Goal: Task Accomplishment & Management: Manage account settings

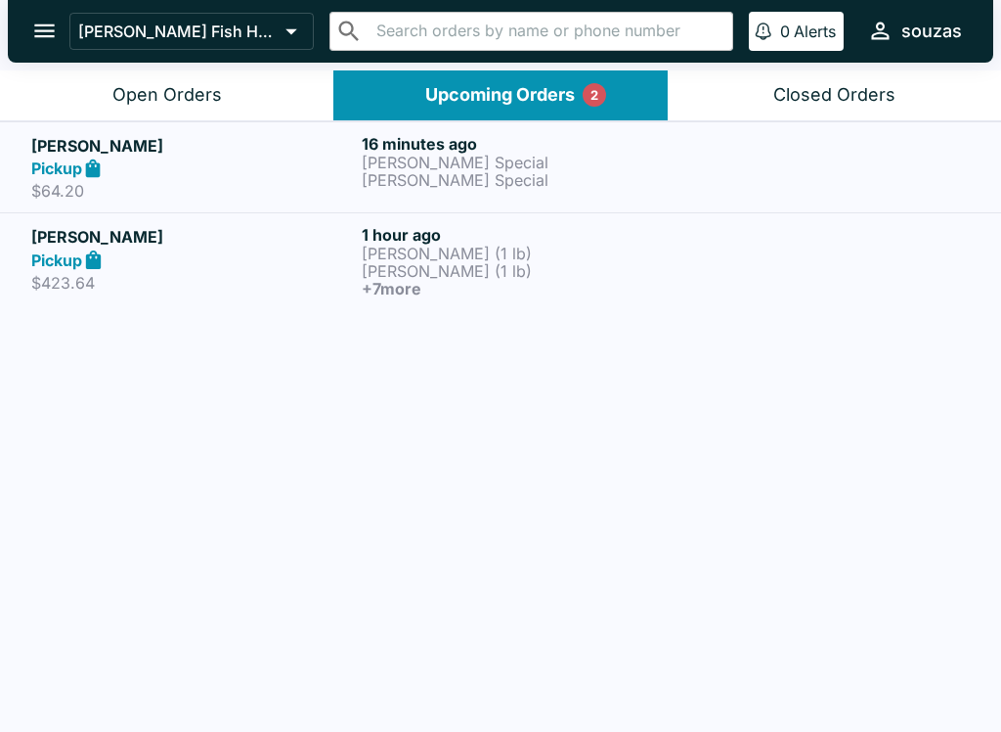
click at [546, 167] on p "[PERSON_NAME] Special" at bounding box center [523, 163] width 323 height 18
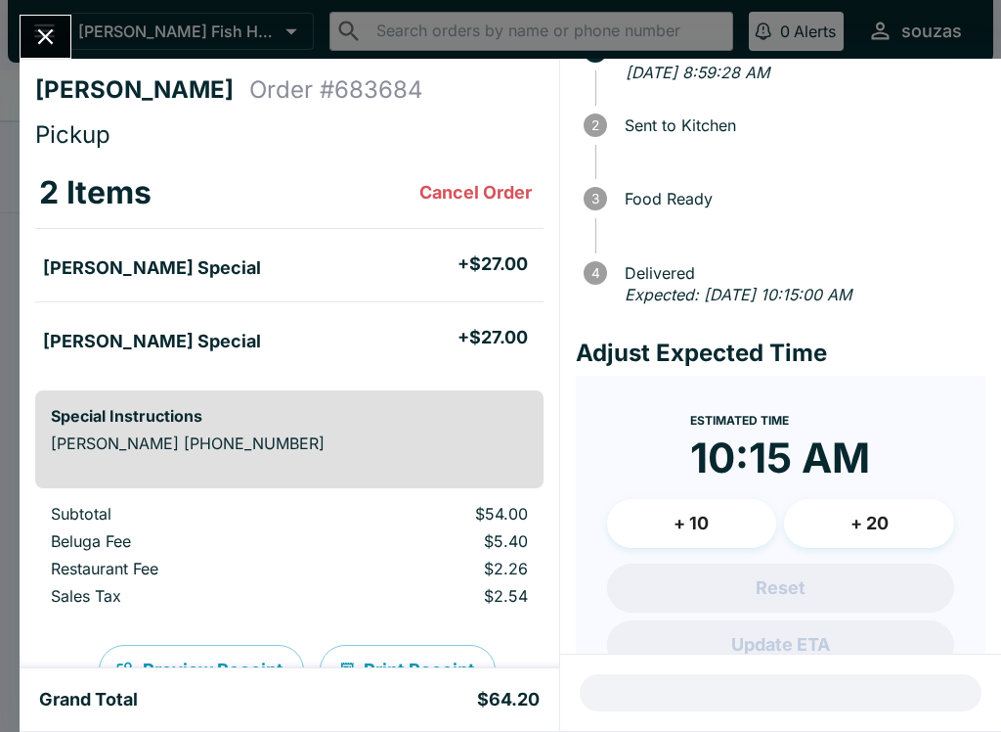
scroll to position [92, 0]
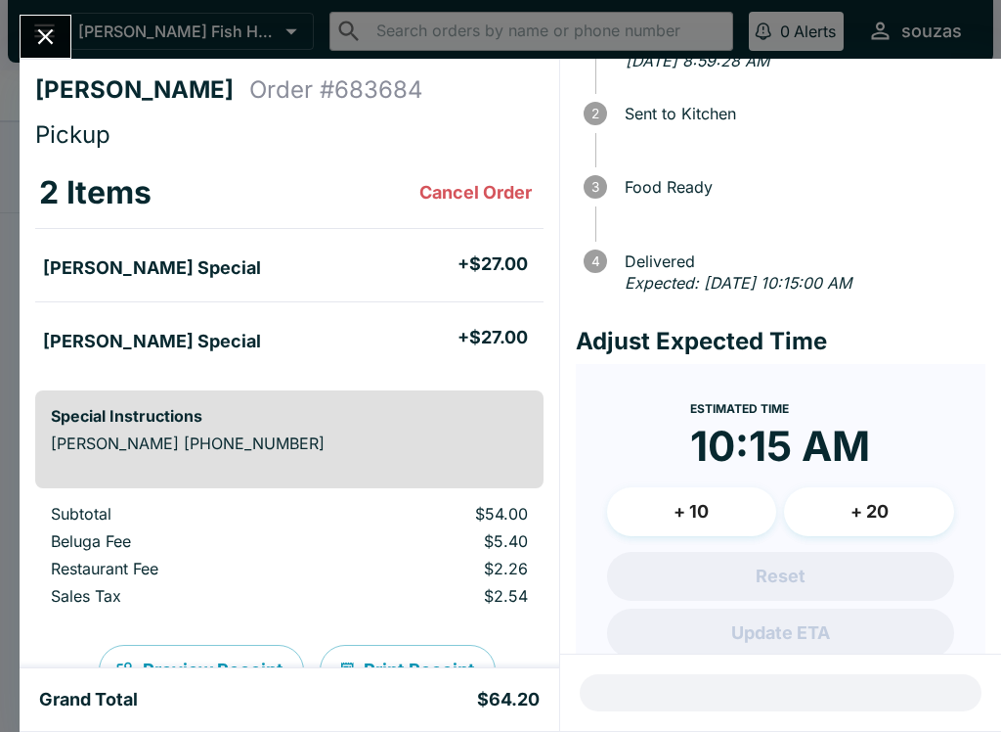
click at [861, 490] on button "+ 20" at bounding box center [869, 511] width 170 height 49
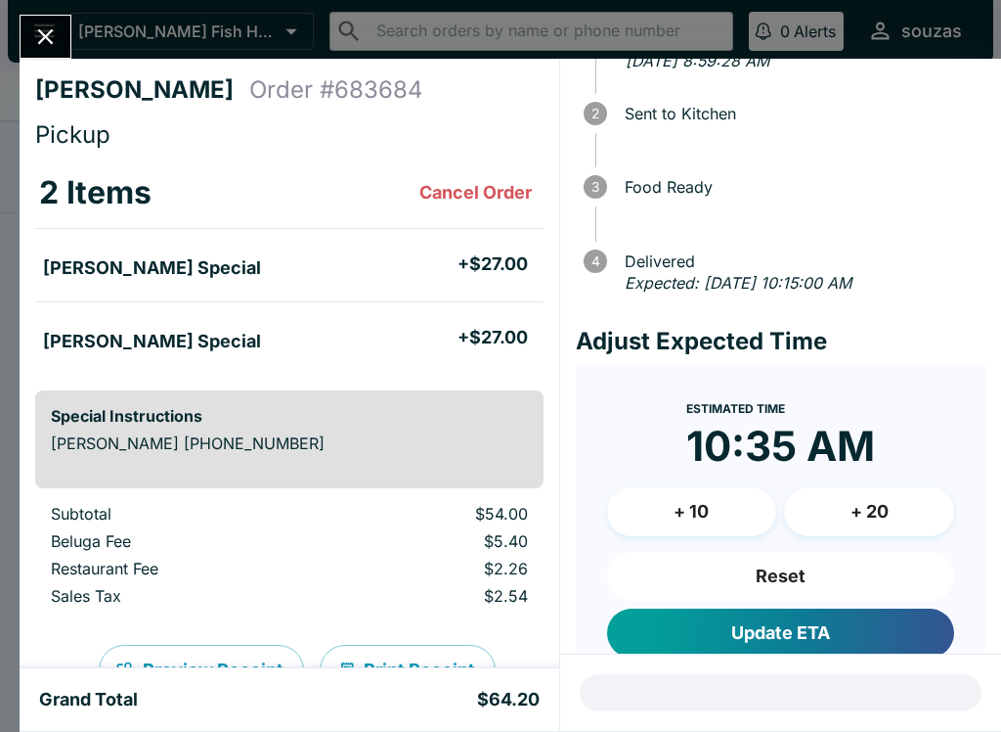
click at [852, 502] on button "+ 20" at bounding box center [869, 511] width 170 height 49
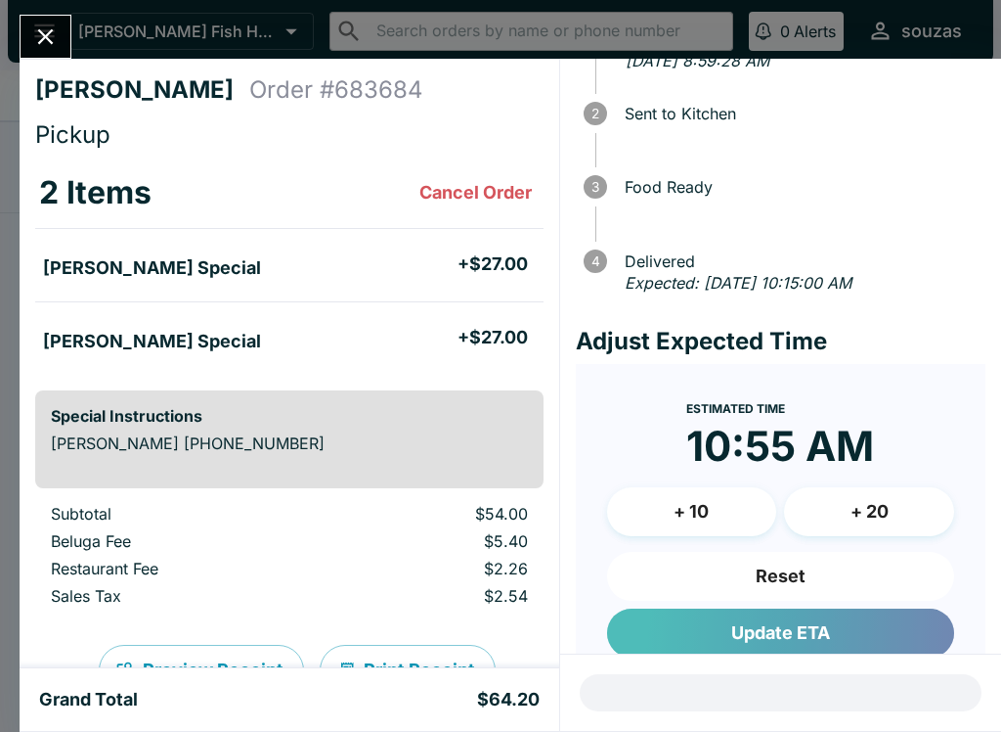
click at [688, 629] on button "Update ETA" at bounding box center [780, 632] width 347 height 49
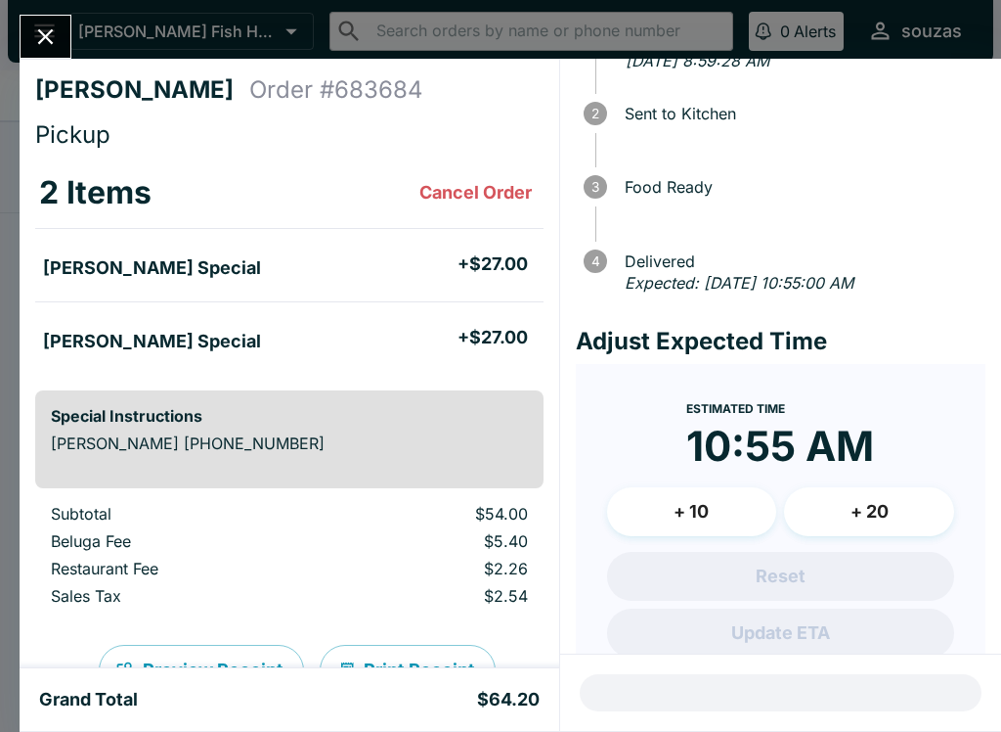
click at [56, 41] on icon "Close" at bounding box center [45, 36] width 26 height 26
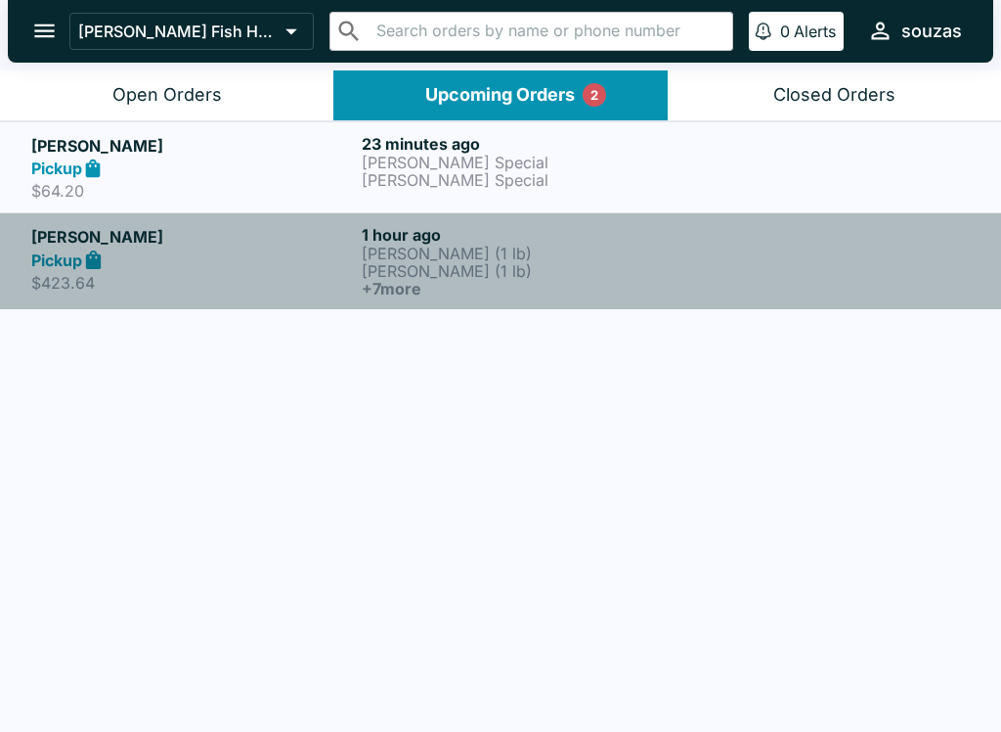
click at [318, 260] on div "Pickup" at bounding box center [192, 259] width 323 height 22
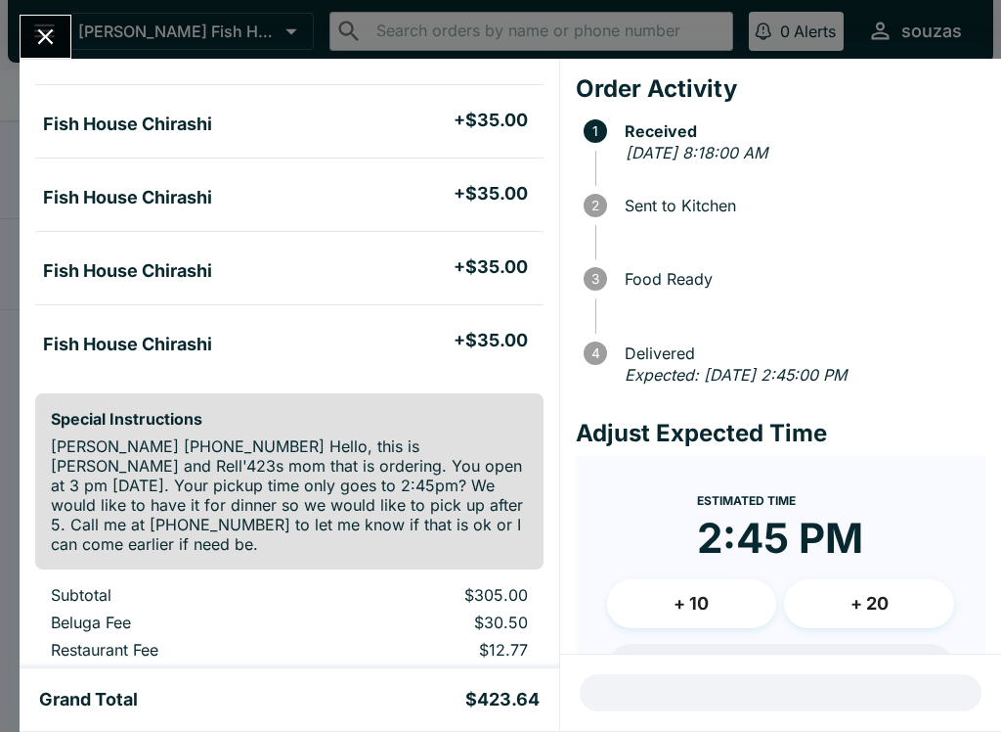
scroll to position [508, 0]
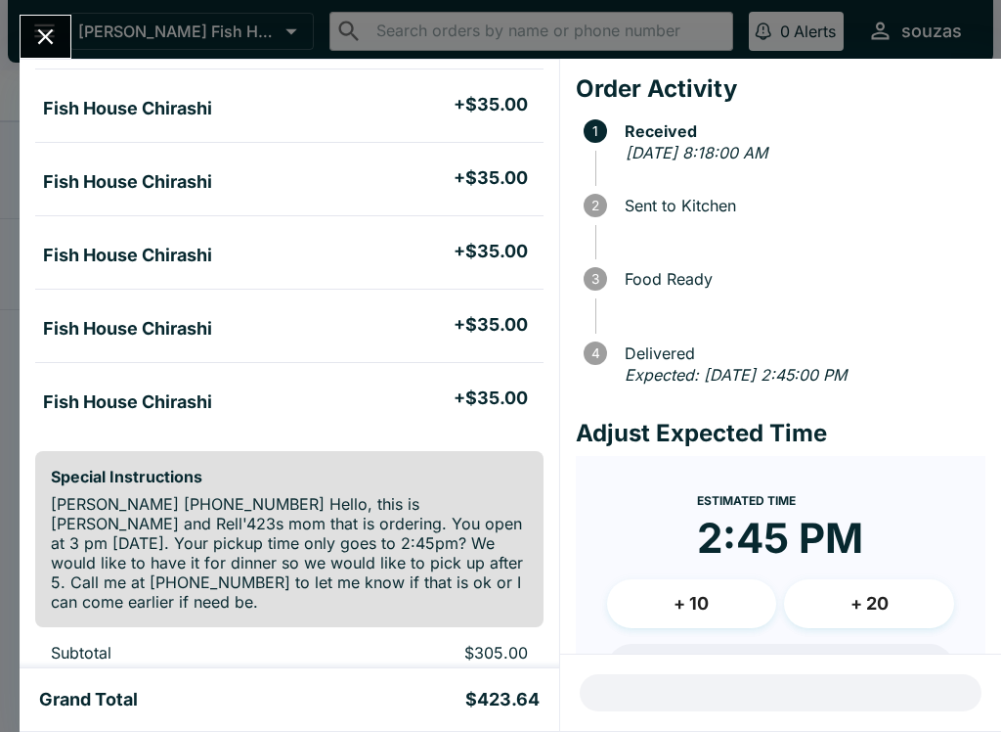
click at [43, 17] on button "Close" at bounding box center [46, 37] width 50 height 42
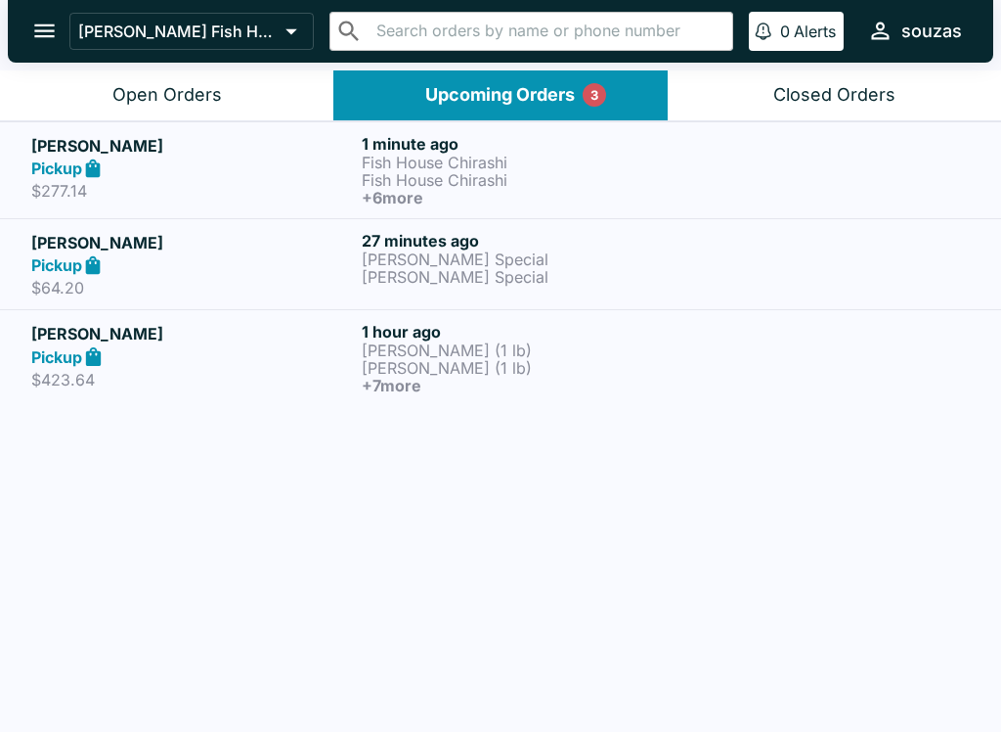
click at [524, 164] on p "Fish House Chirashi" at bounding box center [523, 163] width 323 height 18
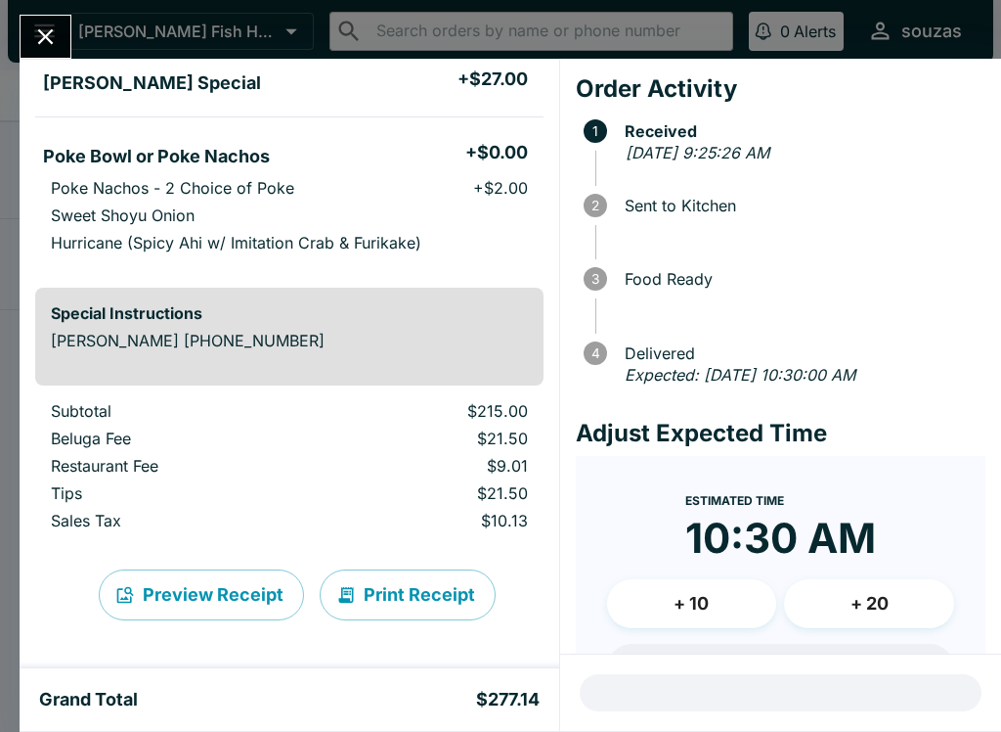
scroll to position [625, 0]
click at [51, 35] on icon "Close" at bounding box center [45, 36] width 26 height 26
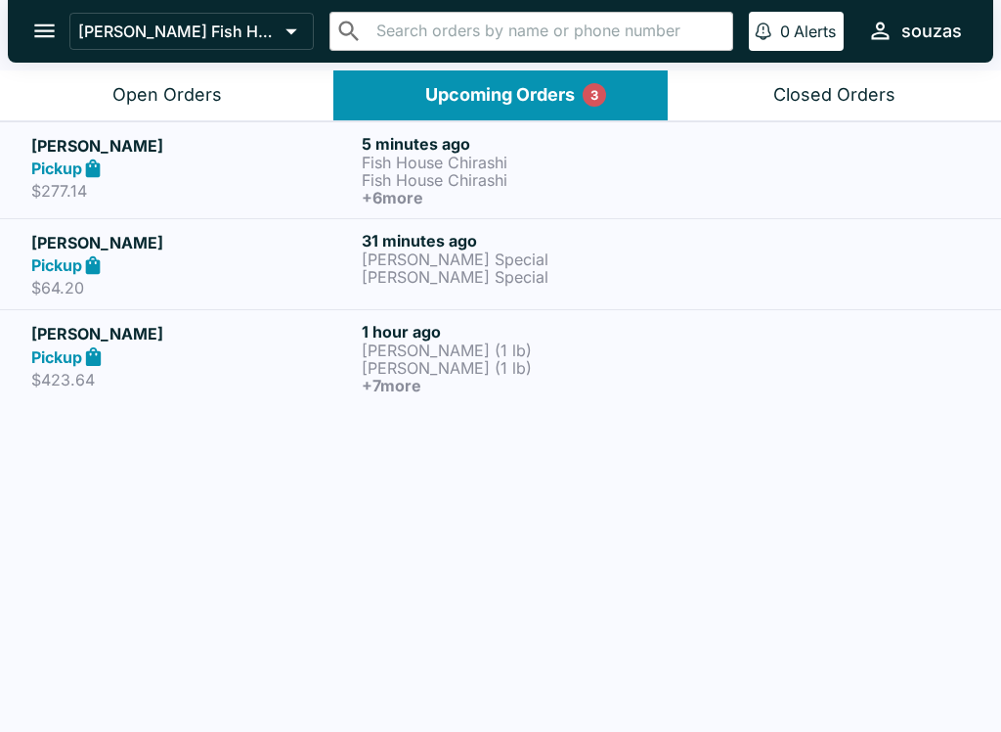
click at [498, 367] on p "[PERSON_NAME] (1 lb)" at bounding box center [523, 368] width 323 height 18
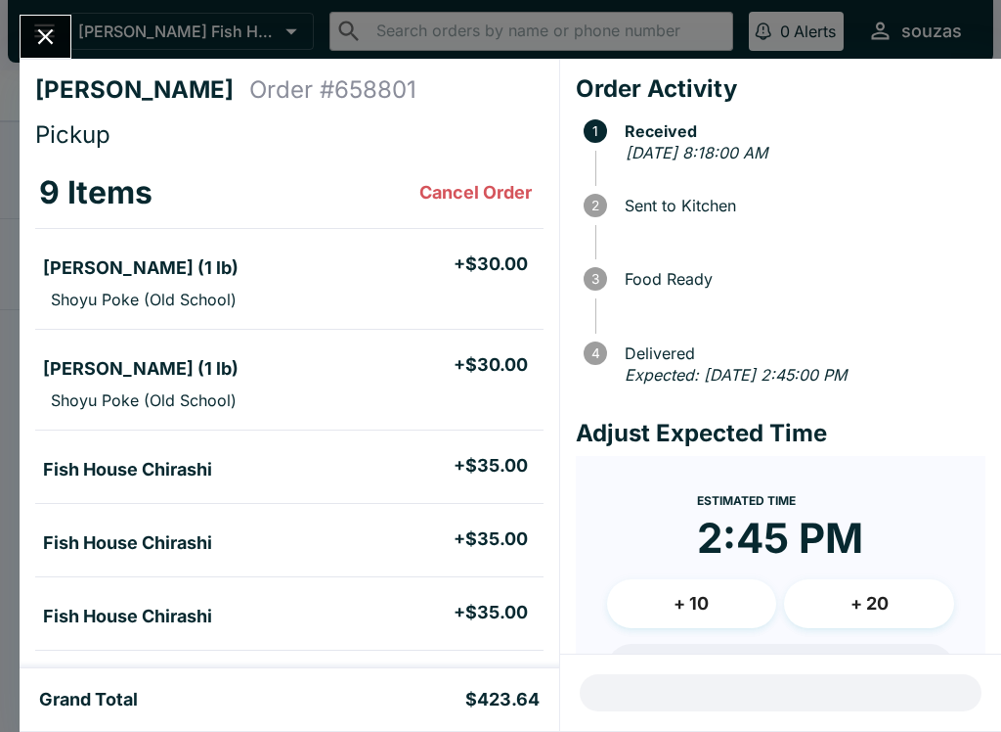
click at [51, 38] on icon "Close" at bounding box center [45, 36] width 26 height 26
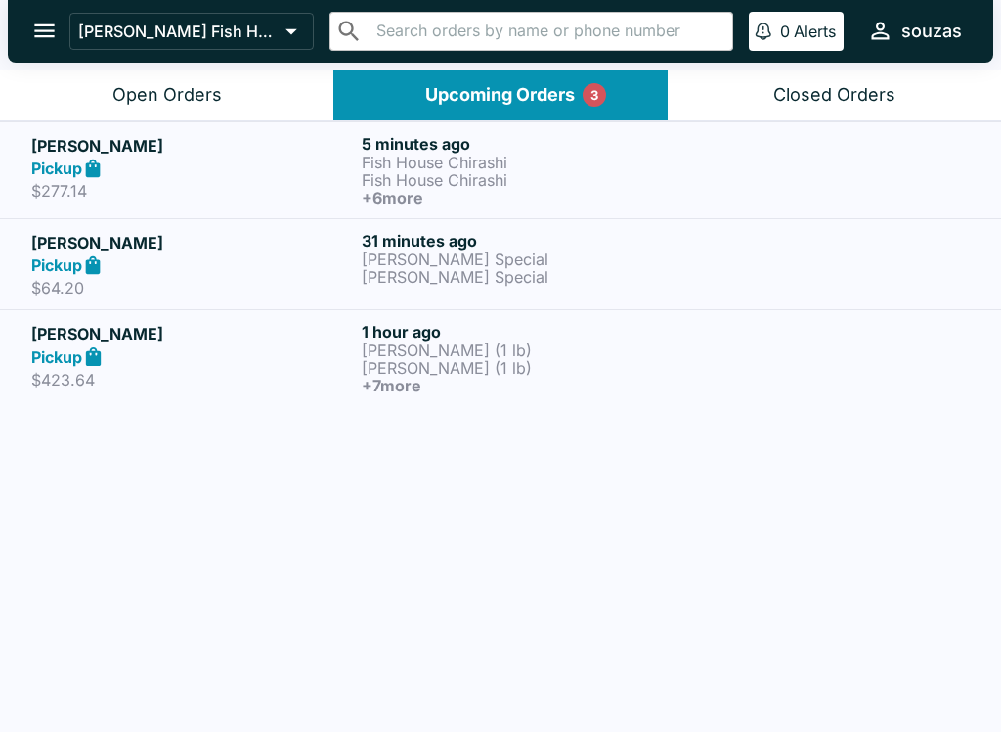
click at [248, 138] on h5 "[PERSON_NAME]" at bounding box center [192, 145] width 323 height 23
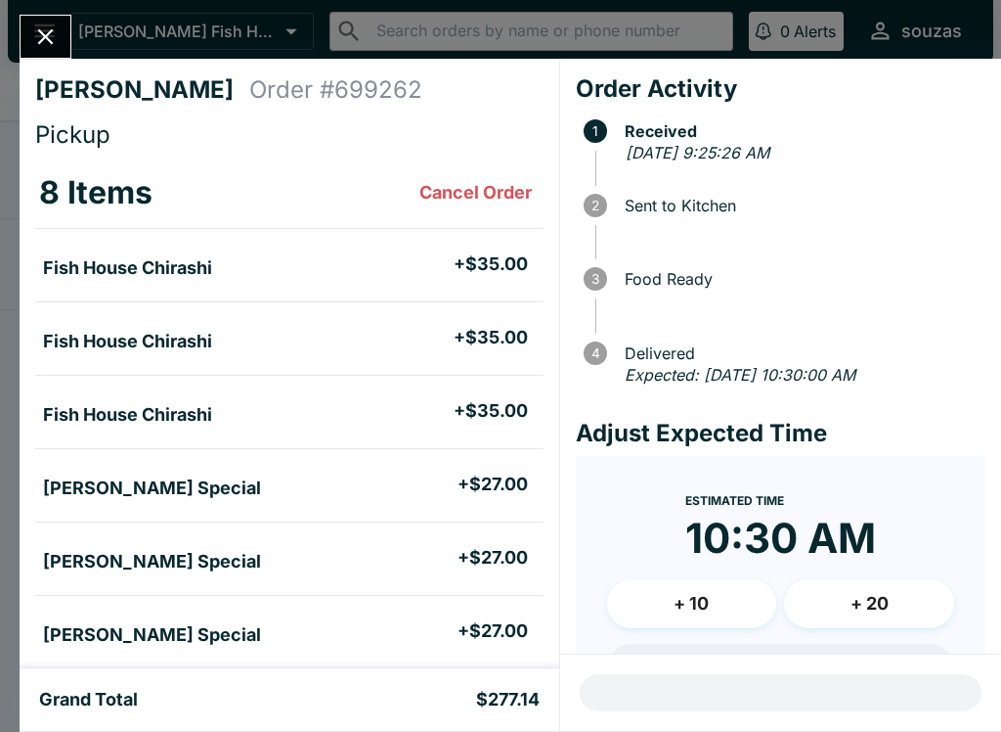
click at [39, 25] on icon "Close" at bounding box center [45, 36] width 26 height 26
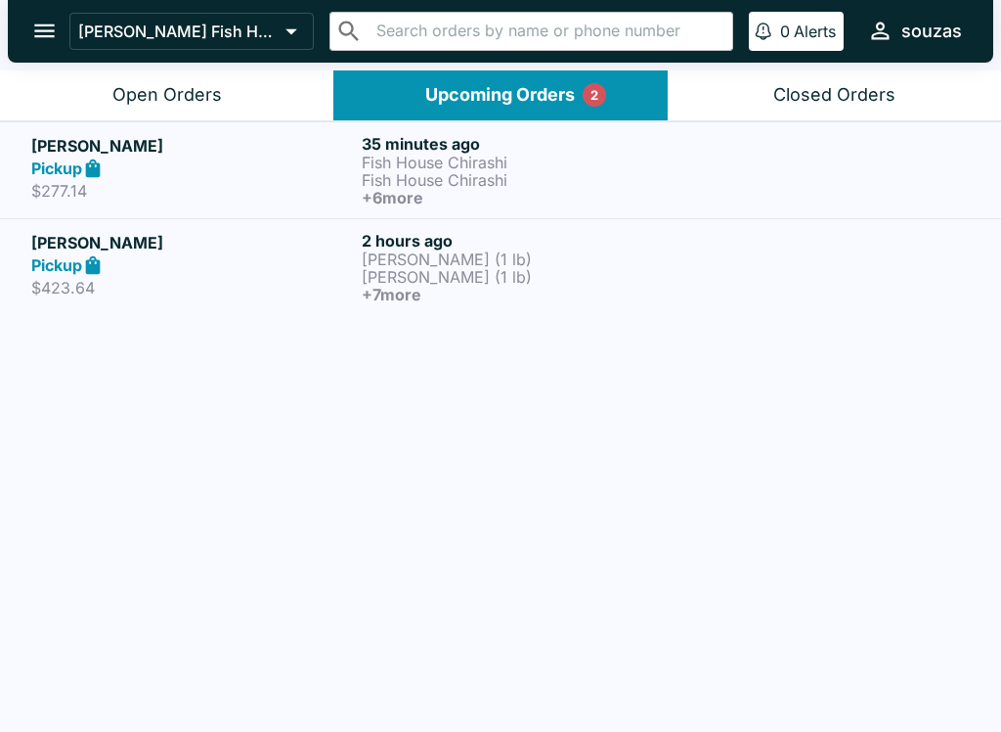
click at [256, 97] on button "Open Orders" at bounding box center [167, 95] width 334 height 50
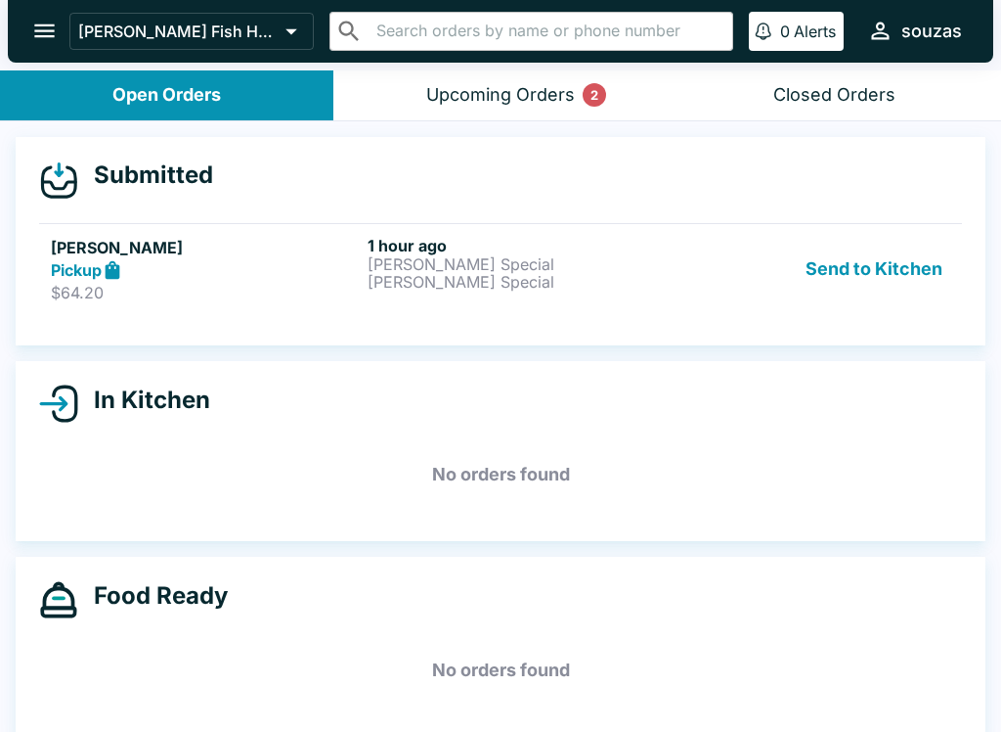
click at [573, 287] on p "[PERSON_NAME] Special" at bounding box center [522, 282] width 309 height 18
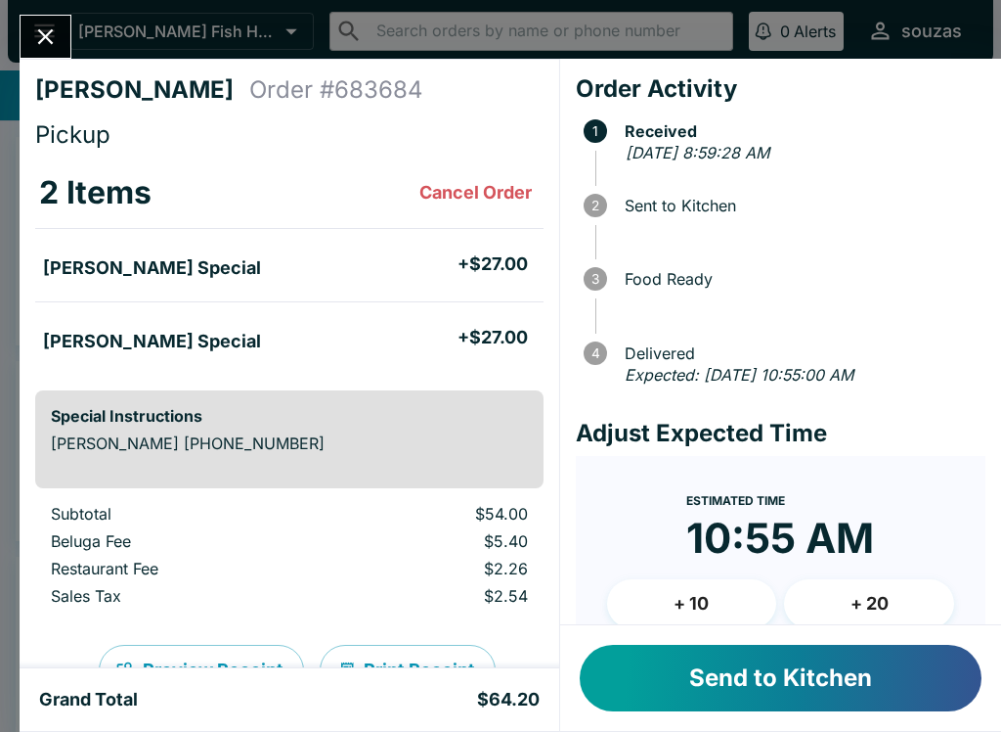
click at [867, 685] on button "Send to Kitchen" at bounding box center [781, 678] width 402 height 67
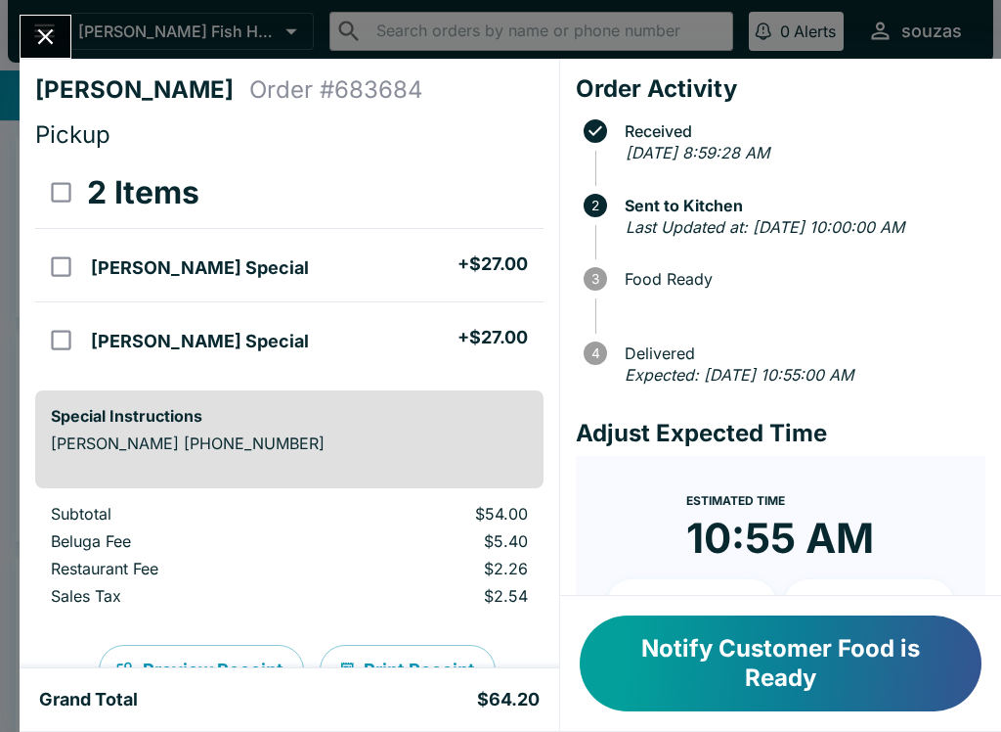
click at [49, 33] on icon "Close" at bounding box center [46, 37] width 16 height 16
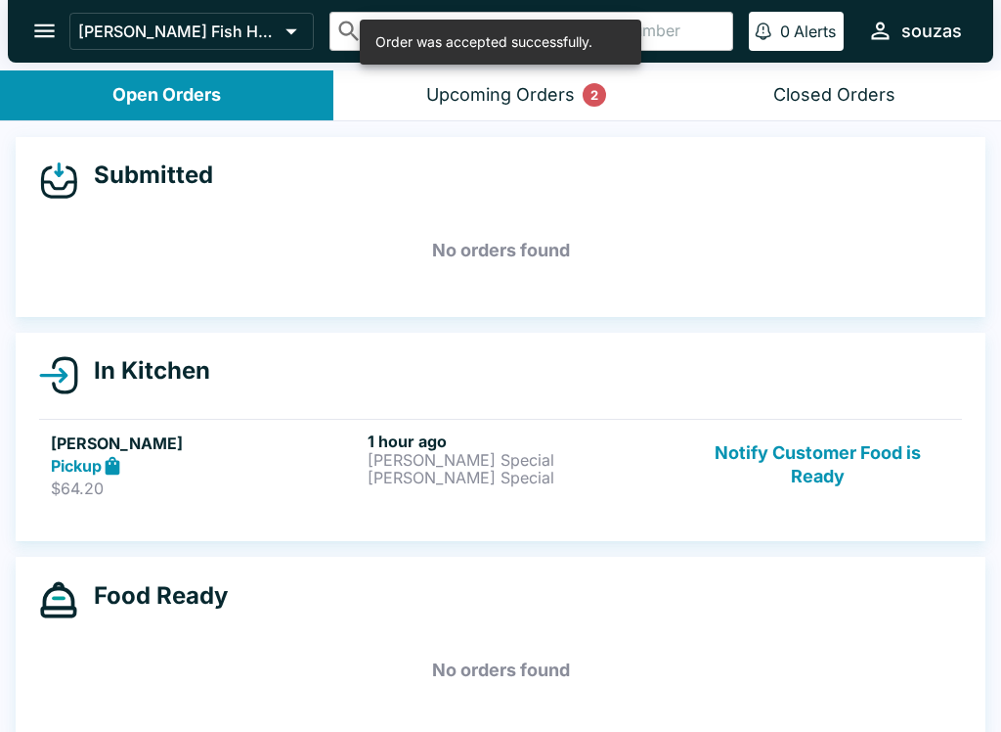
click at [512, 92] on div "Upcoming Orders 2" at bounding box center [500, 95] width 149 height 22
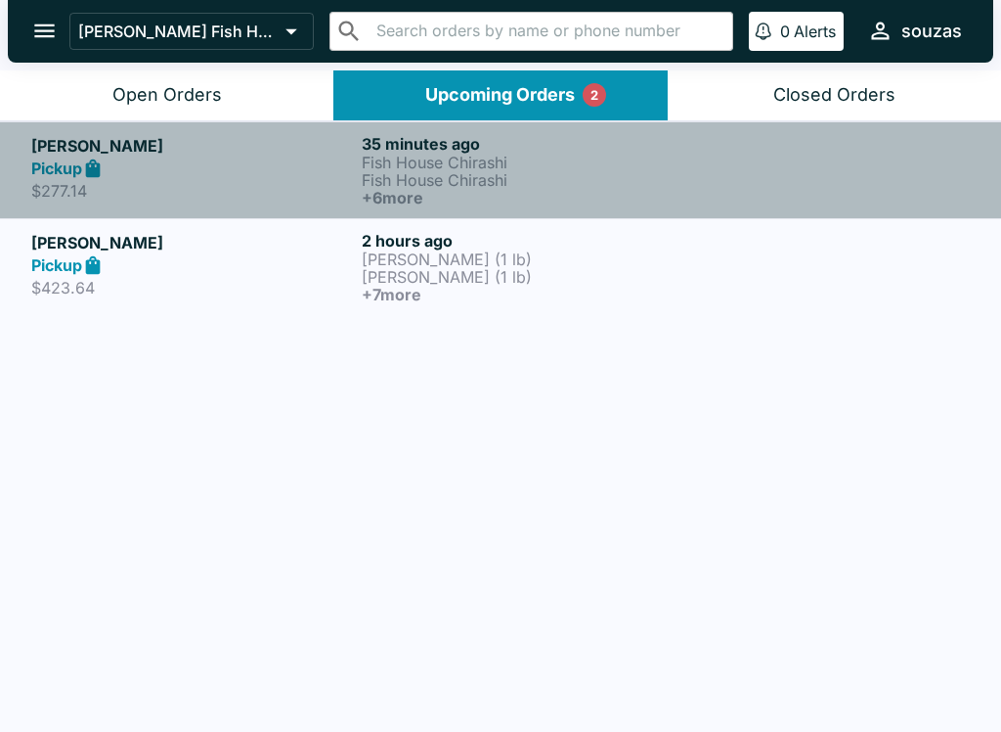
click at [602, 168] on p "Fish House Chirashi" at bounding box center [523, 163] width 323 height 18
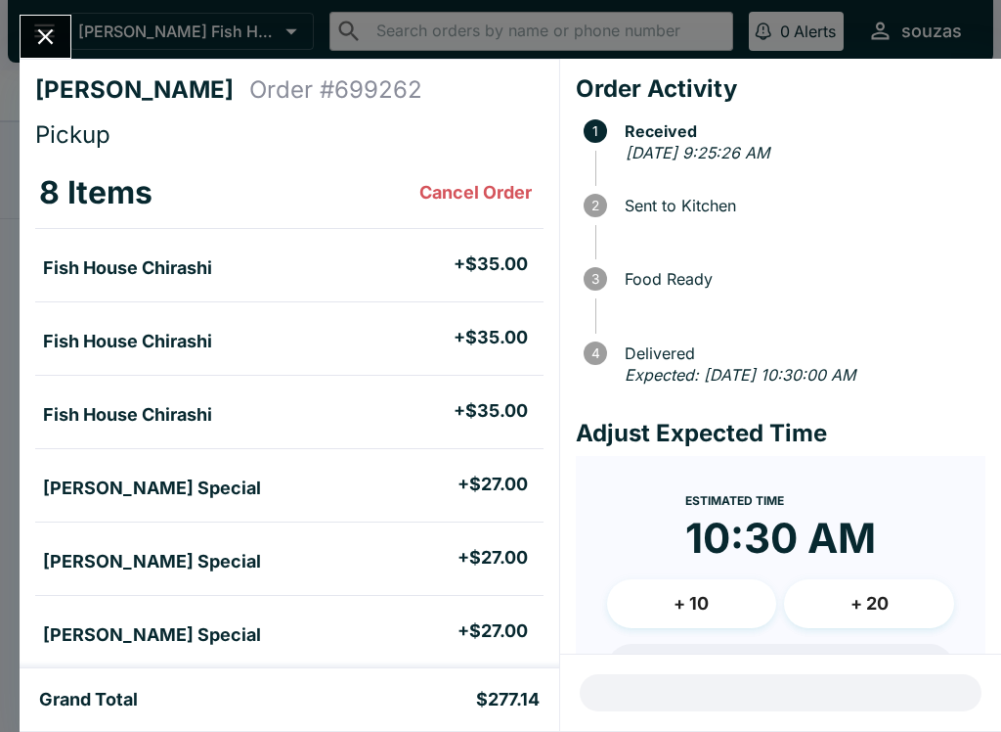
click at [54, 40] on icon "Close" at bounding box center [45, 36] width 26 height 26
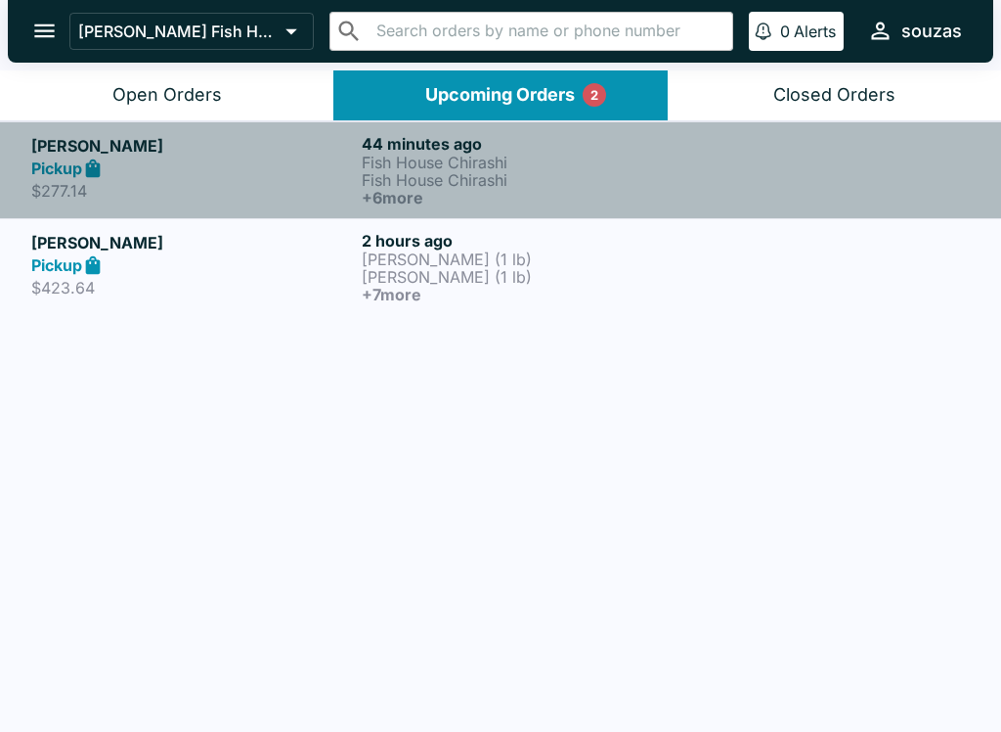
click at [567, 184] on p "Fish House Chirashi" at bounding box center [523, 180] width 323 height 18
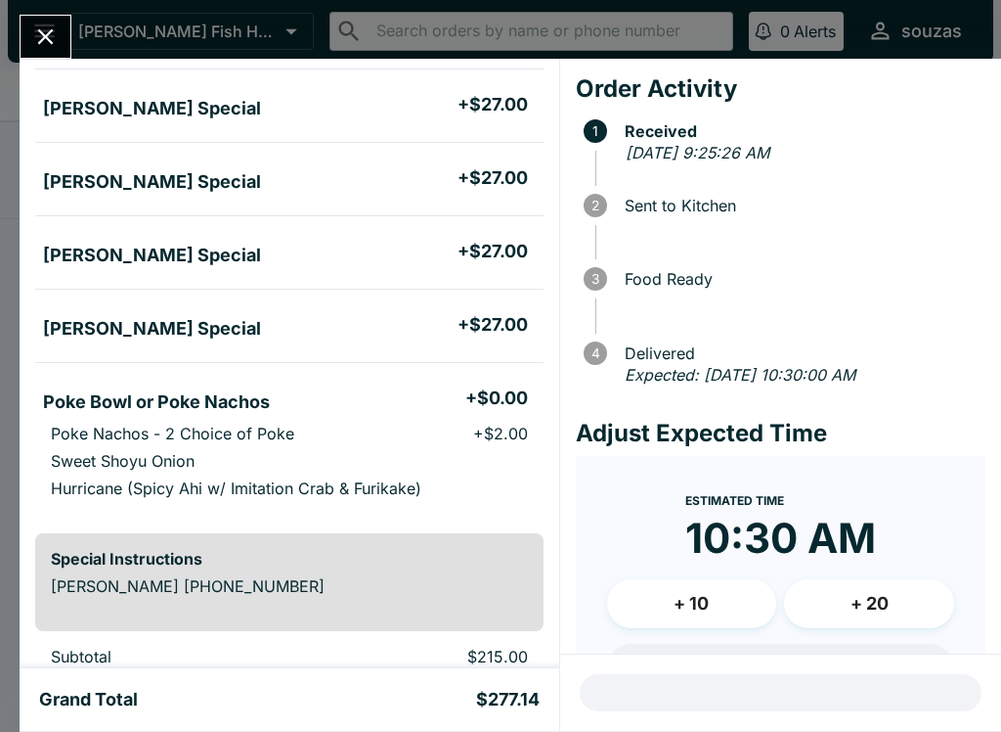
scroll to position [382, 0]
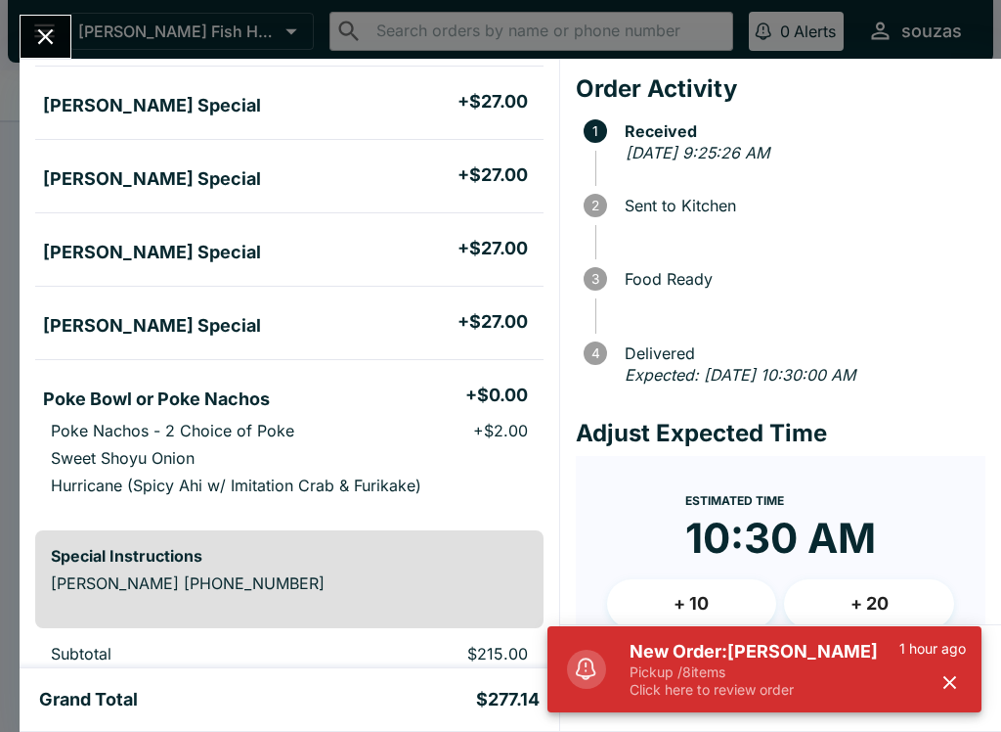
click at [42, 26] on icon "Close" at bounding box center [45, 36] width 26 height 26
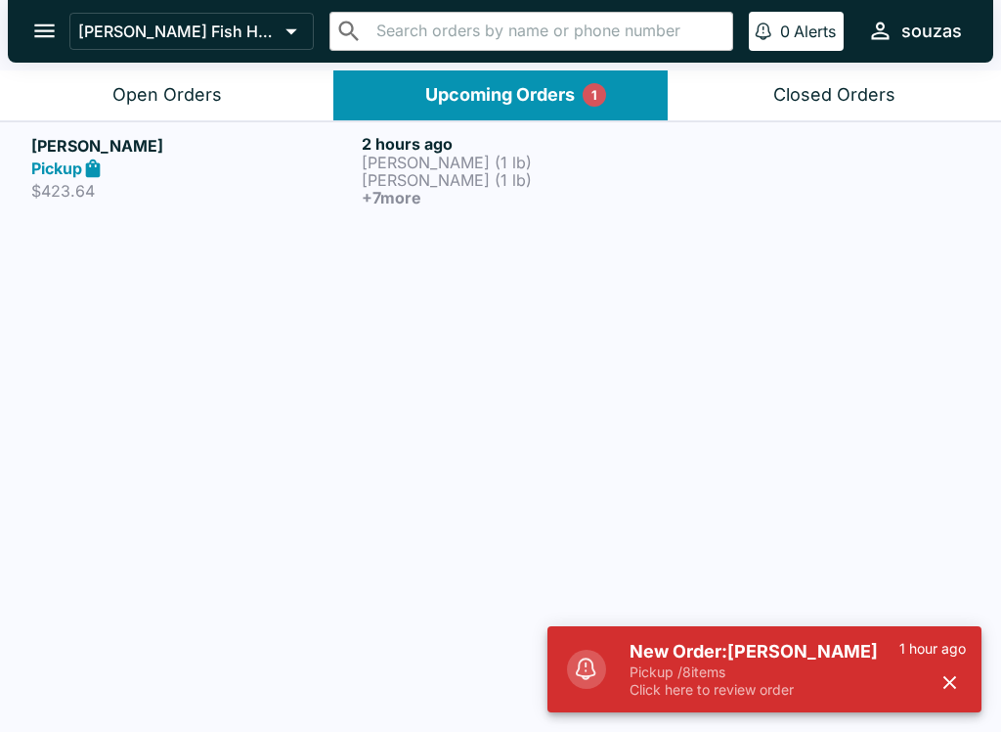
click at [507, 74] on button "Upcoming Orders 1" at bounding box center [501, 95] width 334 height 50
click at [229, 102] on button "Open Orders" at bounding box center [167, 95] width 334 height 50
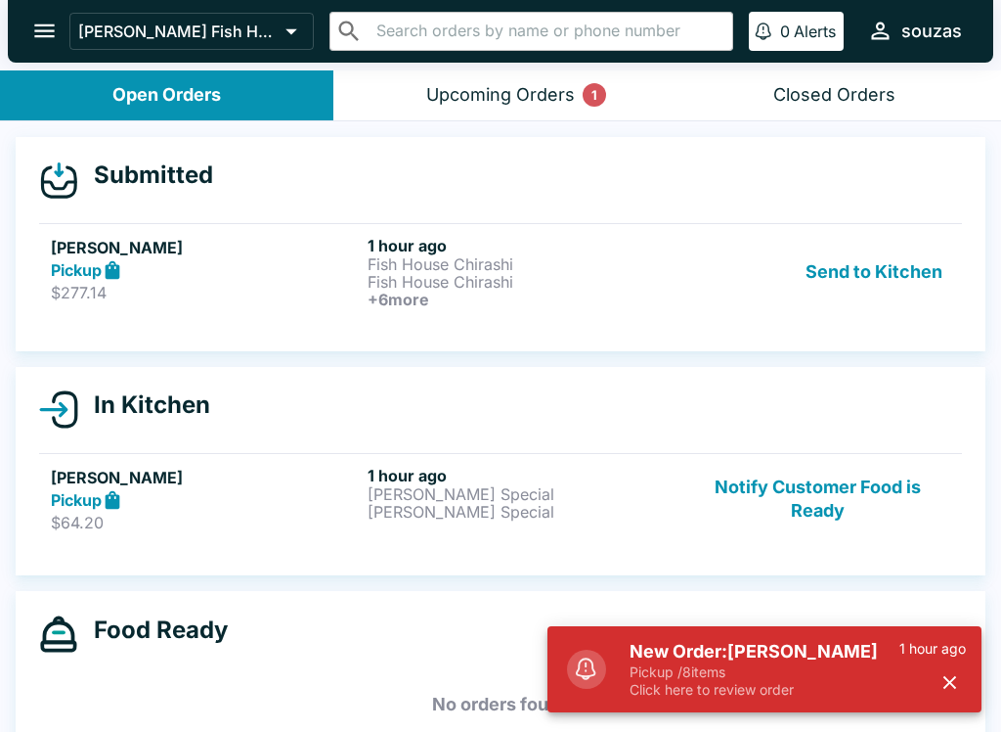
click at [884, 258] on button "Send to Kitchen" at bounding box center [874, 272] width 153 height 72
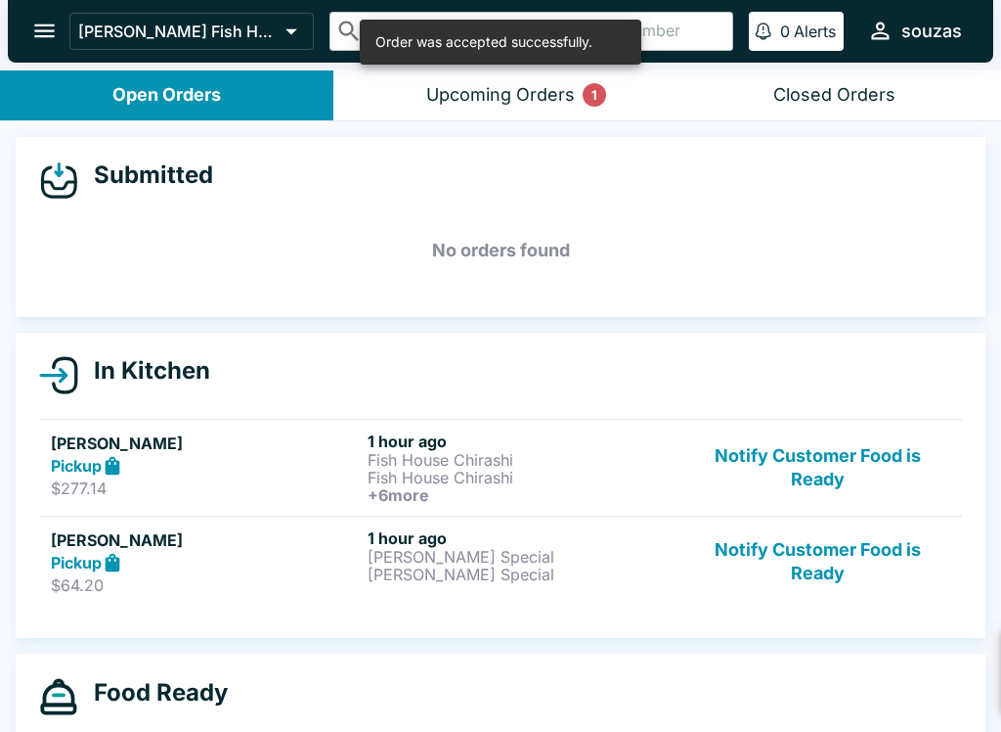
click at [849, 459] on button "Notify Customer Food is Ready" at bounding box center [818, 467] width 265 height 72
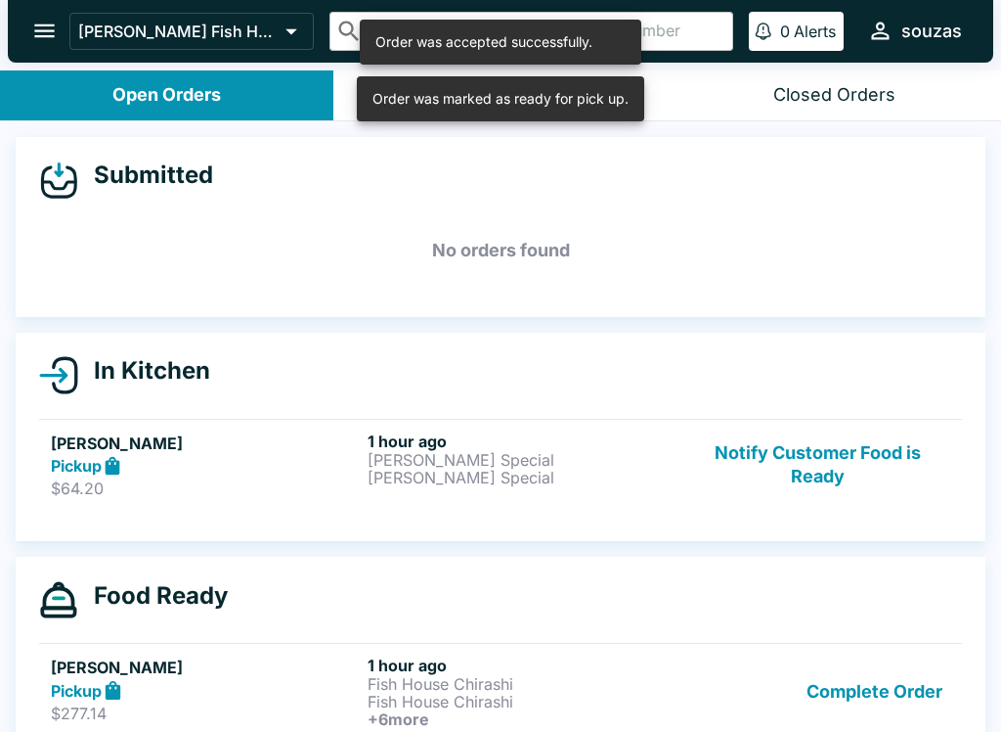
click at [910, 693] on button "Complete Order" at bounding box center [875, 691] width 152 height 72
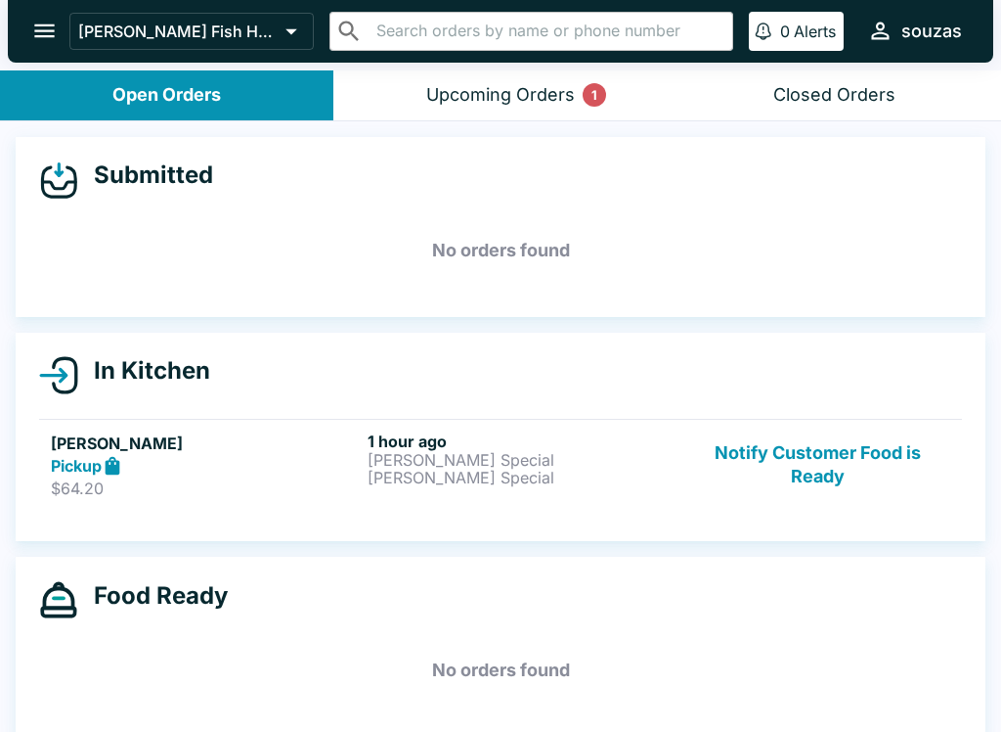
click at [195, 461] on div "Pickup" at bounding box center [205, 466] width 309 height 22
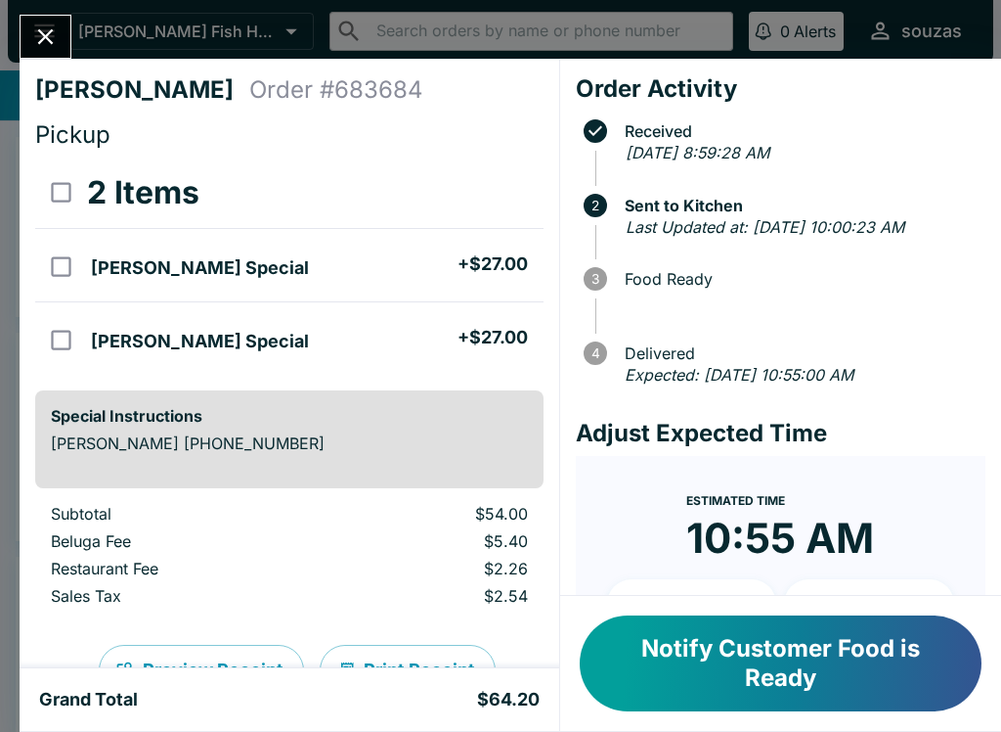
click at [54, 43] on icon "Close" at bounding box center [45, 36] width 26 height 26
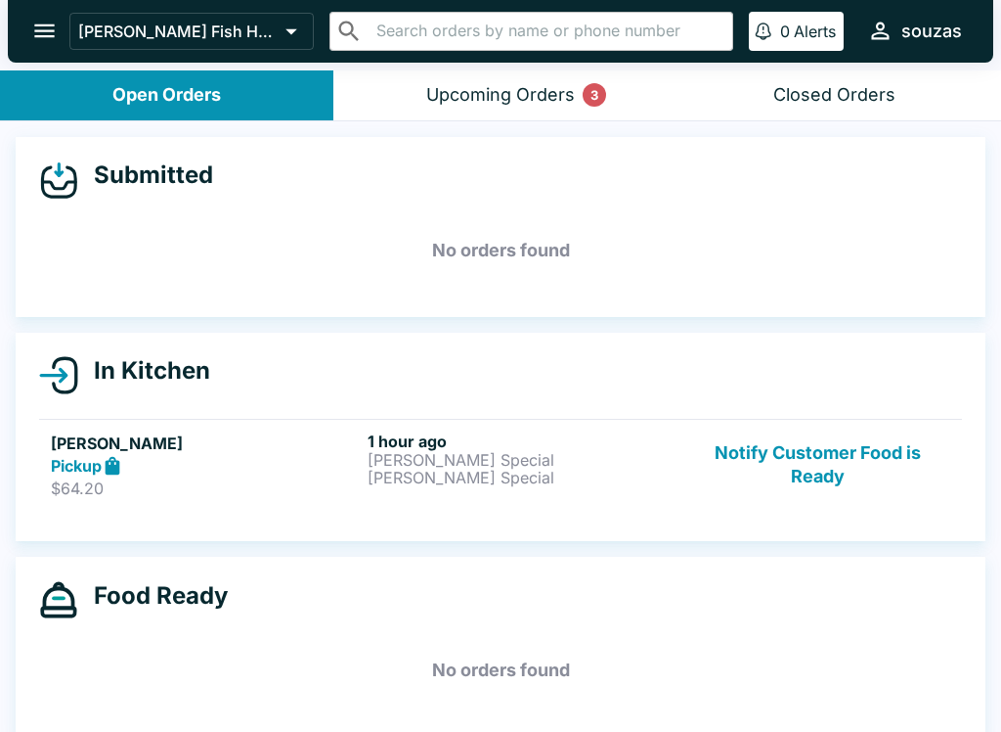
click at [511, 78] on button "Upcoming Orders 3" at bounding box center [501, 95] width 334 height 50
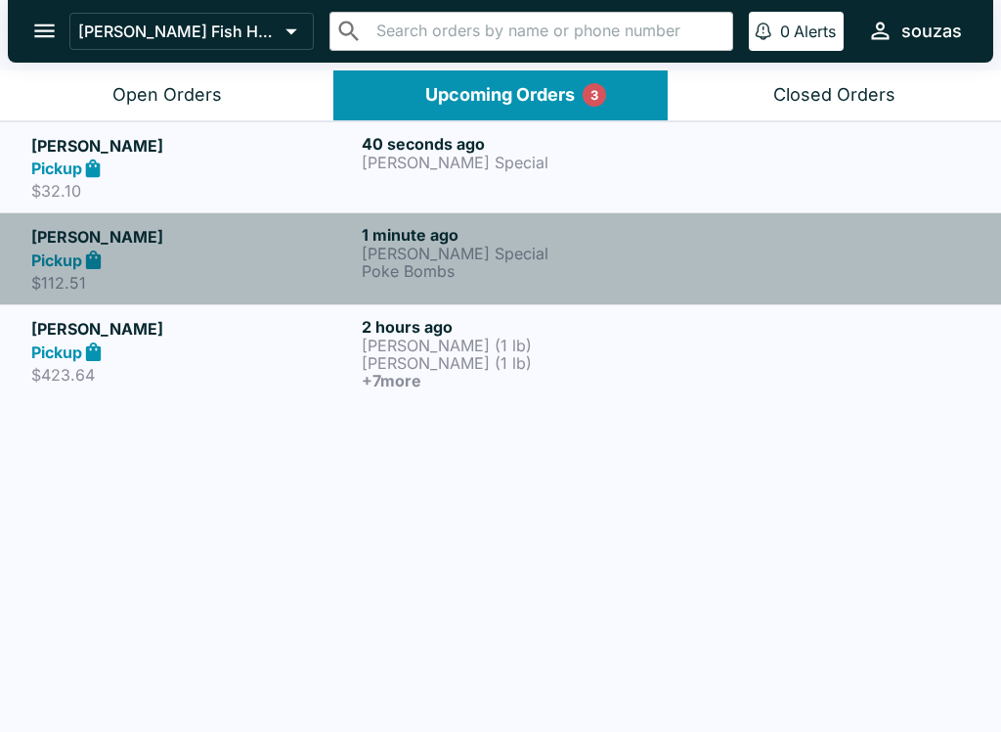
click at [219, 252] on div "Pickup" at bounding box center [192, 259] width 323 height 22
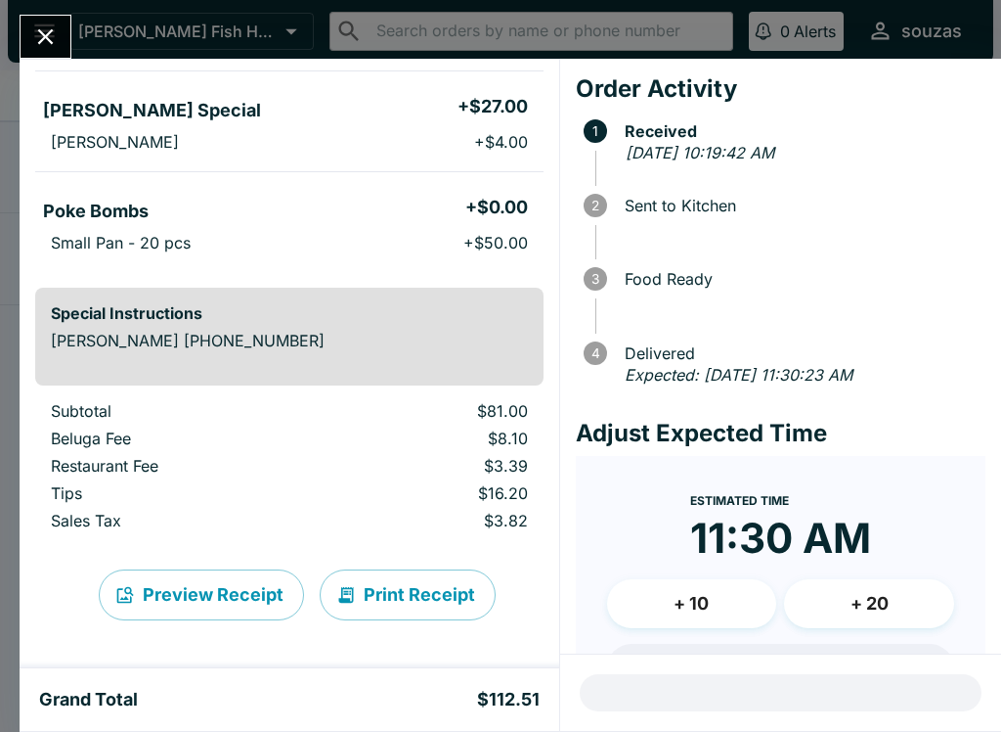
scroll to position [157, 0]
click at [49, 46] on icon "Close" at bounding box center [45, 36] width 26 height 26
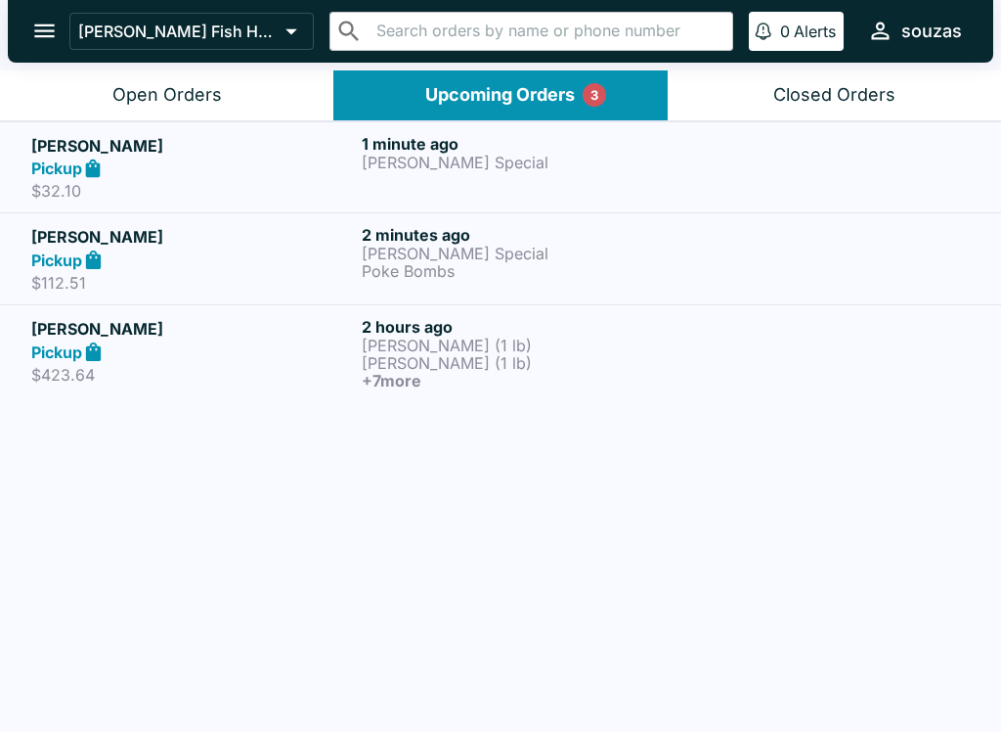
click at [47, 22] on icon "open drawer" at bounding box center [44, 31] width 26 height 26
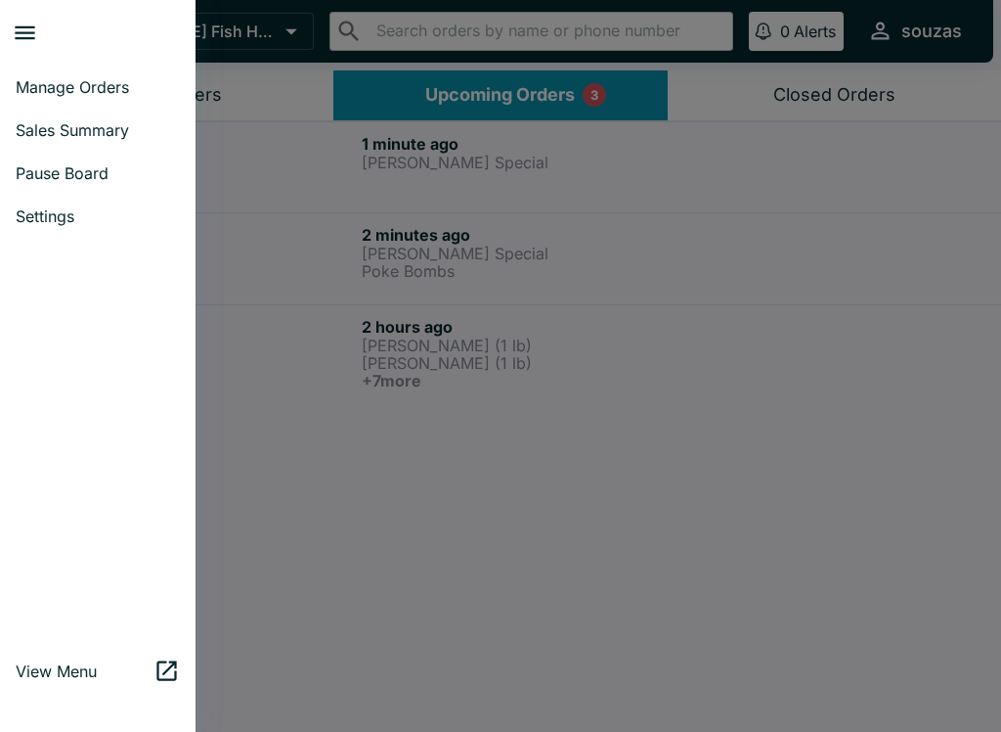
click at [101, 167] on span "Pause Board" at bounding box center [98, 173] width 164 height 20
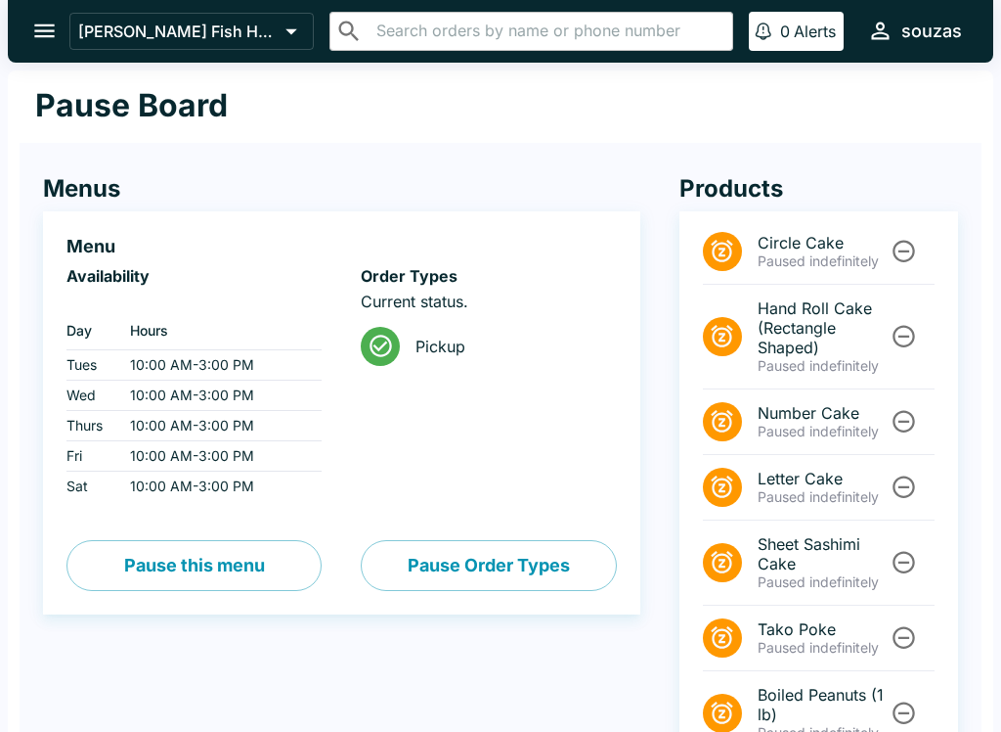
click at [37, 23] on icon "open drawer" at bounding box center [44, 31] width 26 height 26
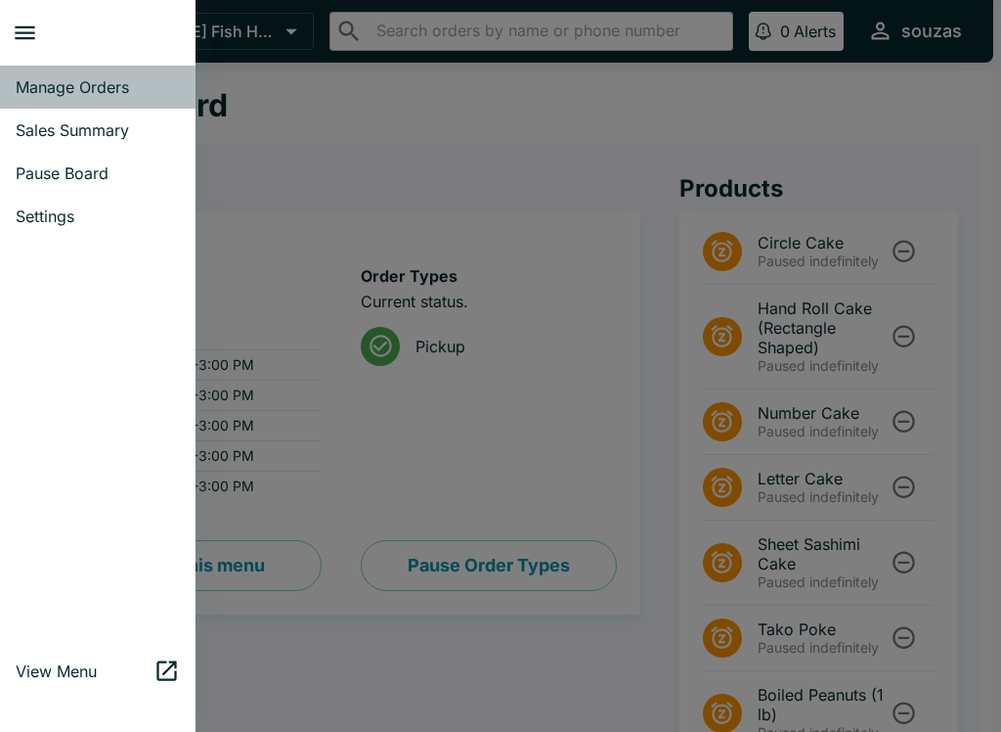
click at [116, 78] on span "Manage Orders" at bounding box center [98, 87] width 164 height 20
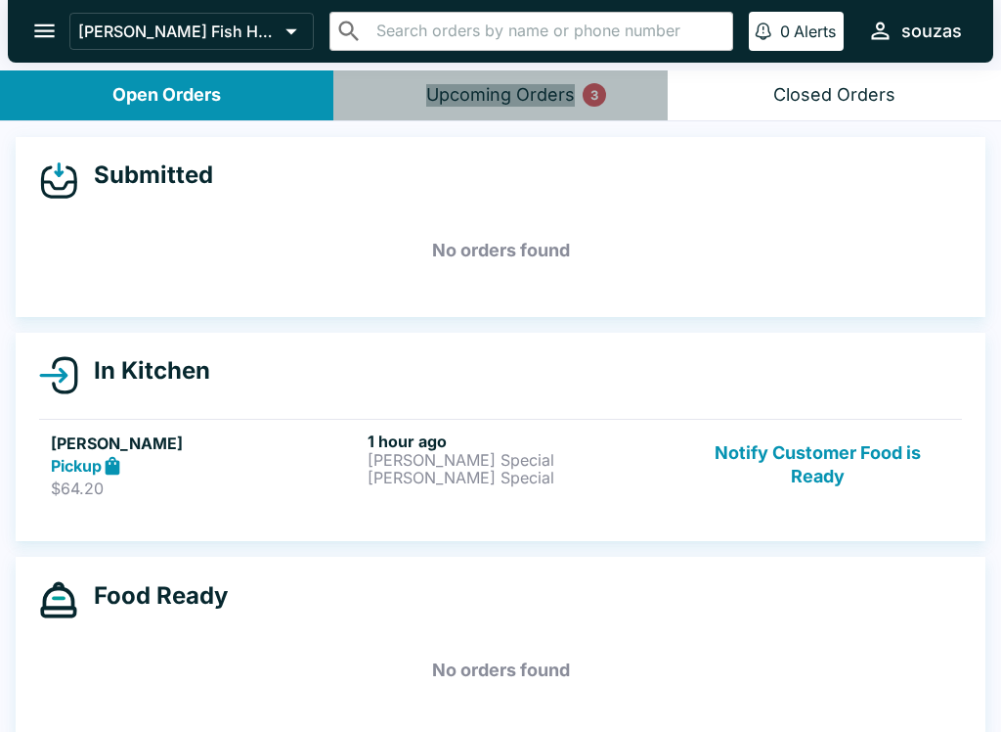
click at [530, 111] on button "Upcoming Orders 3" at bounding box center [501, 95] width 334 height 50
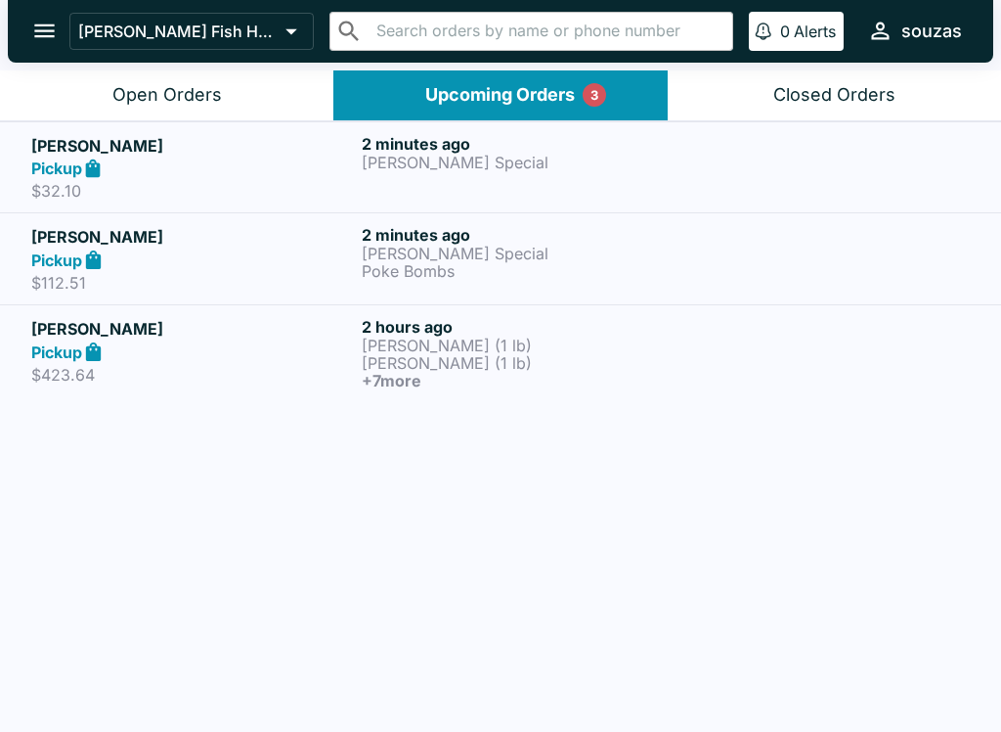
click at [244, 262] on div "Pickup" at bounding box center [192, 259] width 323 height 22
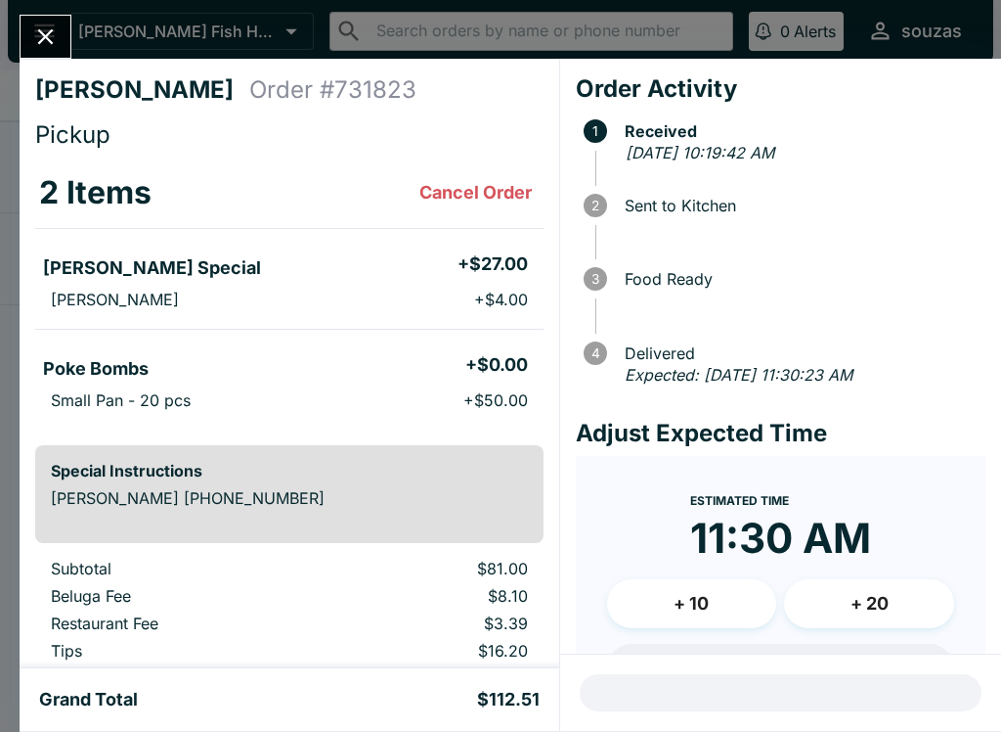
click at [52, 43] on icon "Close" at bounding box center [46, 37] width 16 height 16
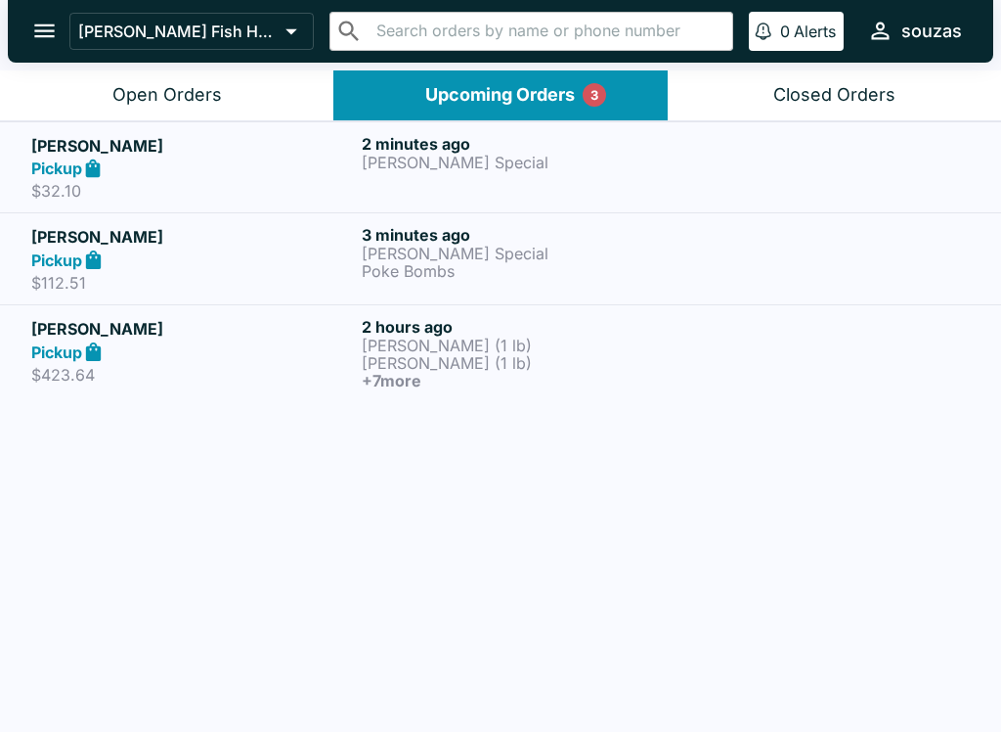
click at [44, 26] on icon "open drawer" at bounding box center [44, 31] width 21 height 14
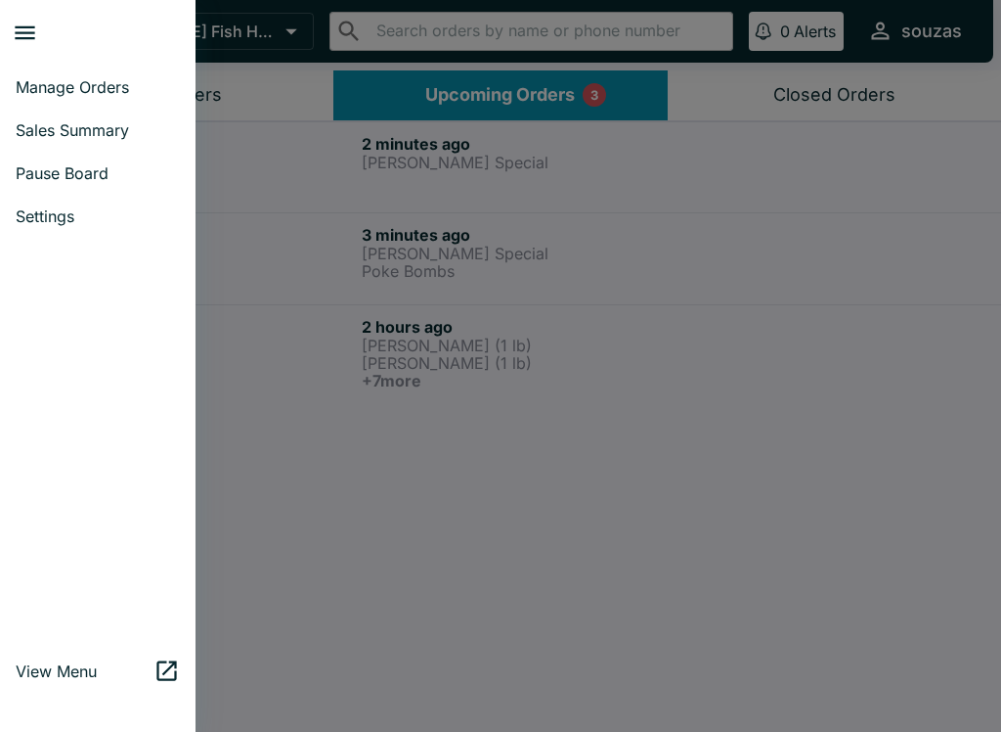
click at [115, 170] on span "Pause Board" at bounding box center [98, 173] width 164 height 20
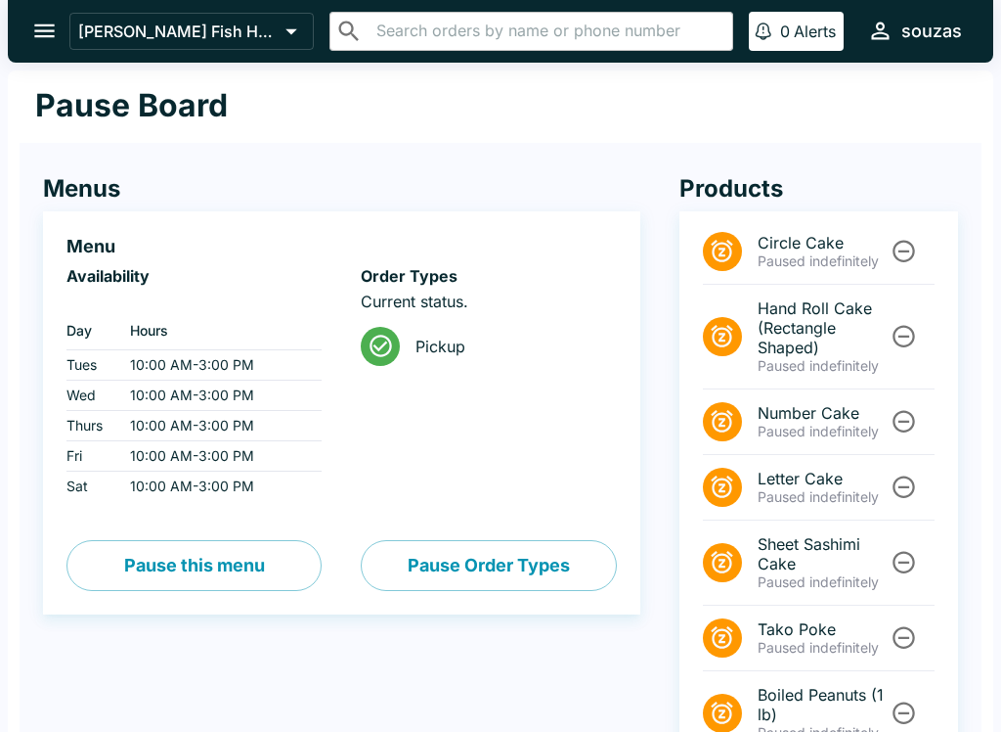
click at [285, 560] on button "Pause this menu" at bounding box center [194, 565] width 255 height 51
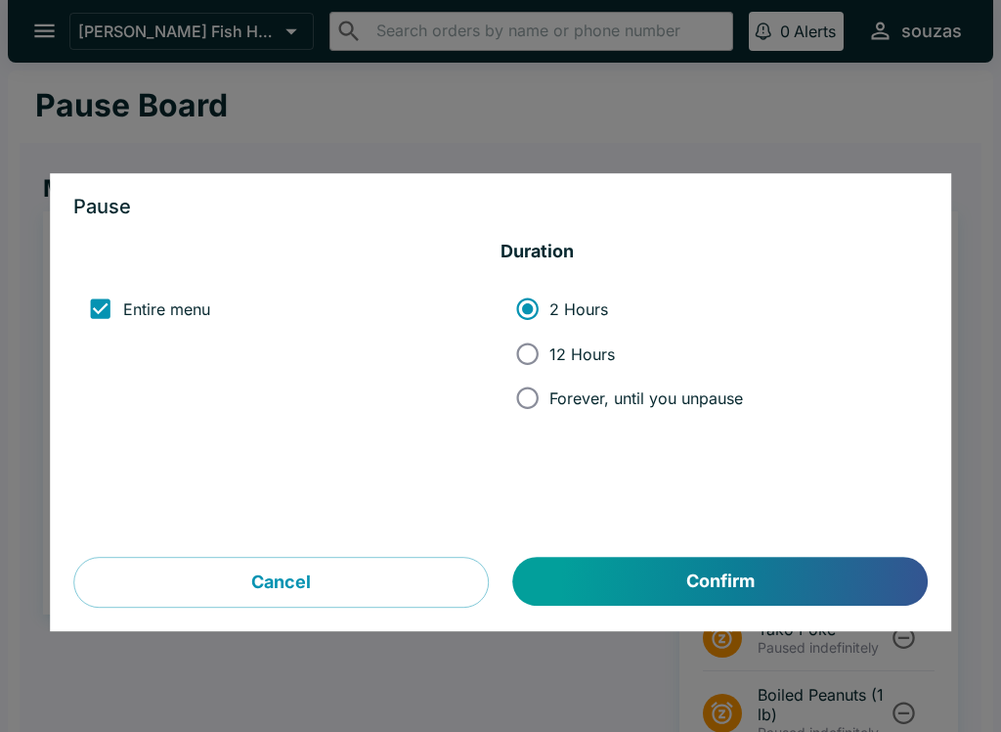
click at [586, 356] on span "12 Hours" at bounding box center [583, 354] width 66 height 20
click at [550, 356] on input "12 Hours" at bounding box center [528, 354] width 44 height 44
radio input "true"
click at [642, 570] on button "Confirm" at bounding box center [720, 581] width 415 height 49
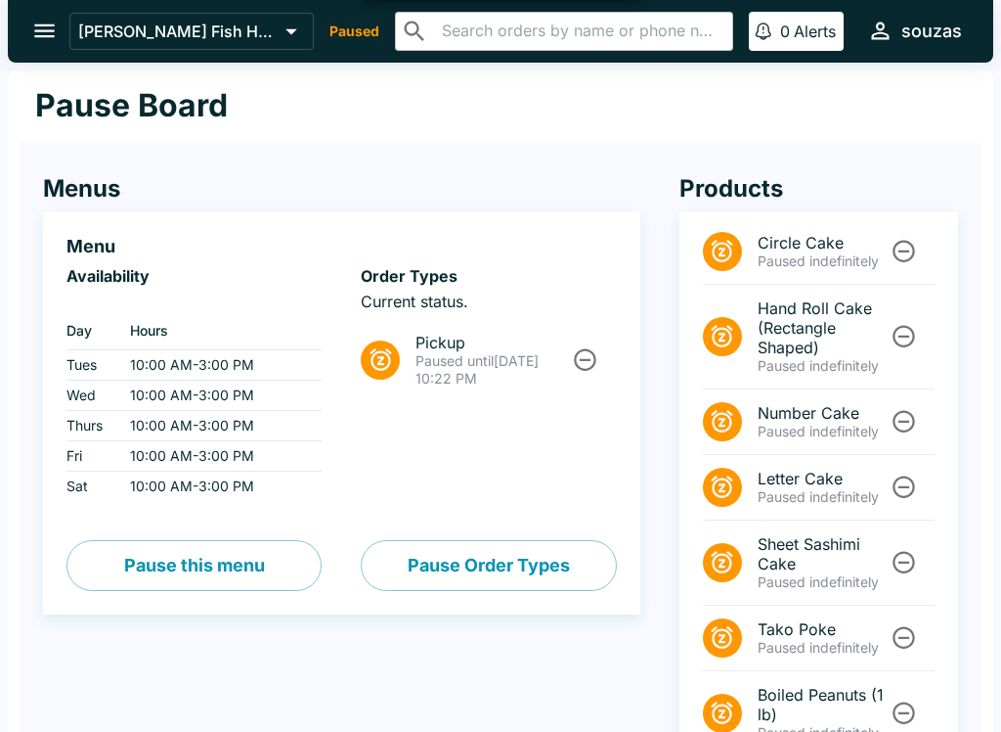
click at [61, 47] on button "open drawer" at bounding box center [45, 31] width 50 height 50
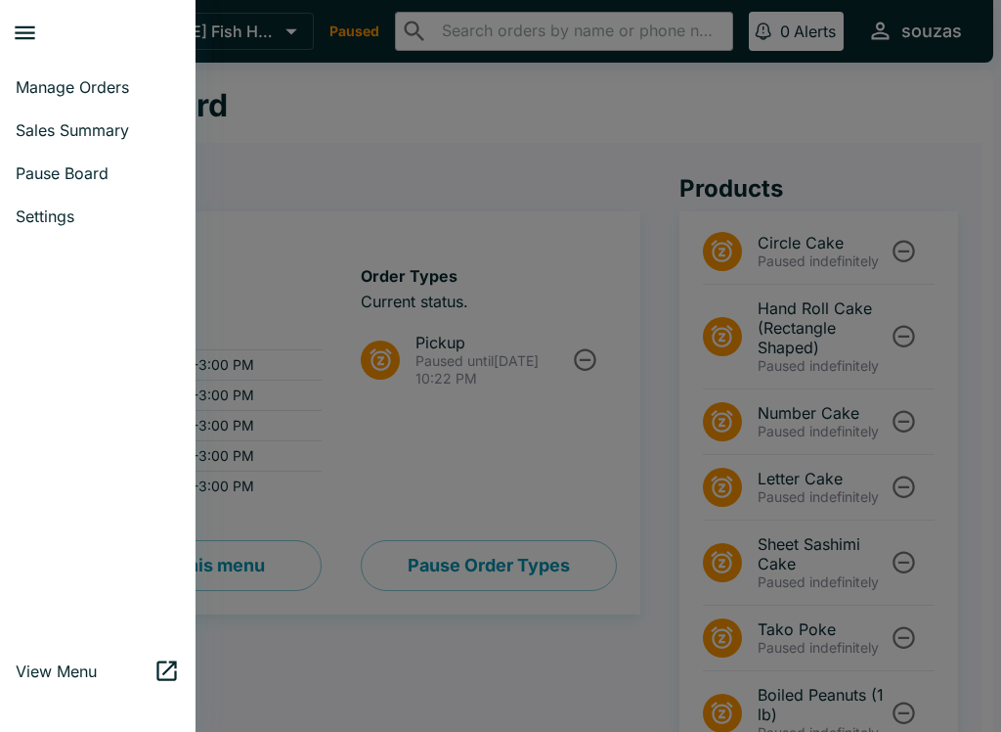
click at [103, 89] on span "Manage Orders" at bounding box center [98, 87] width 164 height 20
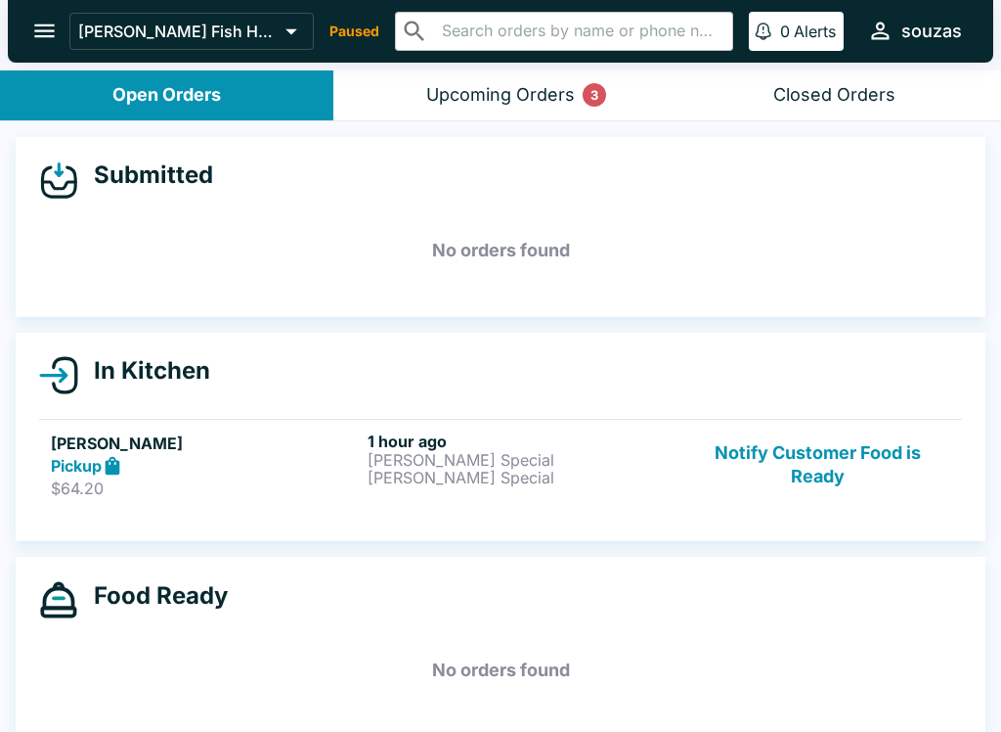
click at [497, 85] on div "Upcoming Orders 3" at bounding box center [500, 95] width 149 height 22
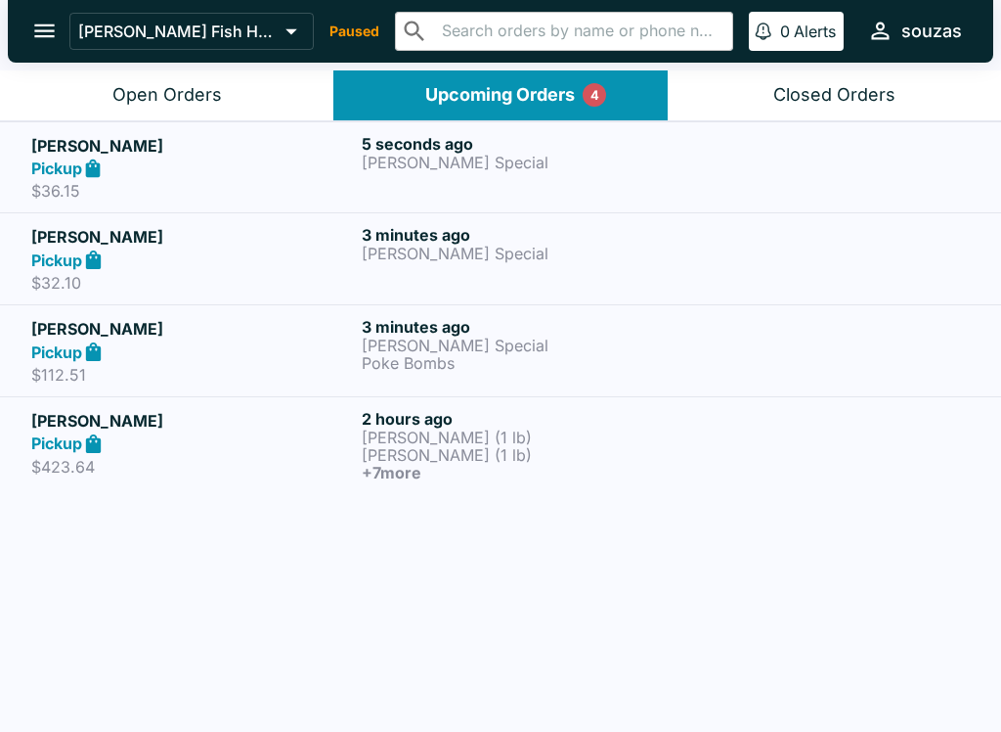
click at [239, 340] on div "Pickup" at bounding box center [192, 351] width 323 height 22
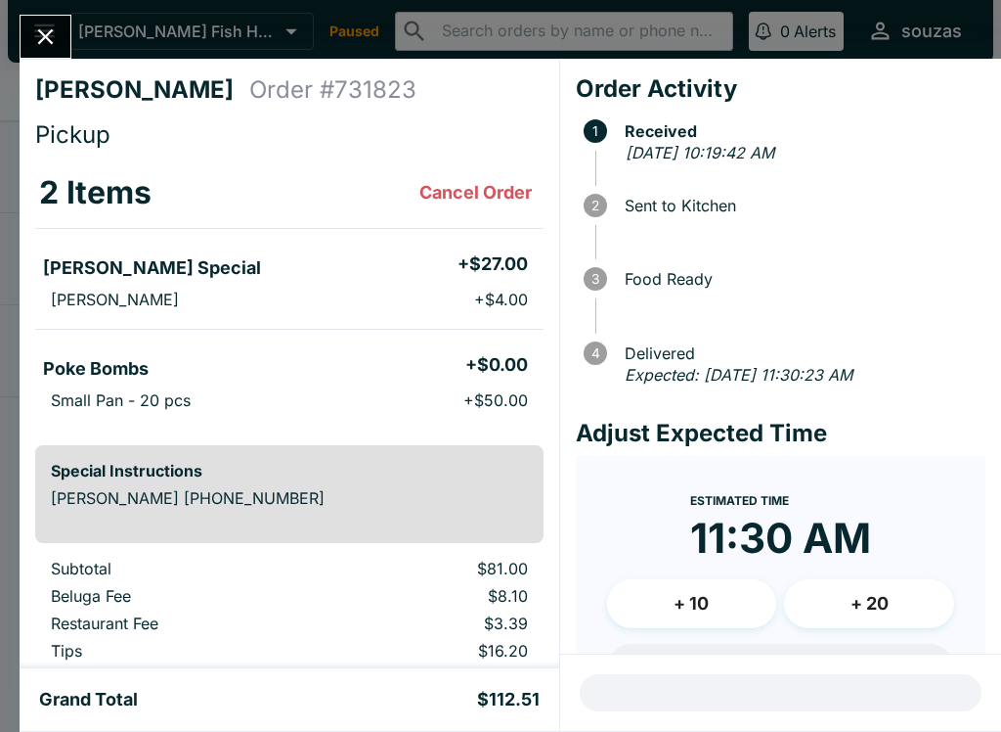
click at [61, 29] on button "Close" at bounding box center [46, 37] width 50 height 42
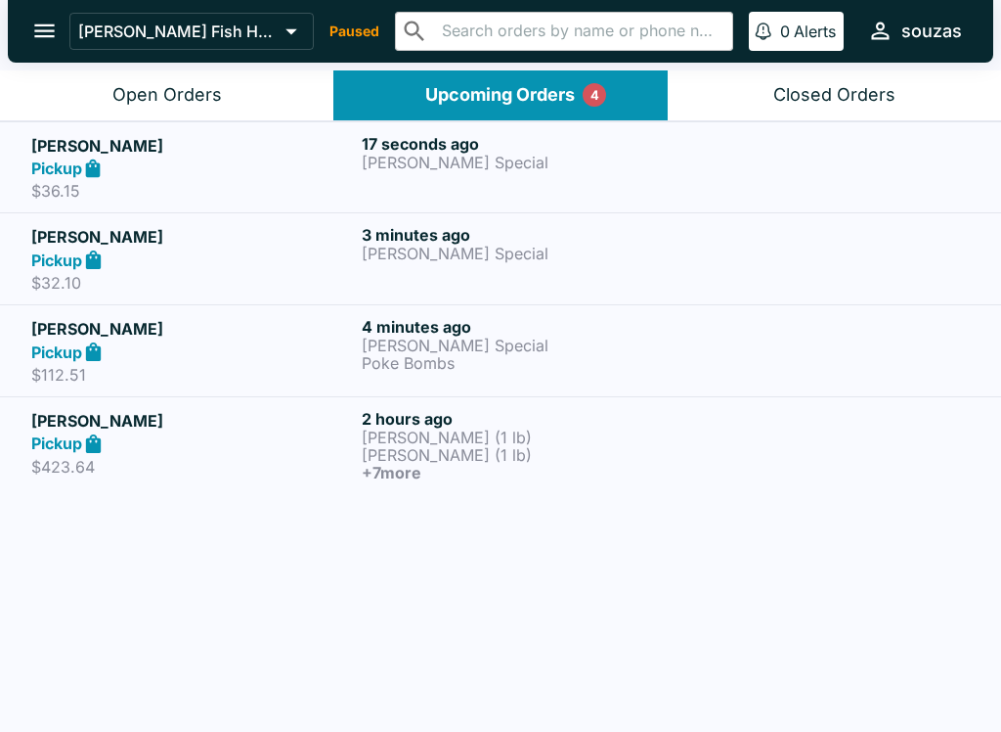
click at [175, 336] on h5 "[PERSON_NAME]" at bounding box center [192, 328] width 323 height 23
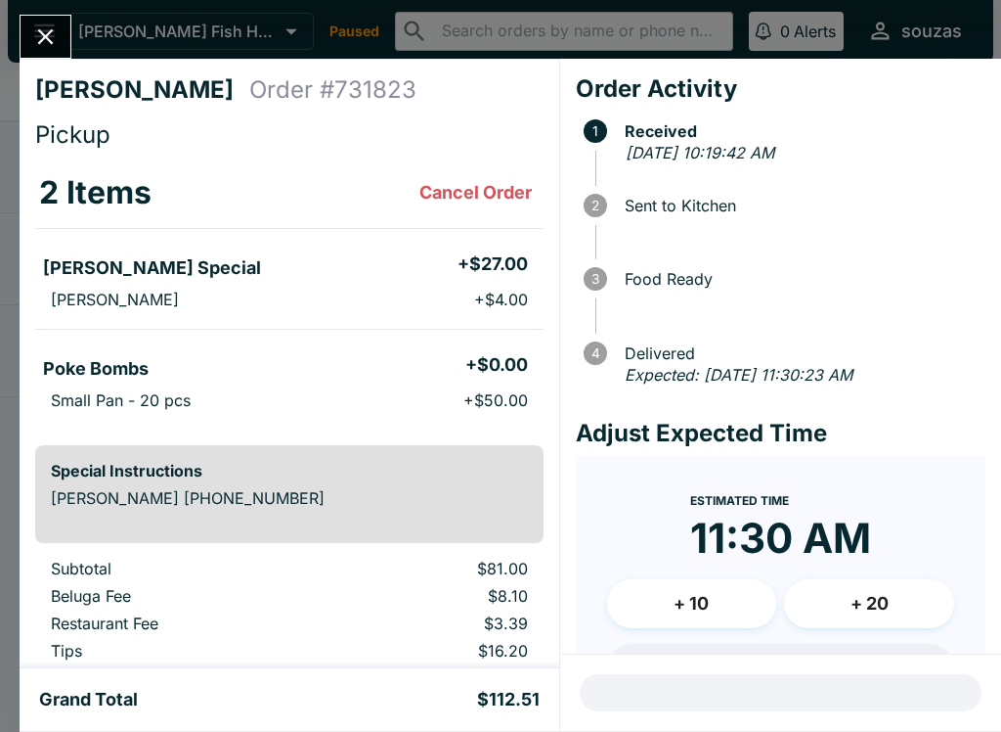
click at [41, 37] on icon "Close" at bounding box center [45, 36] width 26 height 26
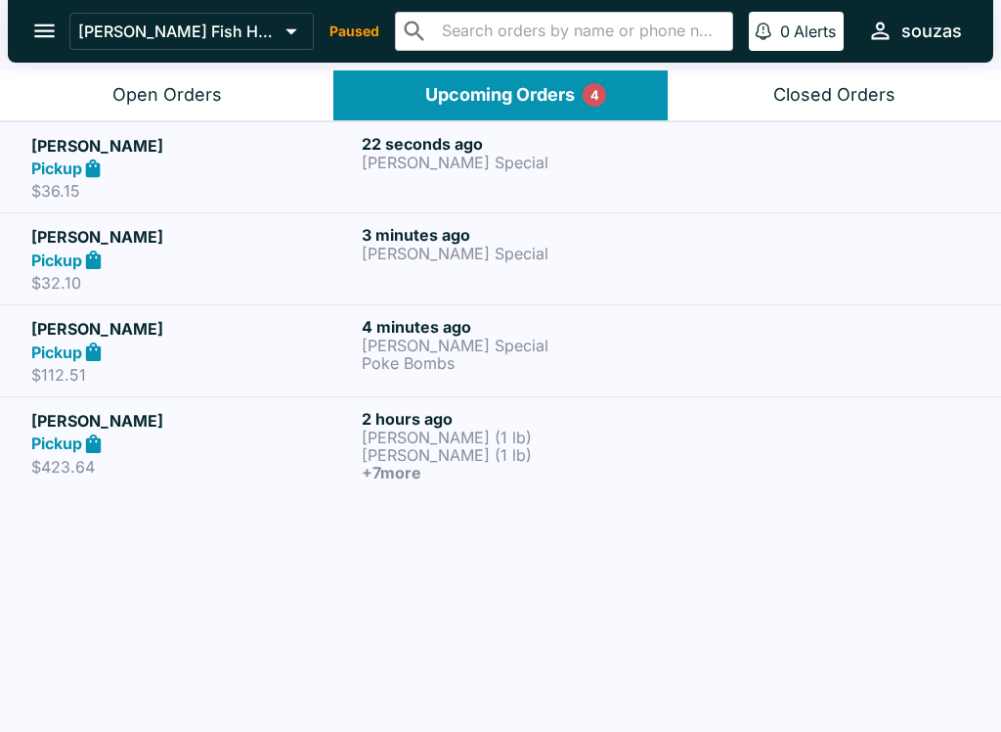
click at [188, 261] on div "Pickup" at bounding box center [192, 259] width 323 height 22
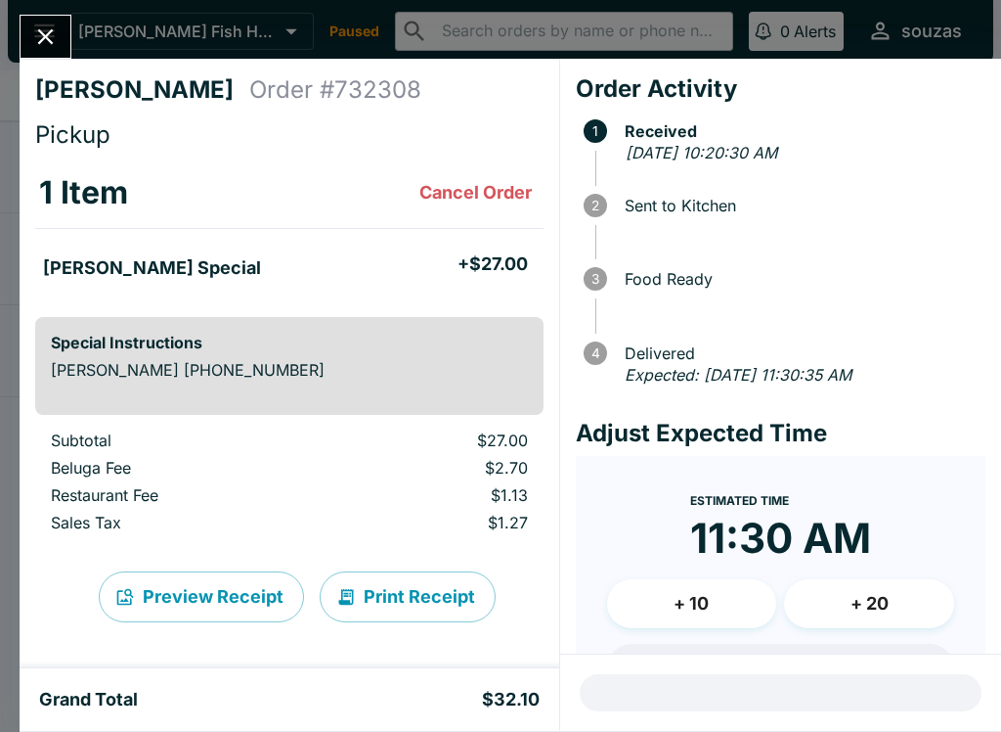
click at [49, 27] on icon "Close" at bounding box center [45, 36] width 26 height 26
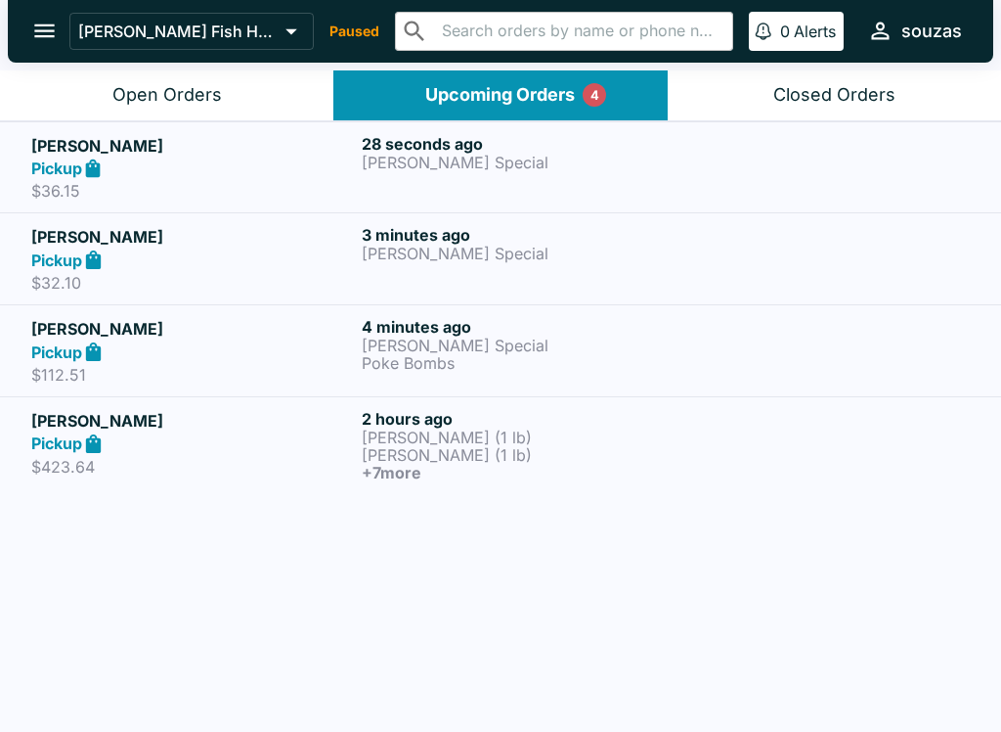
click at [208, 320] on h5 "[PERSON_NAME]" at bounding box center [192, 328] width 323 height 23
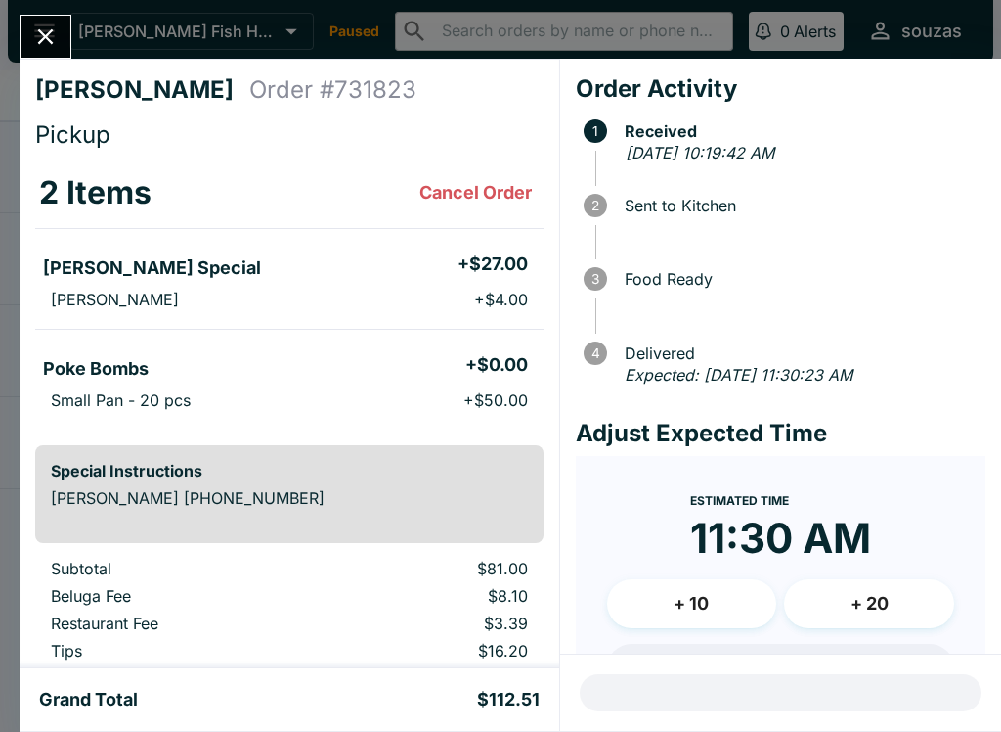
click at [482, 186] on button "Cancel Order" at bounding box center [476, 192] width 128 height 39
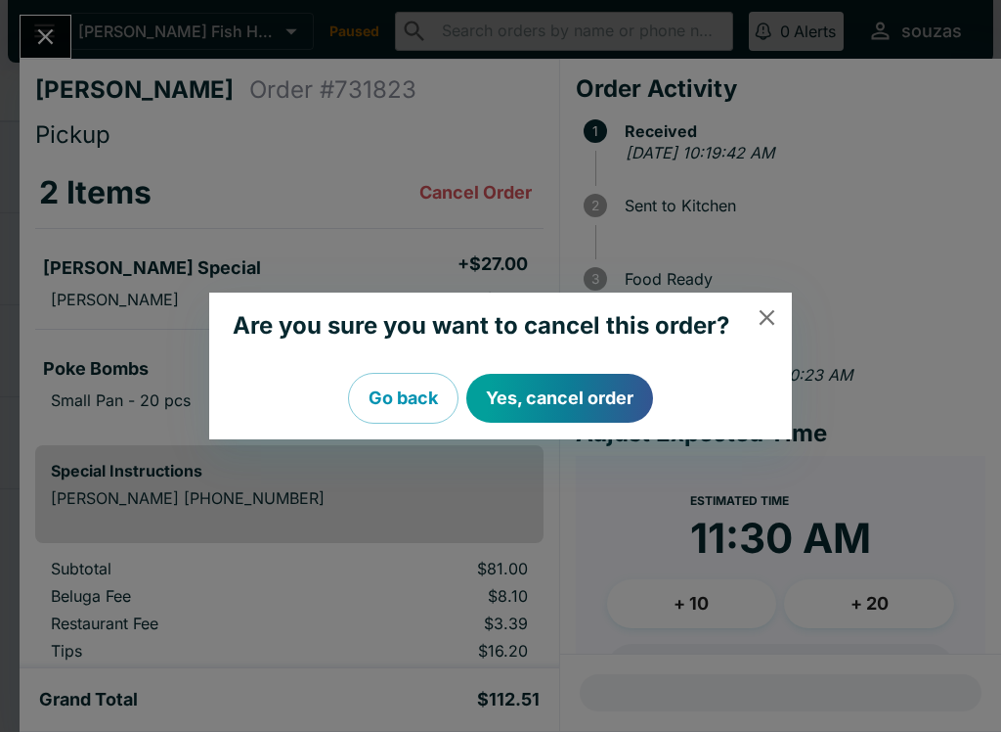
click at [757, 313] on icon "close" at bounding box center [767, 317] width 26 height 26
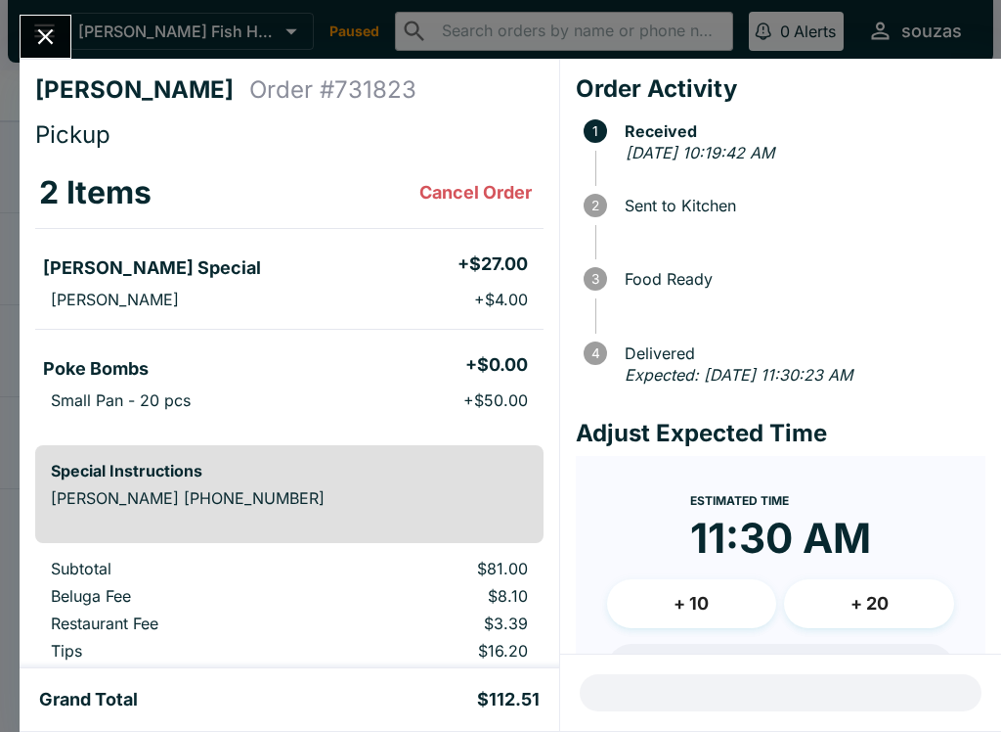
click at [458, 382] on li "Poke Bombs + $0.00" at bounding box center [289, 365] width 509 height 41
click at [230, 399] on li "Small Pan - 20 pcs + $50.00" at bounding box center [289, 399] width 509 height 27
click at [230, 398] on li "Small Pan - 20 pcs + $50.00" at bounding box center [289, 399] width 509 height 27
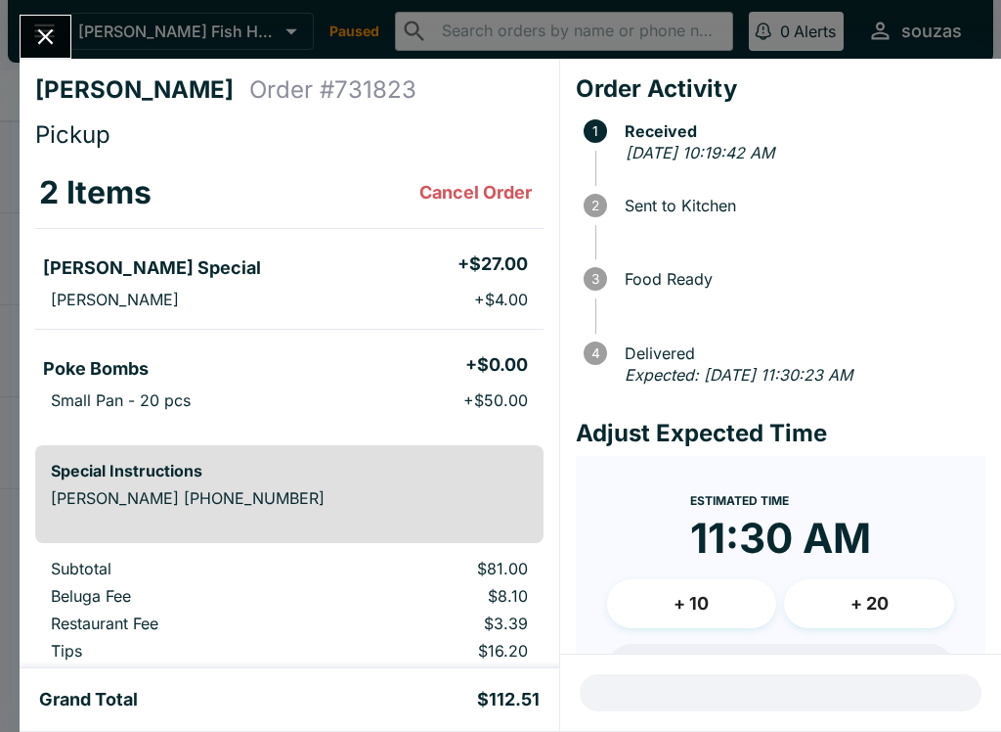
click at [307, 394] on li "Small Pan - 20 pcs + $50.00" at bounding box center [289, 399] width 509 height 27
click at [306, 394] on li "Small Pan - 20 pcs + $50.00" at bounding box center [289, 399] width 509 height 27
click at [454, 378] on li "Poke Bombs + $0.00" at bounding box center [289, 365] width 509 height 41
click at [464, 166] on th "2 Items Cancel Order" at bounding box center [289, 192] width 509 height 71
click at [496, 176] on button "Cancel Order" at bounding box center [476, 192] width 128 height 39
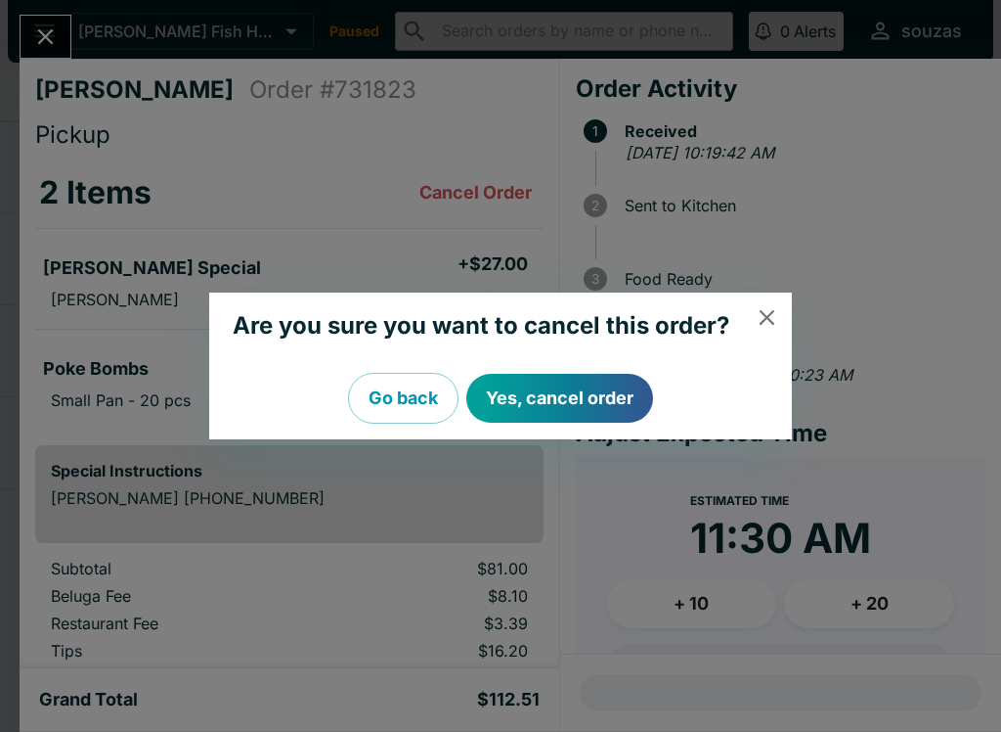
click at [598, 399] on button "Yes, cancel order" at bounding box center [560, 398] width 187 height 49
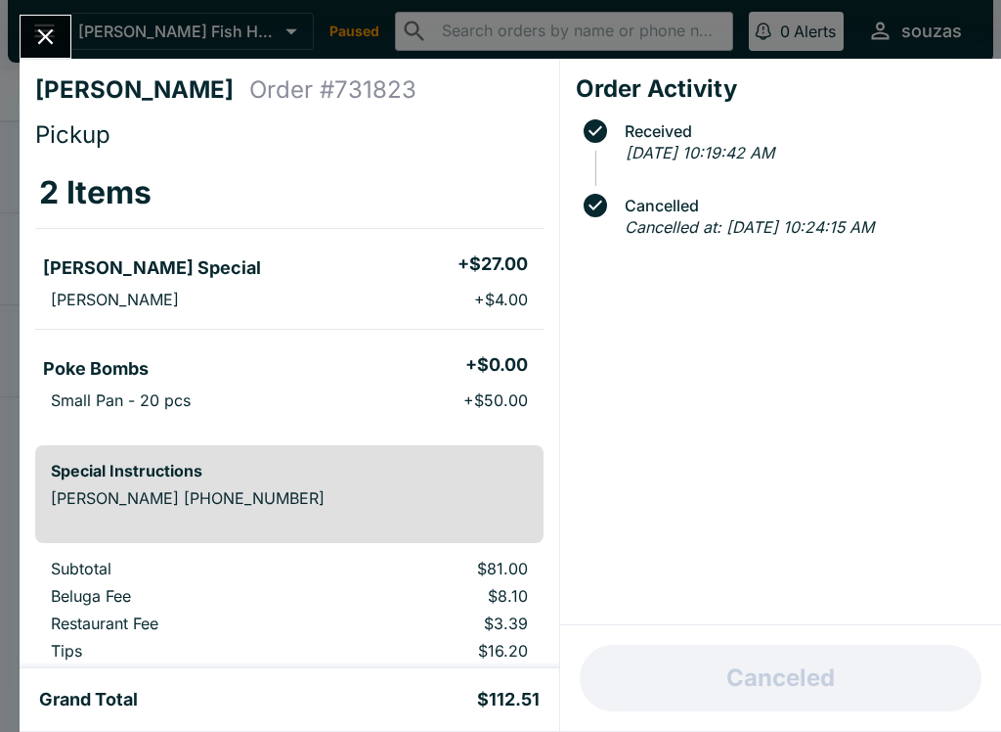
click at [54, 36] on icon "Close" at bounding box center [45, 36] width 26 height 26
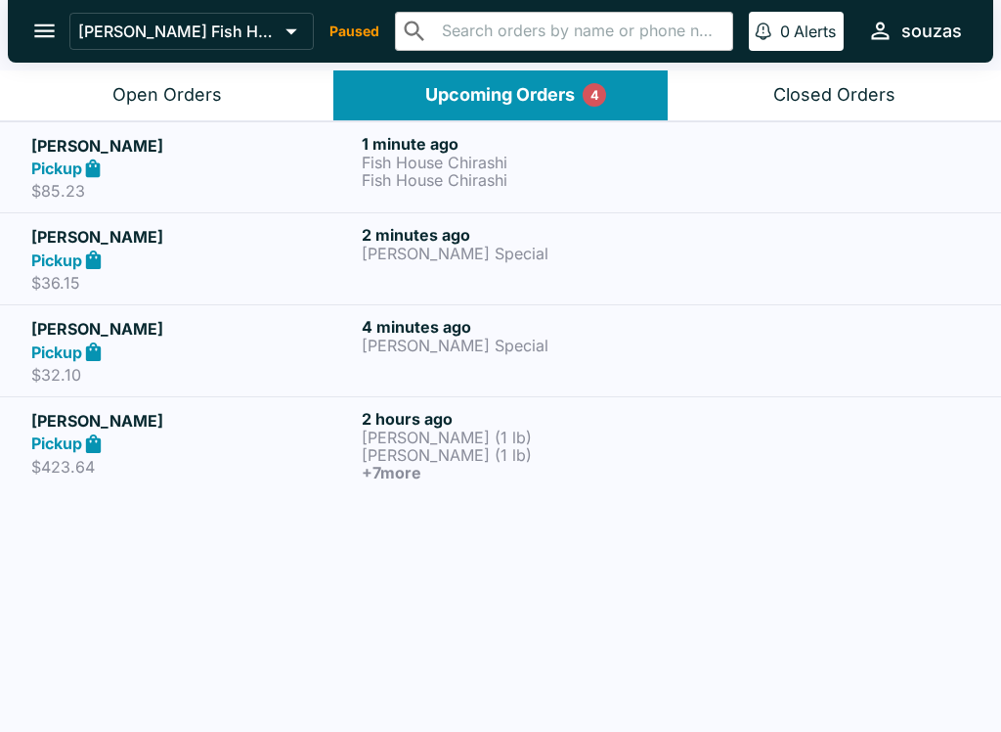
click at [307, 246] on h5 "[PERSON_NAME]" at bounding box center [192, 236] width 323 height 23
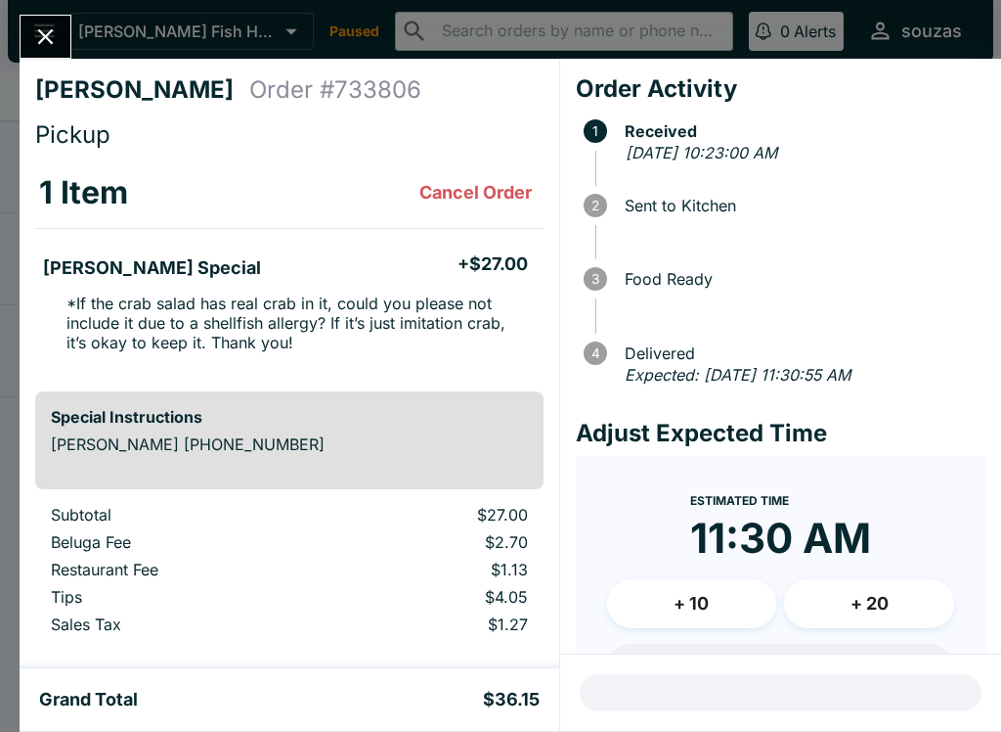
click at [50, 36] on icon "Close" at bounding box center [45, 36] width 26 height 26
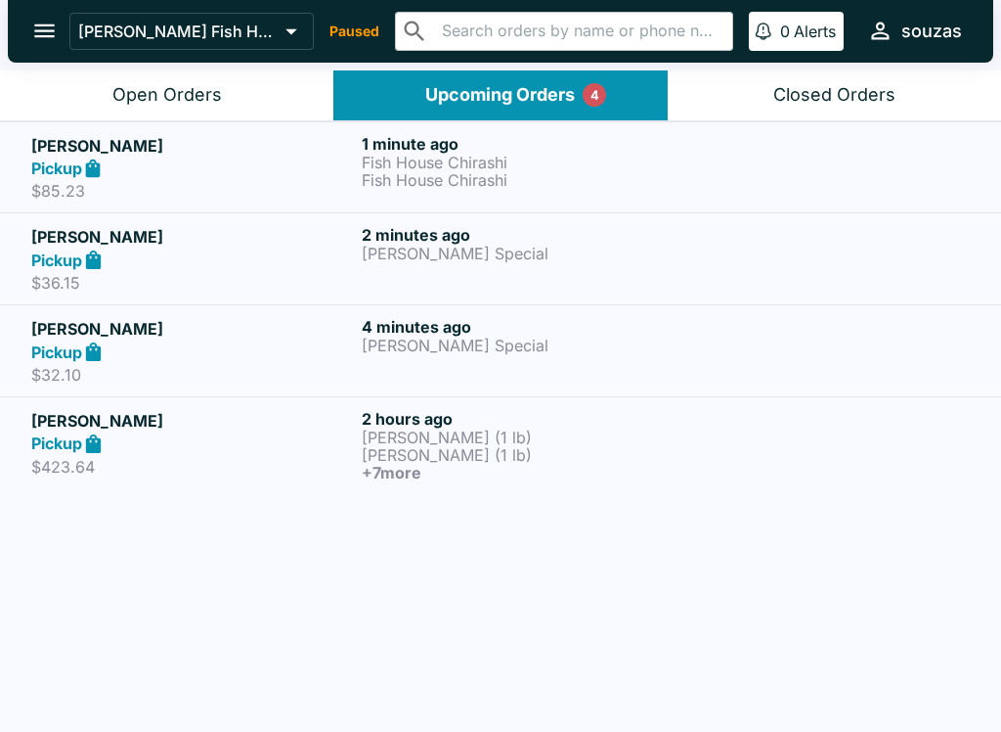
click at [186, 337] on h5 "[PERSON_NAME]" at bounding box center [192, 328] width 323 height 23
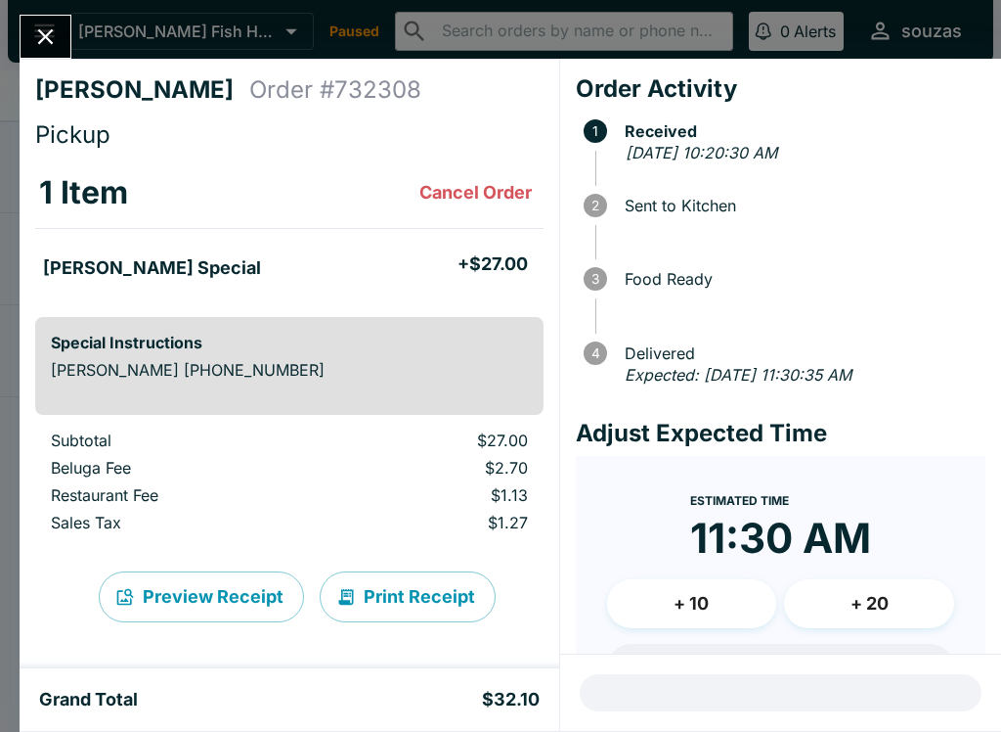
click at [42, 31] on icon "Close" at bounding box center [45, 36] width 26 height 26
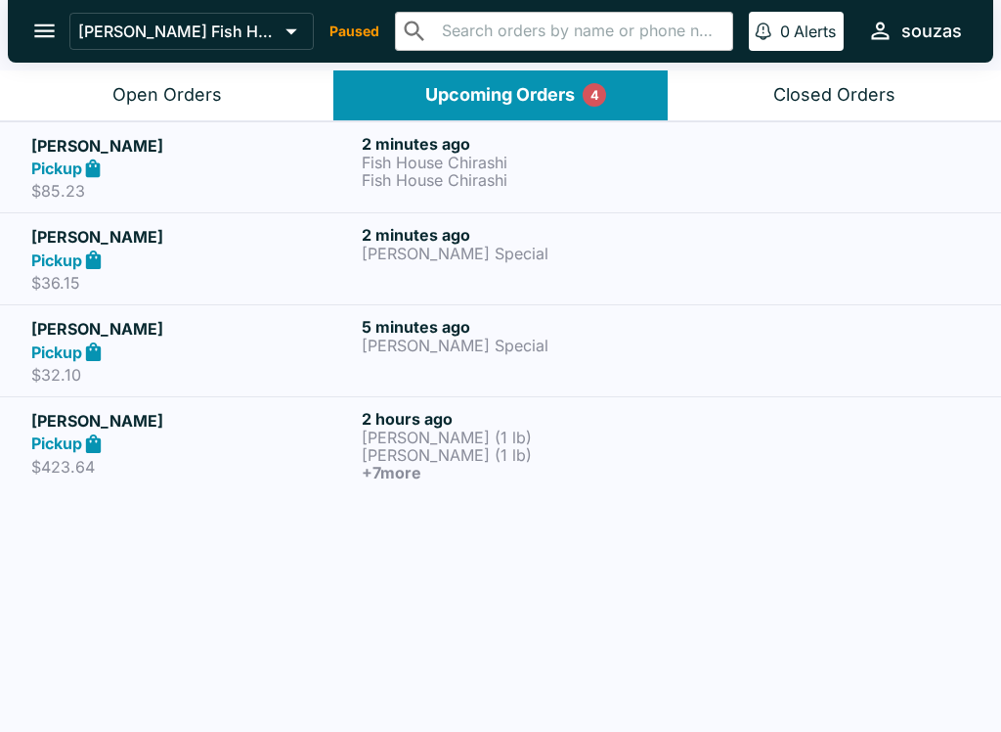
click at [253, 256] on div "Pickup" at bounding box center [192, 259] width 323 height 22
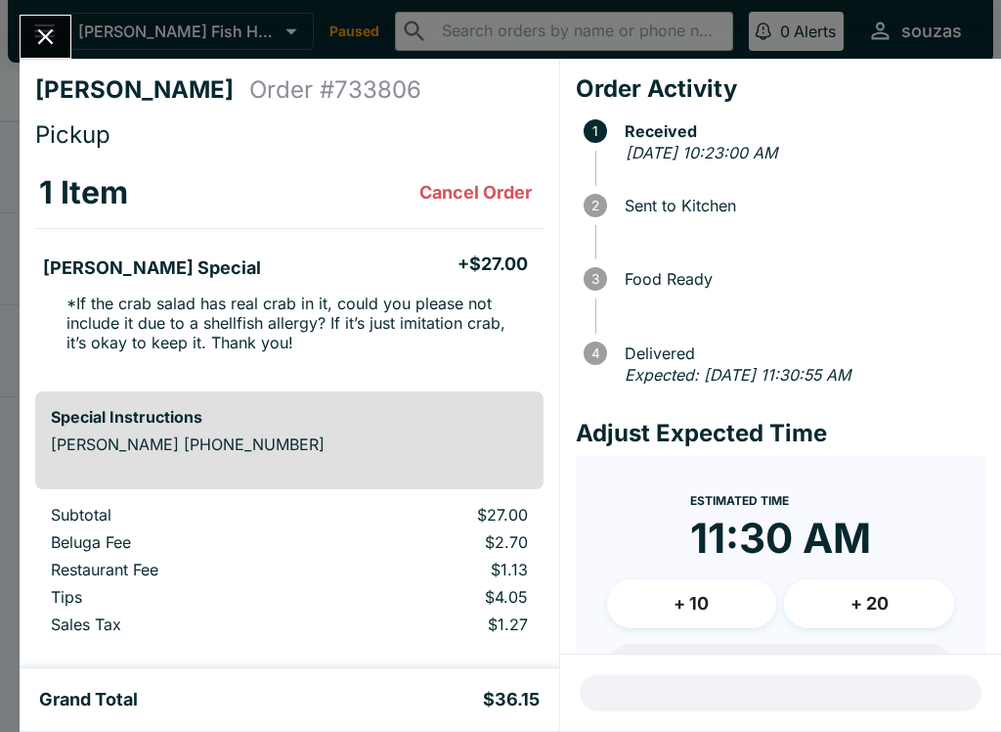
click at [48, 23] on icon "Close" at bounding box center [45, 36] width 26 height 26
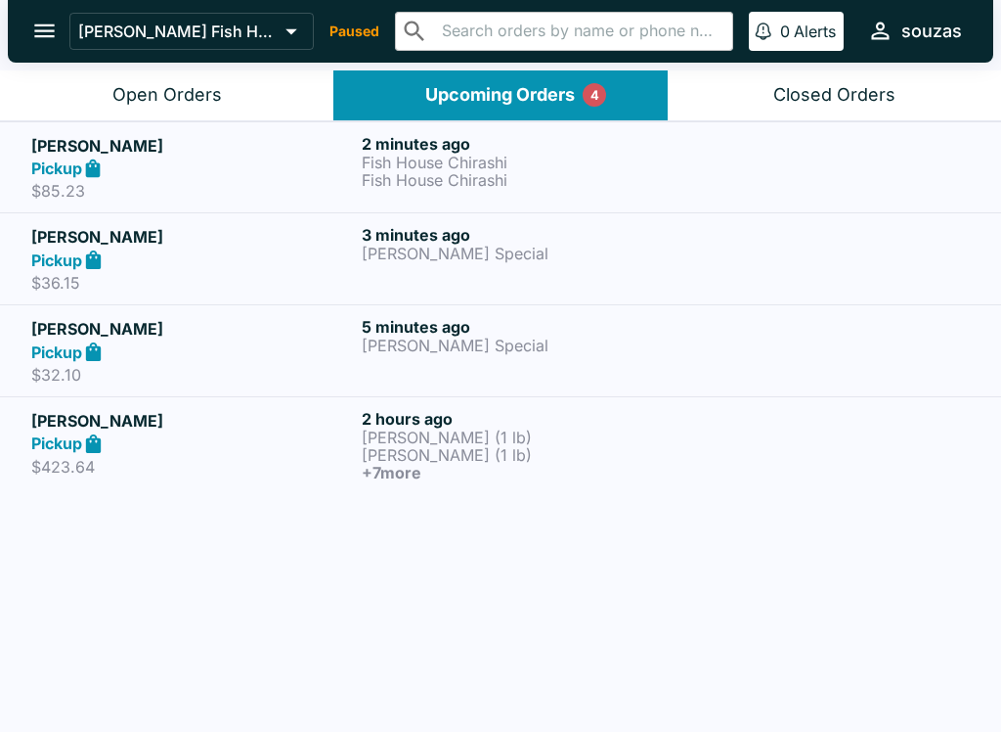
click at [261, 166] on div "Pickup" at bounding box center [192, 168] width 323 height 22
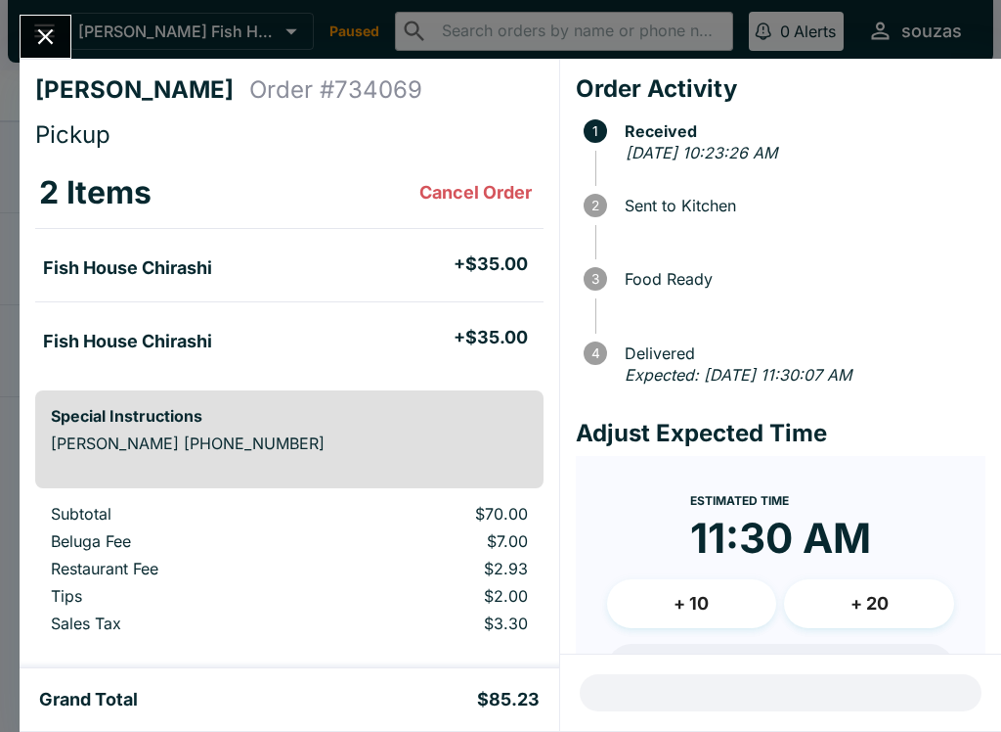
click at [42, 37] on icon "Close" at bounding box center [45, 36] width 26 height 26
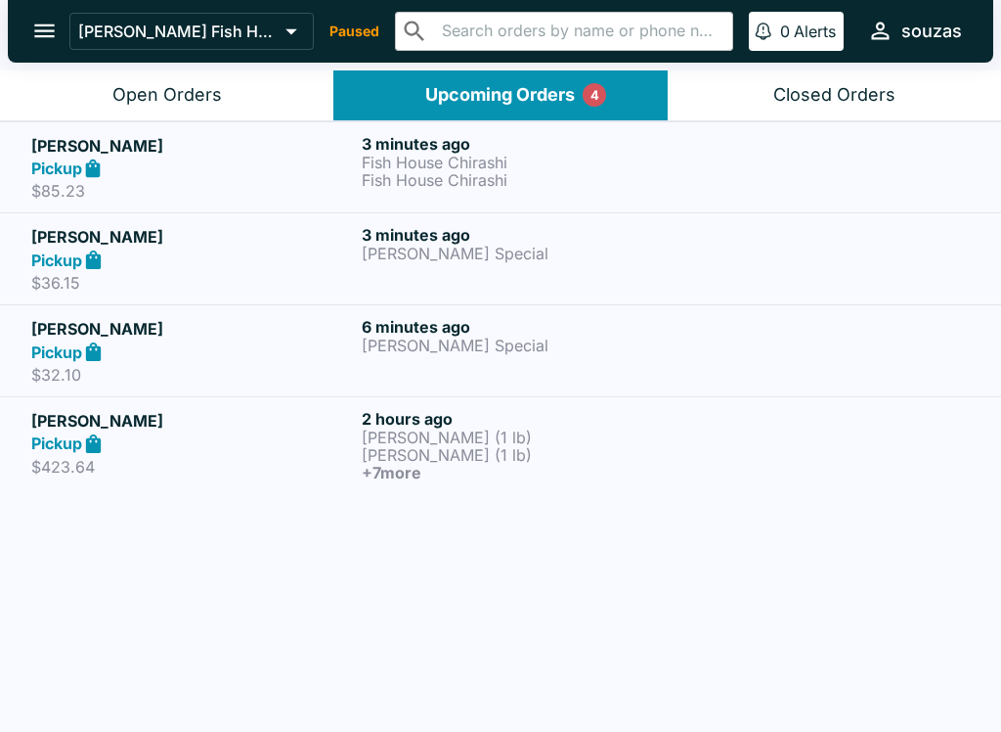
click at [246, 238] on h5 "[PERSON_NAME]" at bounding box center [192, 236] width 323 height 23
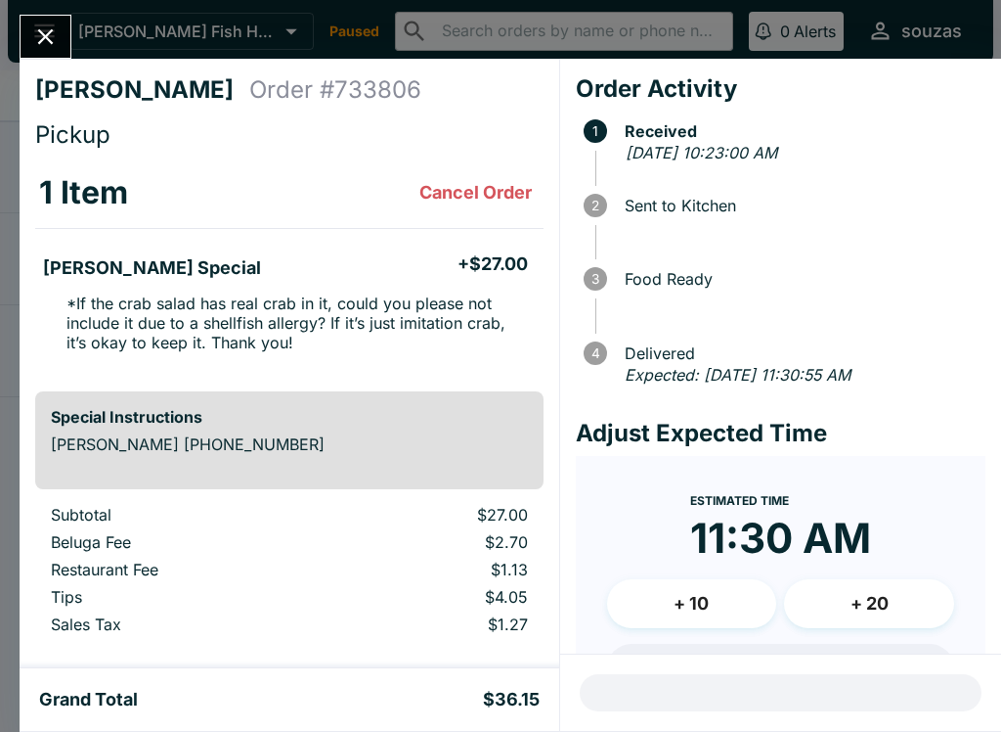
click at [51, 40] on icon "Close" at bounding box center [45, 36] width 26 height 26
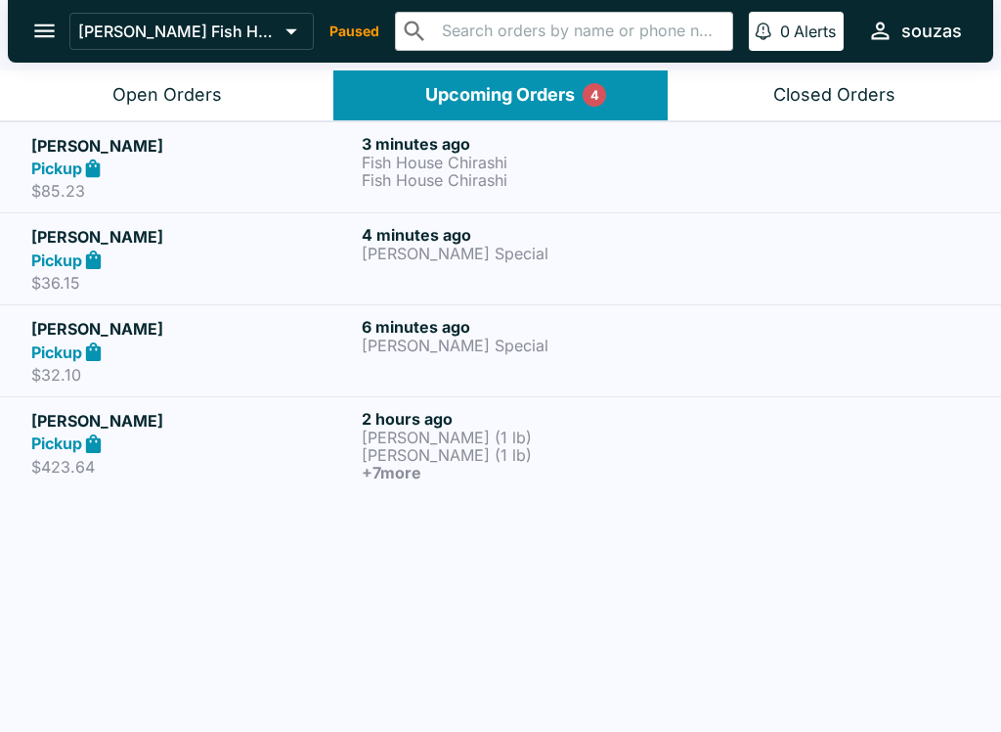
click at [772, 100] on button "Closed Orders" at bounding box center [835, 95] width 334 height 50
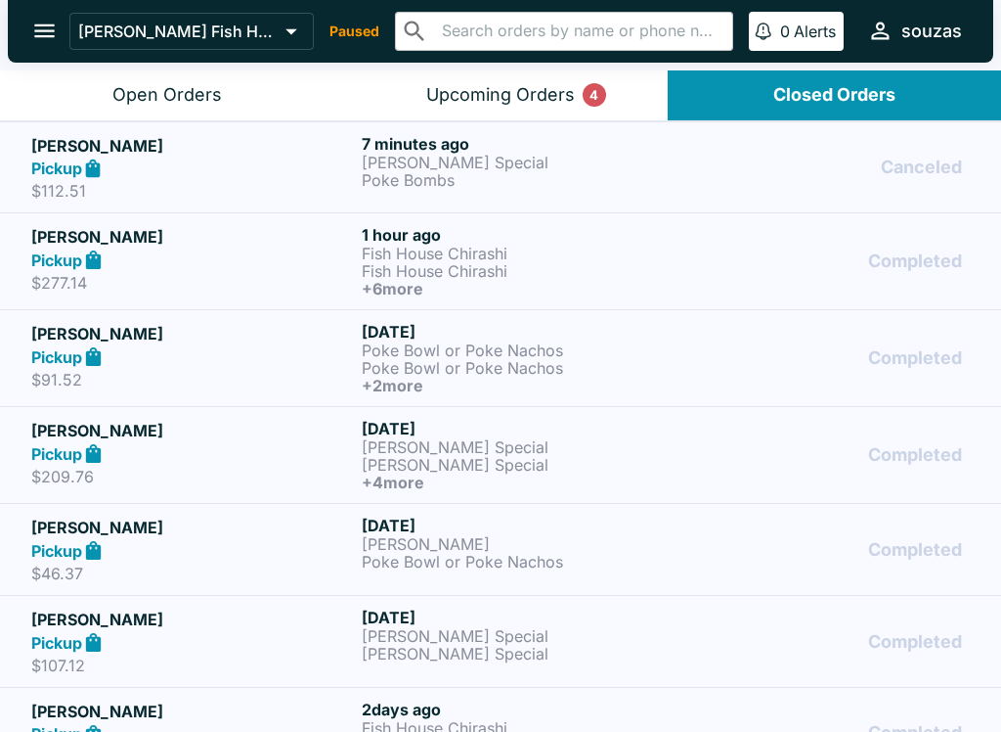
click at [285, 161] on div "Pickup" at bounding box center [192, 168] width 323 height 22
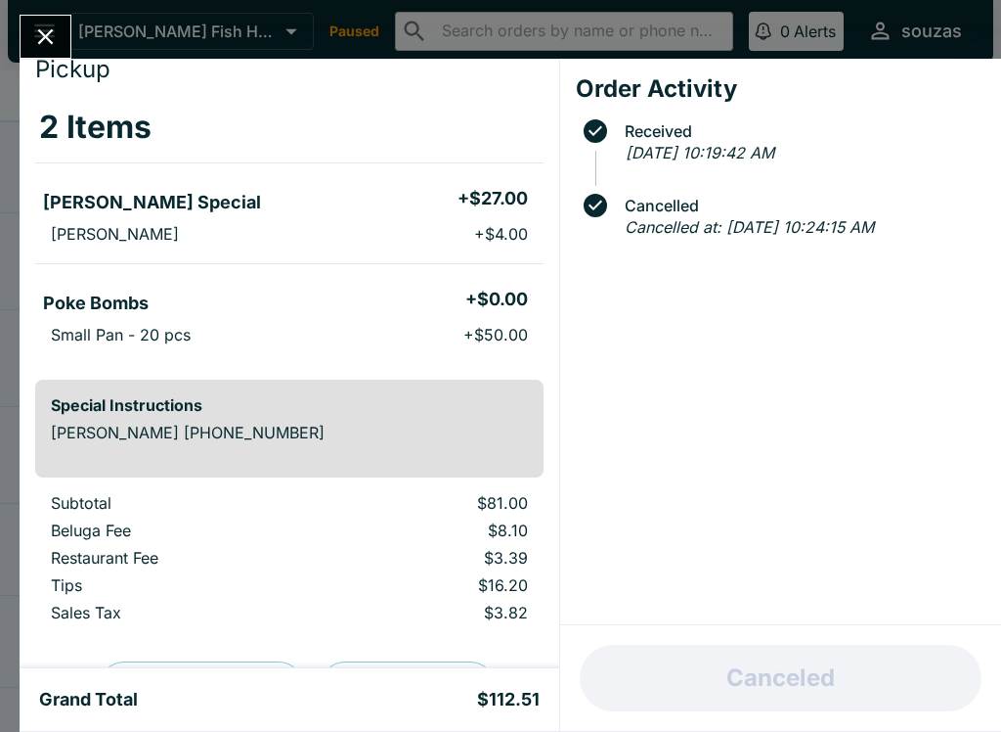
scroll to position [63, 0]
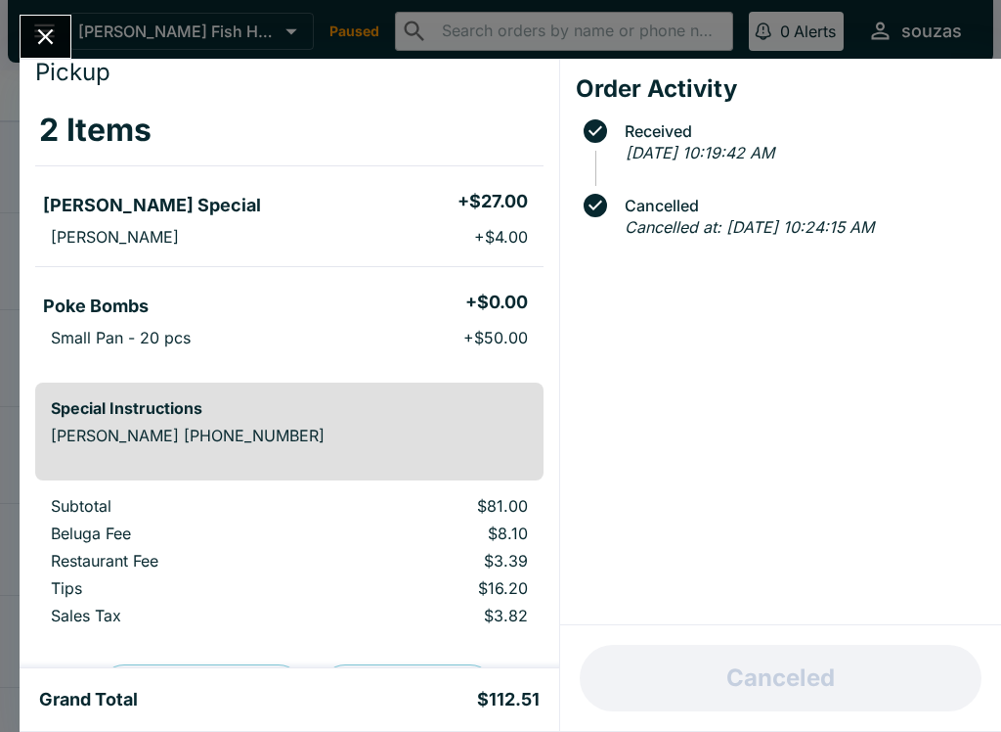
click at [64, 22] on button "Close" at bounding box center [46, 37] width 50 height 42
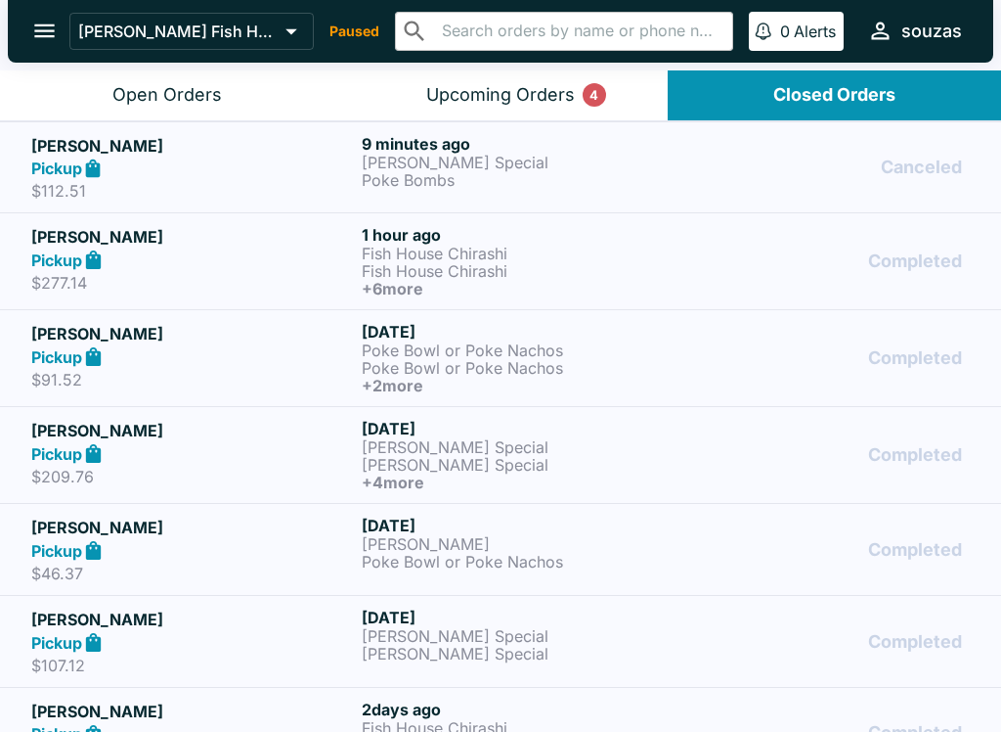
click at [483, 96] on div "Upcoming Orders 4" at bounding box center [500, 95] width 149 height 22
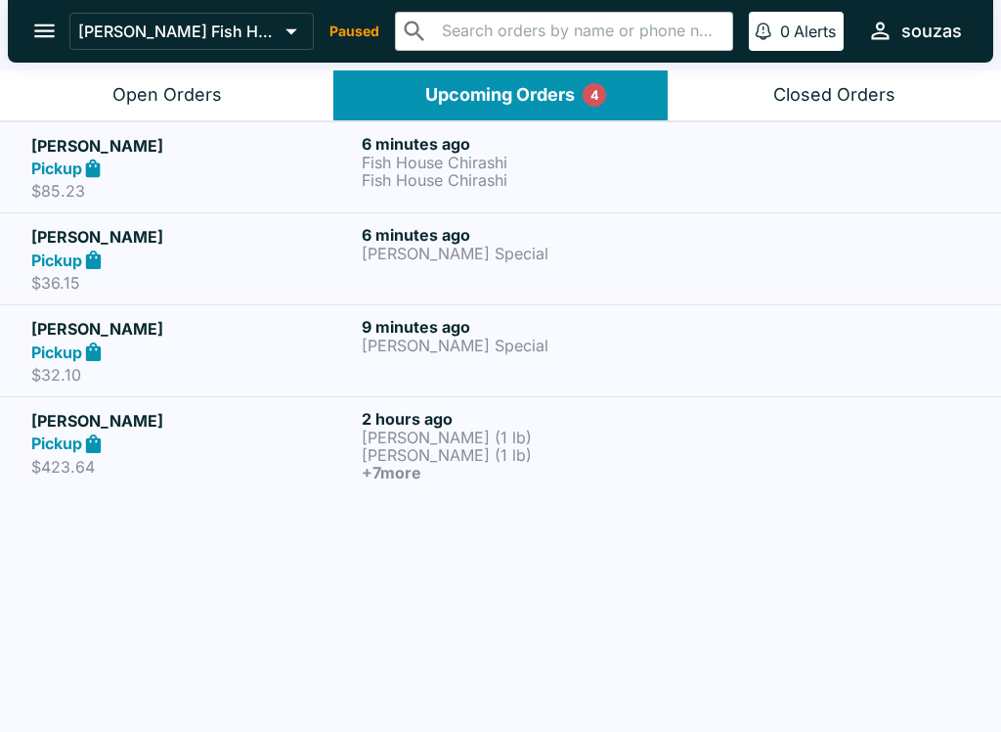
click at [165, 81] on button "Open Orders" at bounding box center [167, 95] width 334 height 50
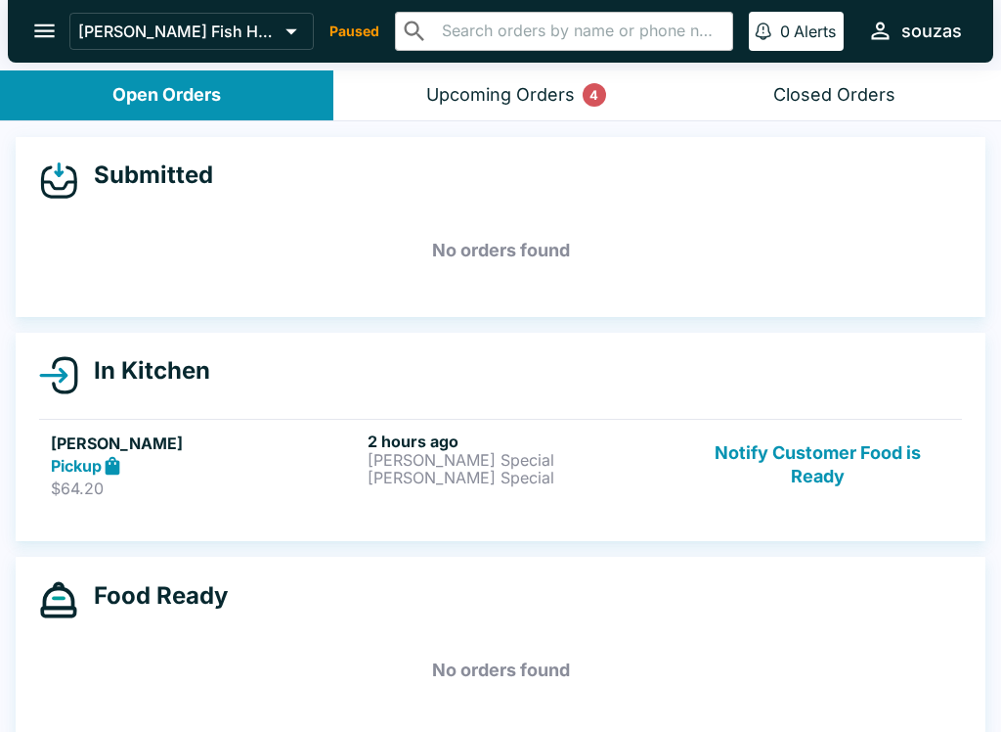
click at [831, 468] on button "Notify Customer Food is Ready" at bounding box center [818, 464] width 265 height 67
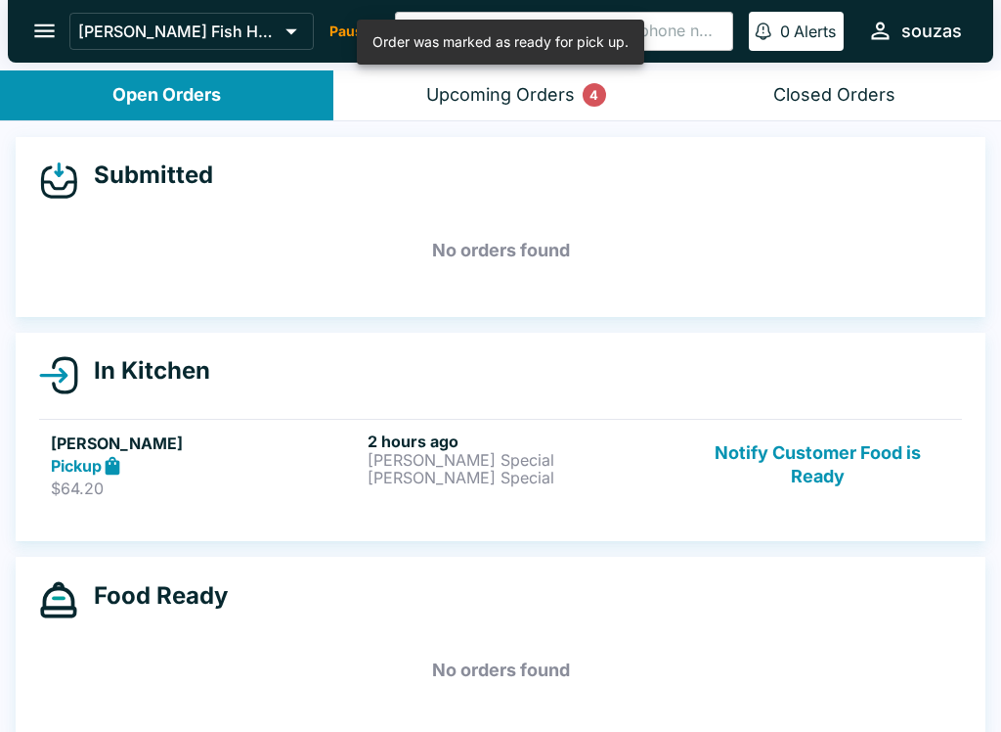
click at [836, 451] on button "Notify Customer Food is Ready" at bounding box center [818, 464] width 265 height 67
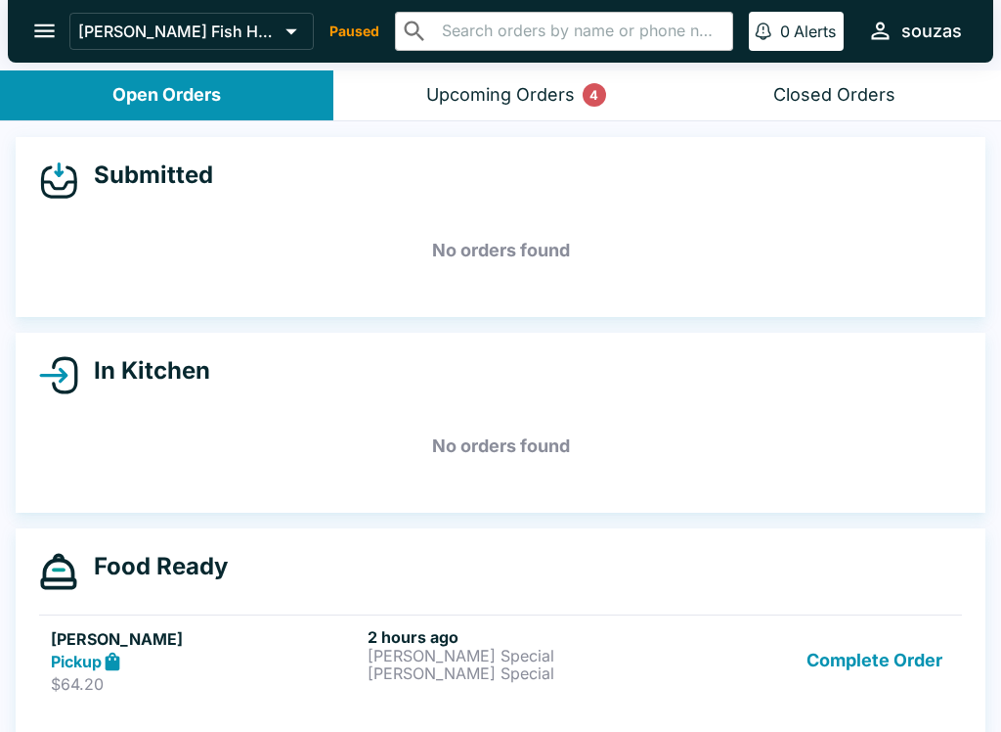
click at [894, 643] on button "Complete Order" at bounding box center [875, 660] width 152 height 67
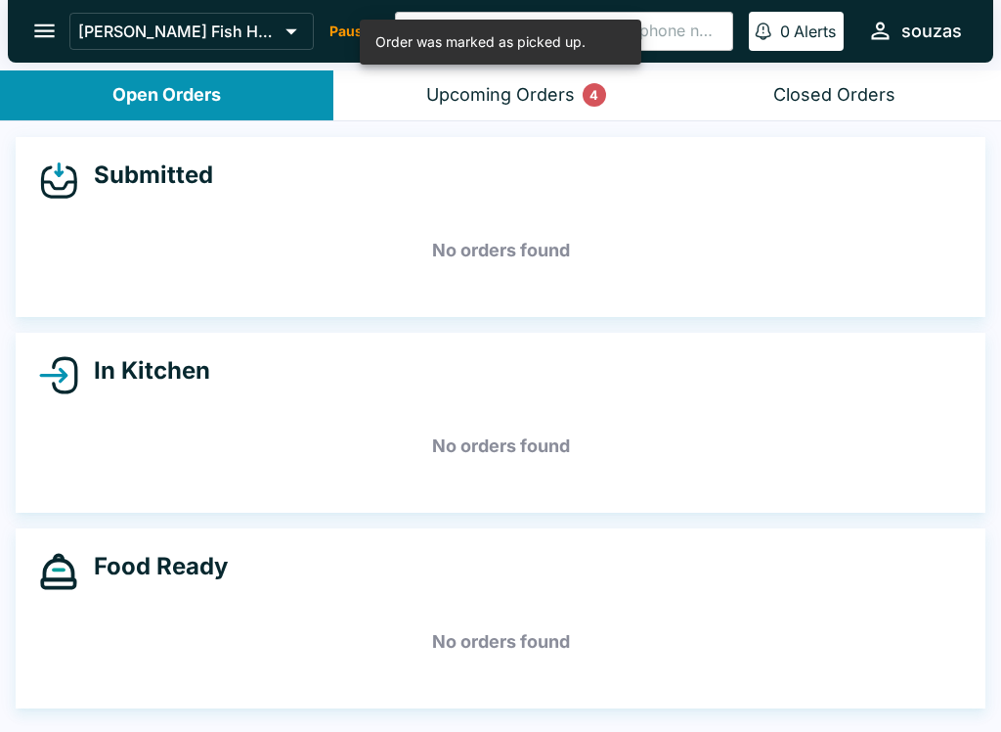
click at [520, 106] on button "Upcoming Orders 4" at bounding box center [501, 95] width 334 height 50
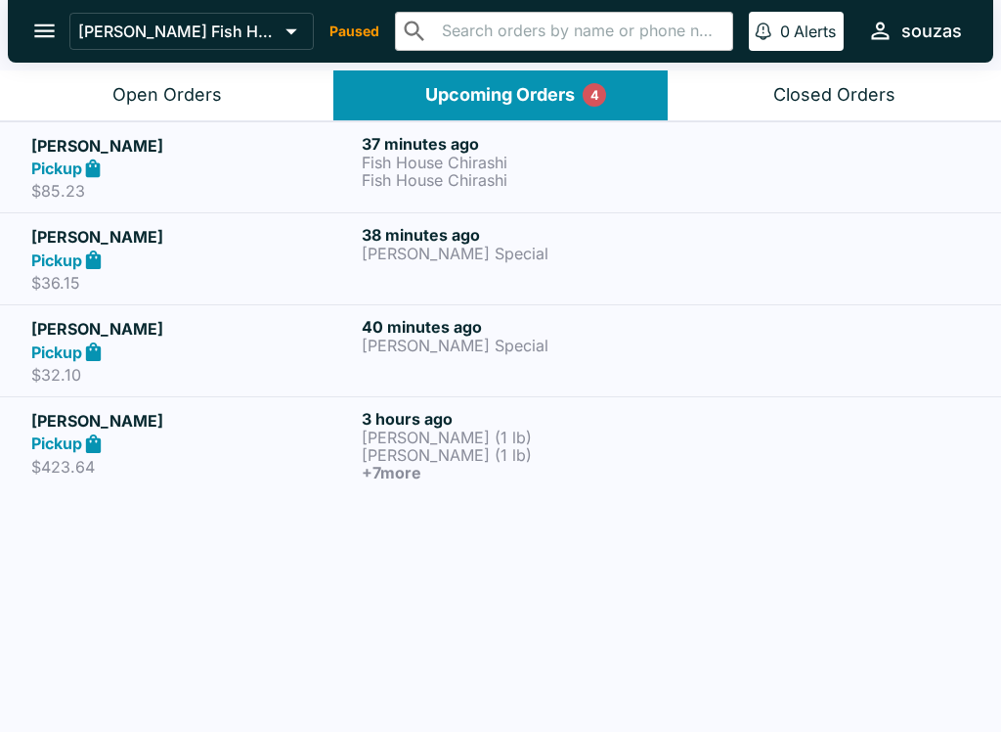
click at [655, 329] on h6 "40 minutes ago" at bounding box center [523, 327] width 323 height 20
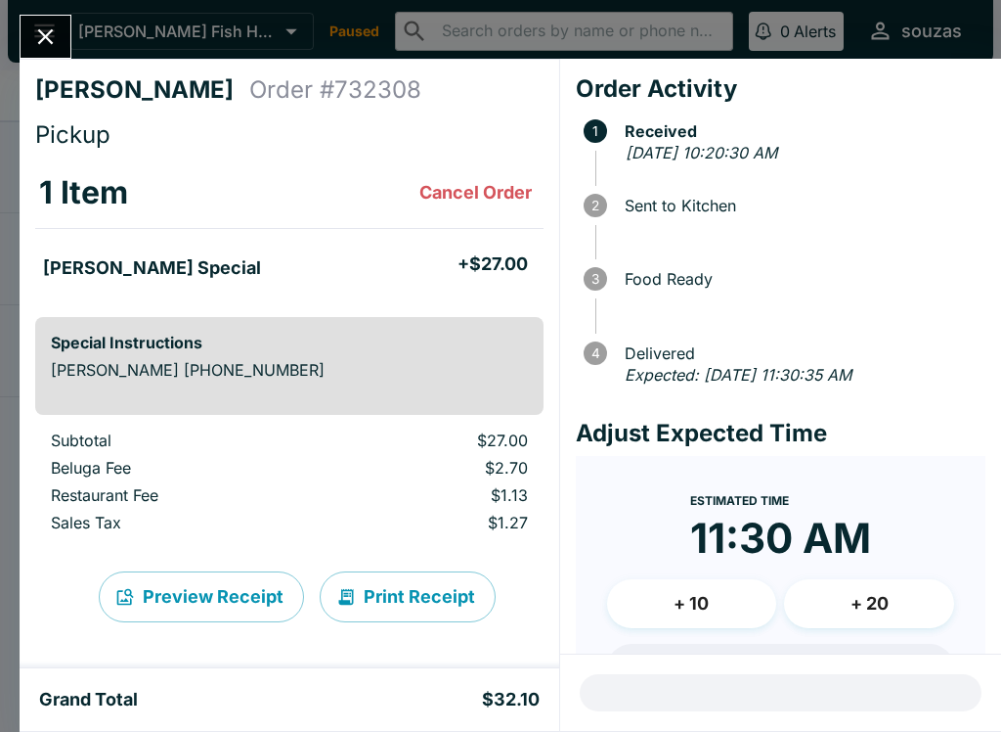
click at [40, 44] on icon "Close" at bounding box center [46, 37] width 16 height 16
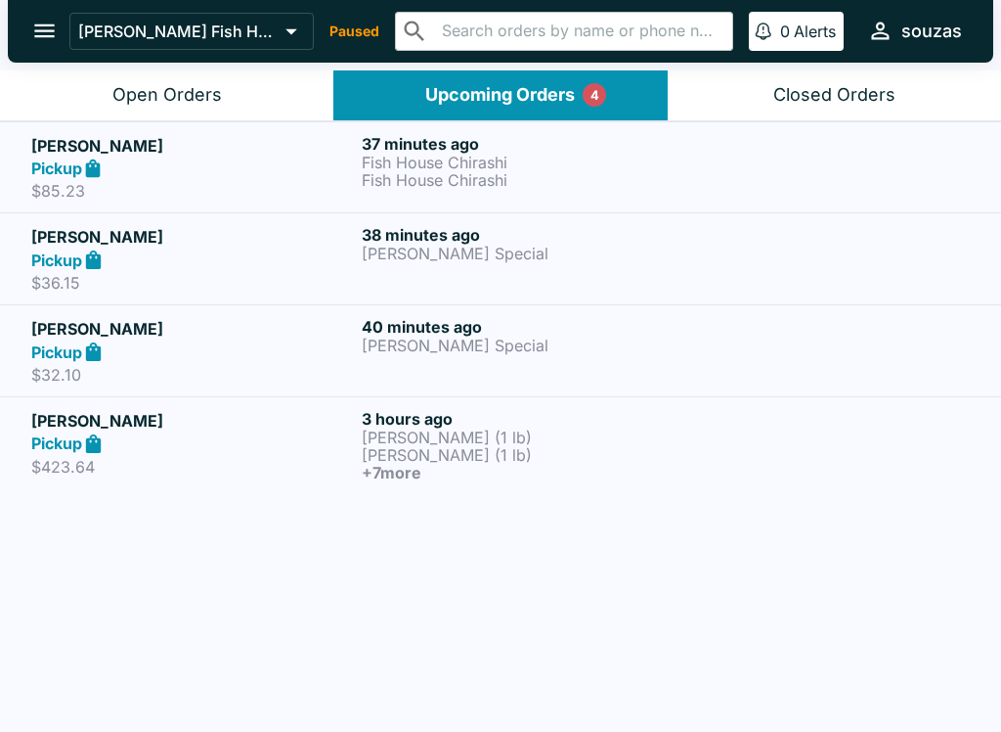
click at [207, 86] on div "Open Orders" at bounding box center [167, 95] width 110 height 22
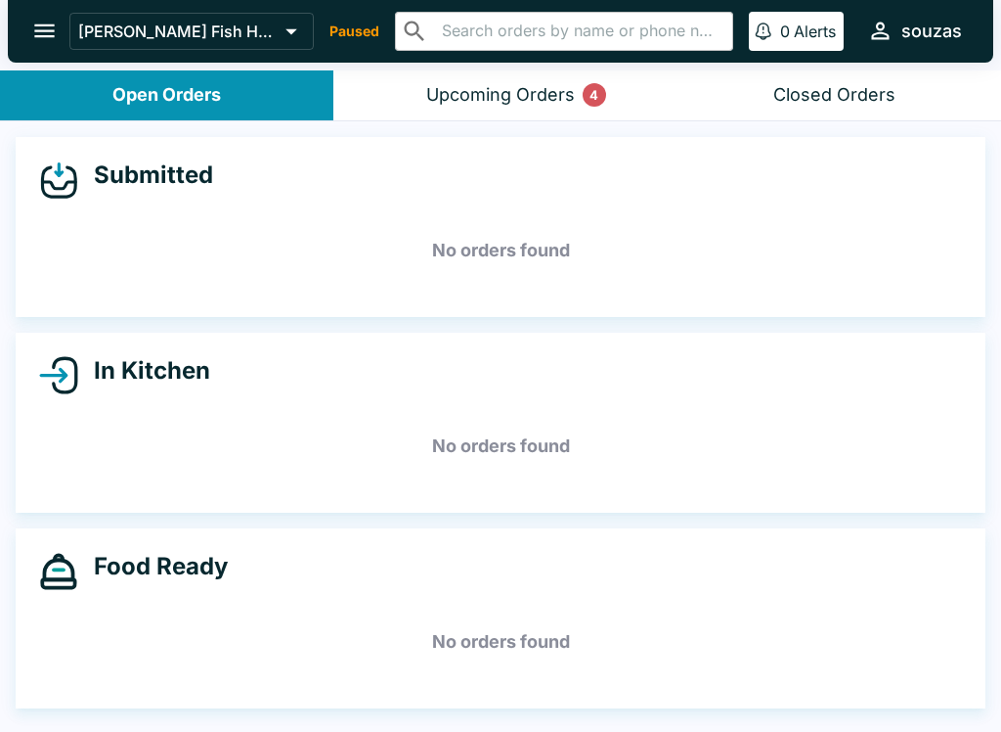
click at [40, 40] on icon "open drawer" at bounding box center [44, 31] width 26 height 26
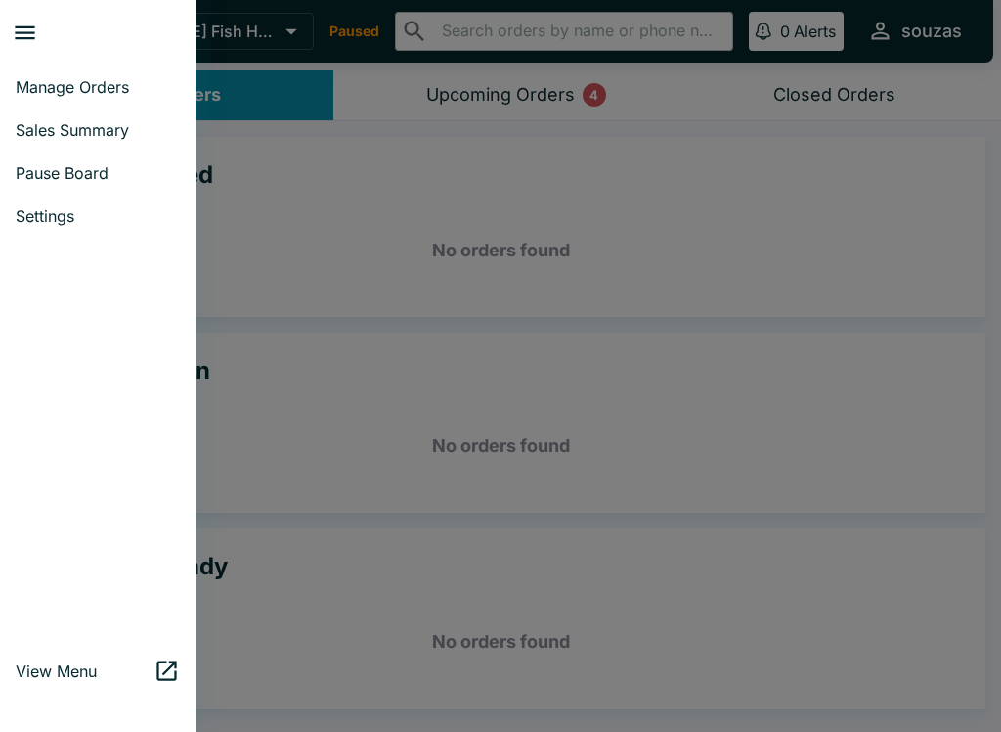
click at [126, 114] on link "Sales Summary" at bounding box center [98, 130] width 196 height 43
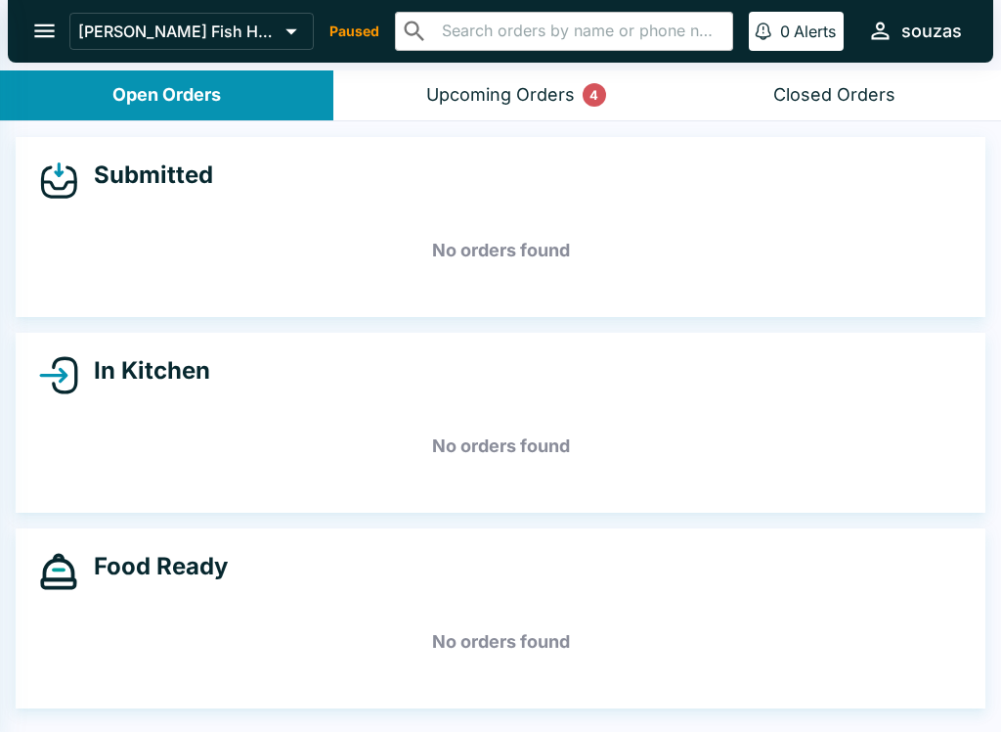
select select "03:00"
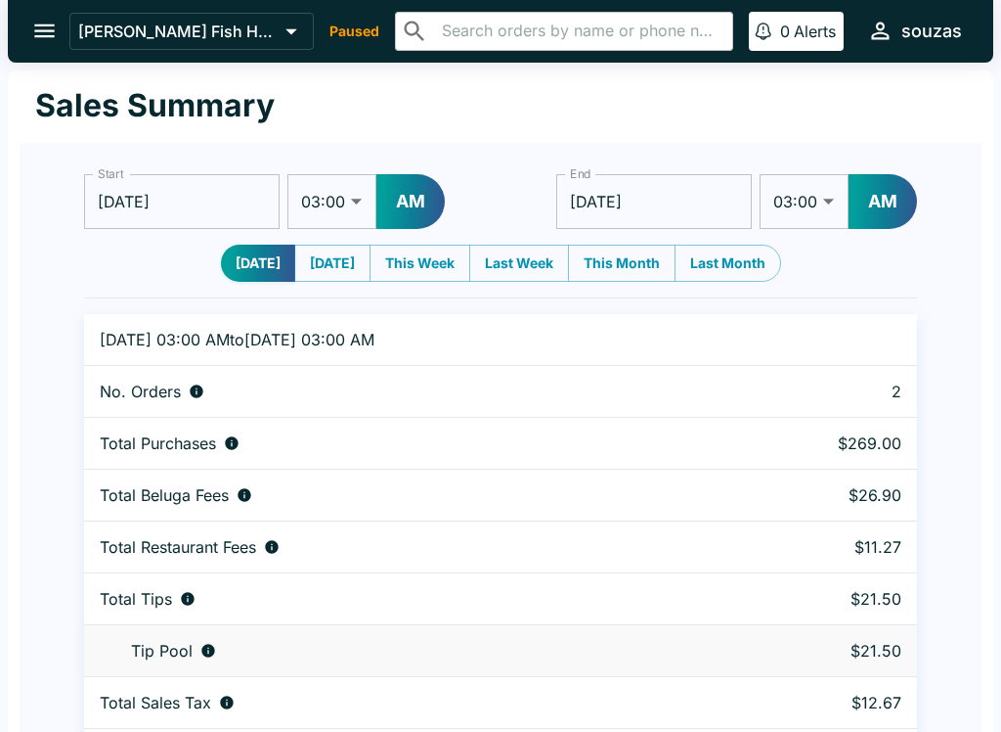
click at [40, 25] on icon "open drawer" at bounding box center [44, 31] width 21 height 14
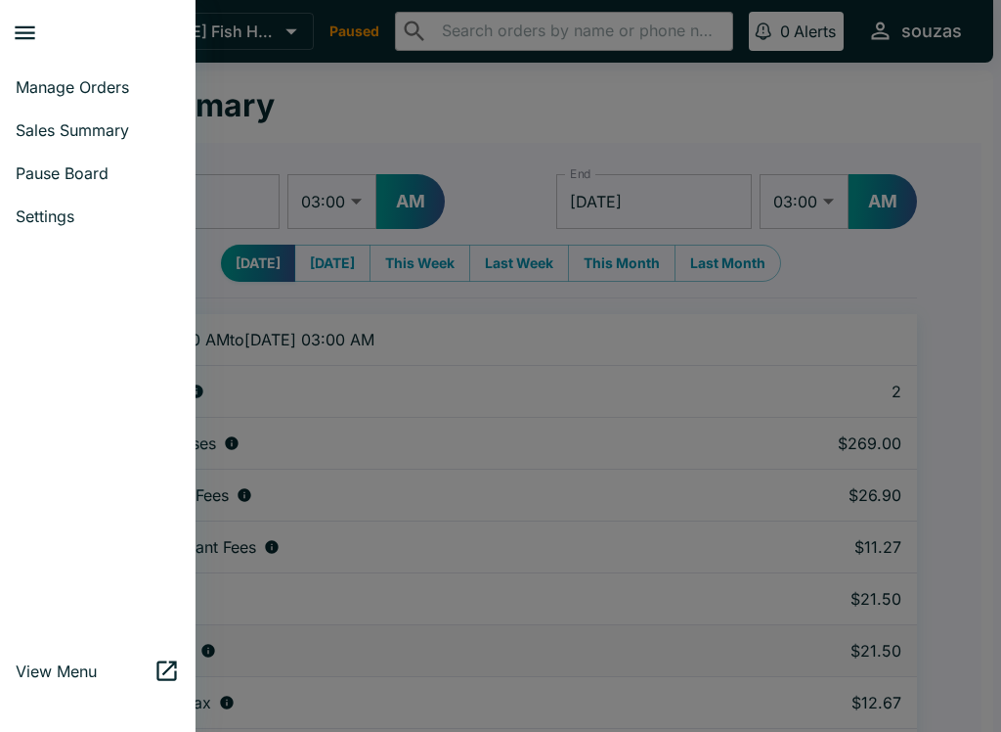
click at [112, 89] on span "Manage Orders" at bounding box center [98, 87] width 164 height 20
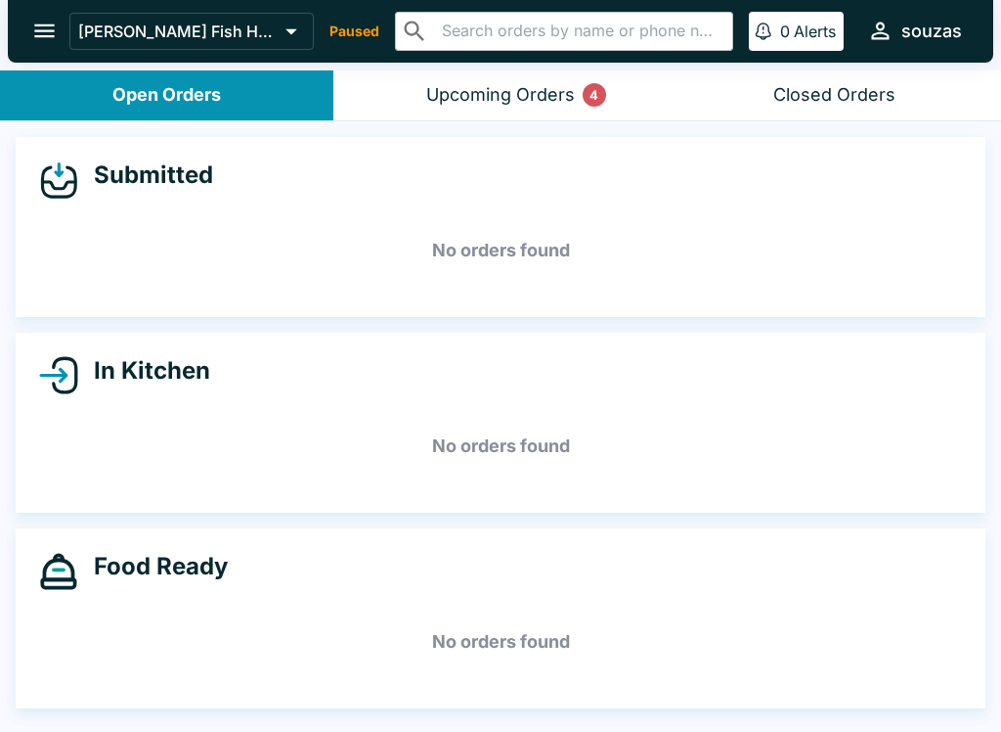
click at [512, 71] on button "Upcoming Orders 4" at bounding box center [501, 95] width 334 height 50
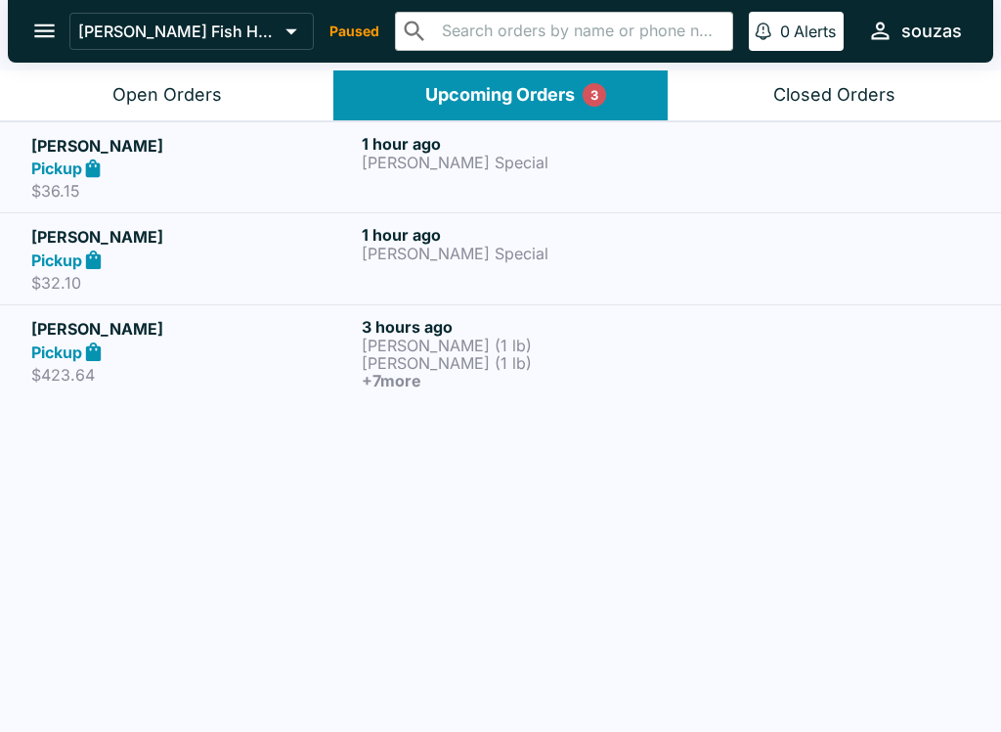
scroll to position [3, 0]
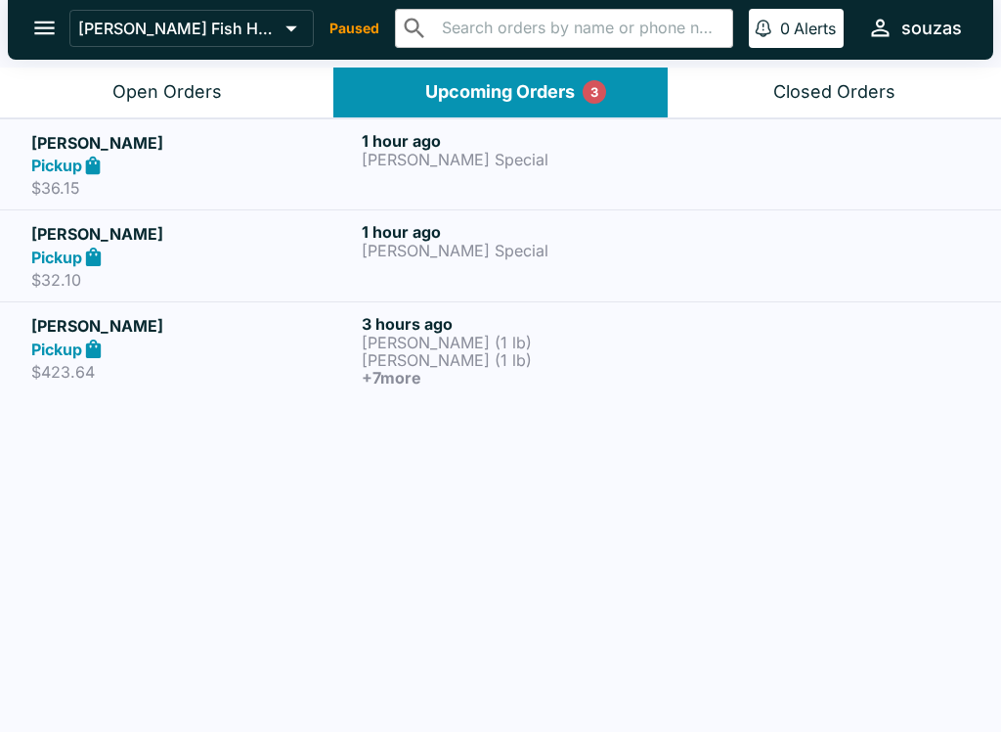
click at [287, 103] on button "Open Orders" at bounding box center [167, 92] width 334 height 50
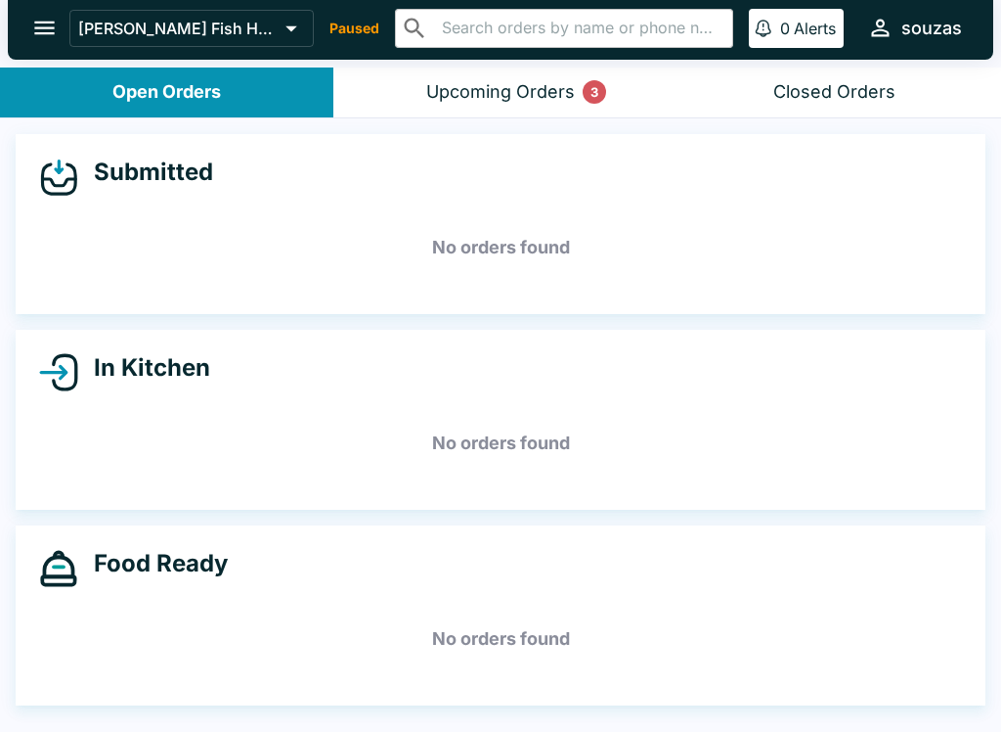
click at [219, 82] on div "Open Orders" at bounding box center [166, 92] width 109 height 22
click at [461, 115] on button "Upcoming Orders 3" at bounding box center [501, 92] width 334 height 50
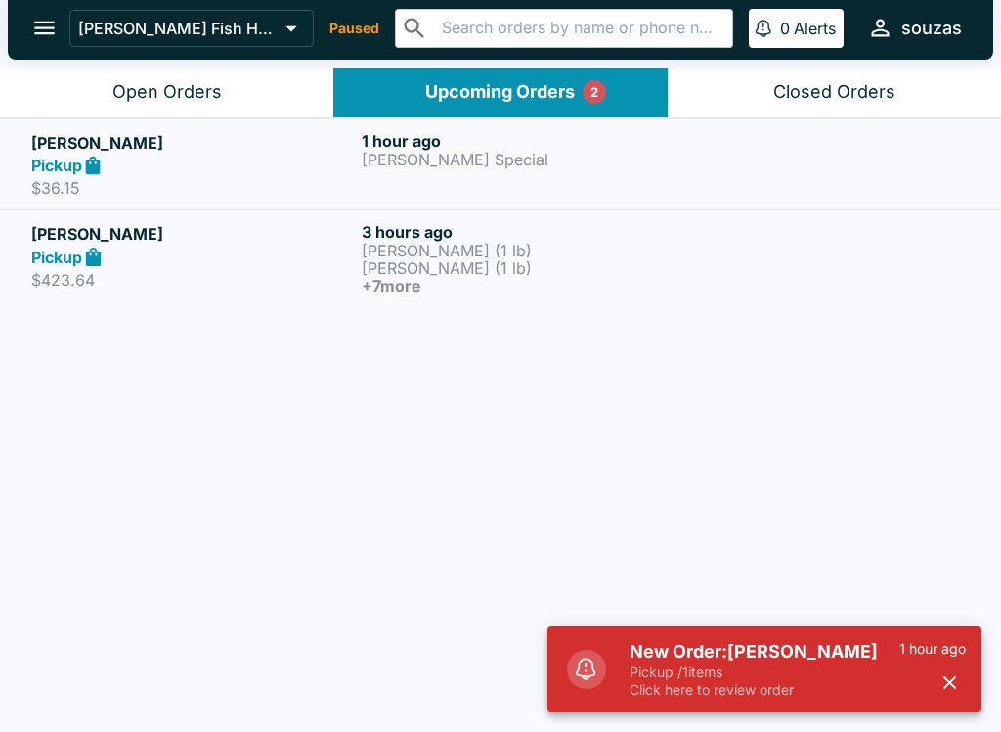
click at [961, 693] on button "button" at bounding box center [950, 682] width 32 height 32
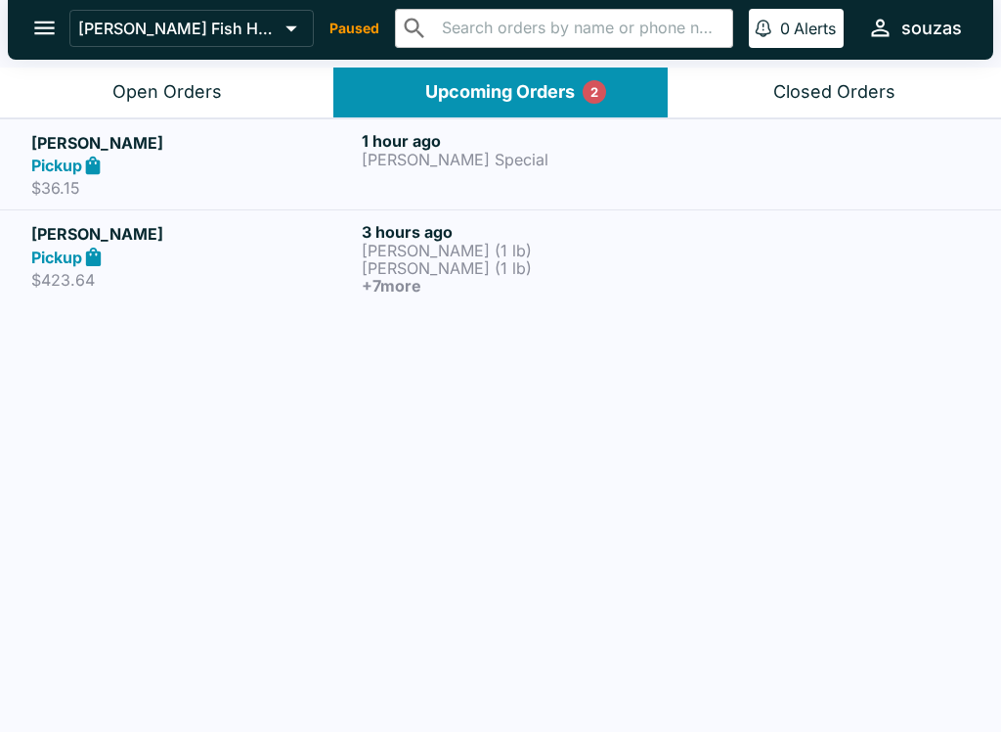
click at [157, 98] on div "Open Orders" at bounding box center [167, 92] width 110 height 22
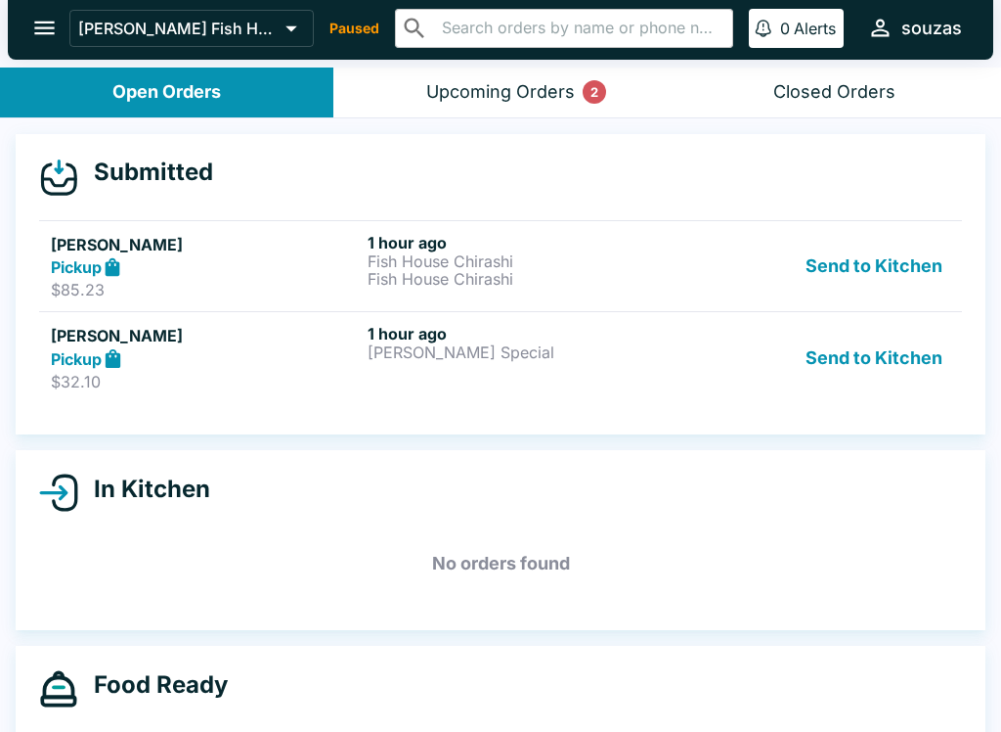
click at [910, 246] on button "Send to Kitchen" at bounding box center [874, 266] width 153 height 67
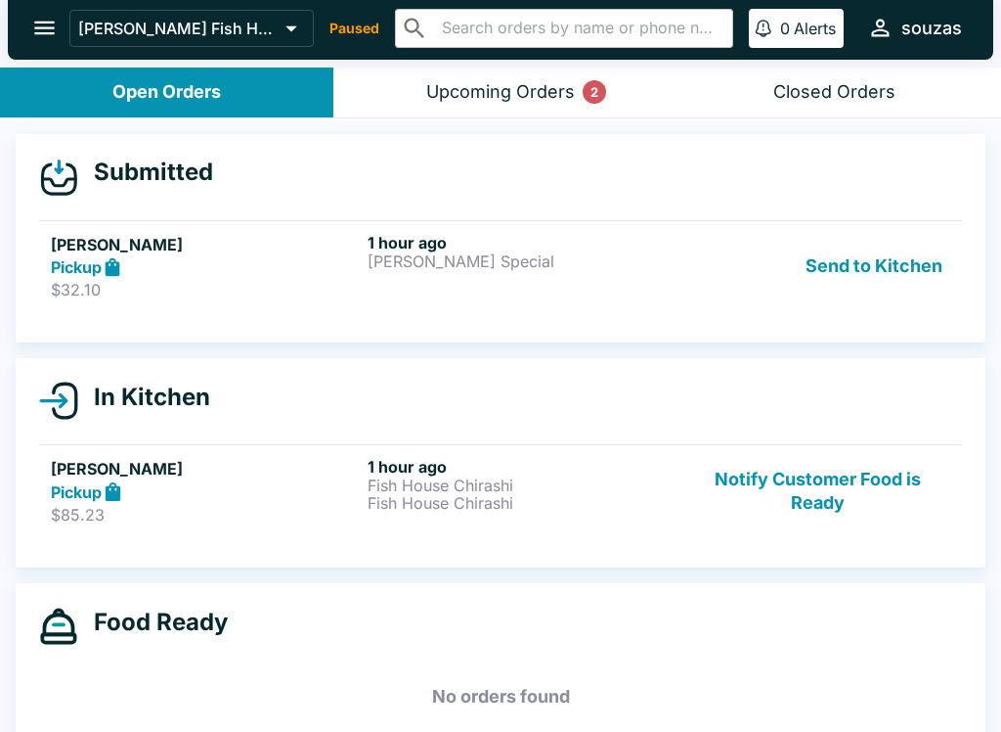
click at [866, 334] on div "Submitted [PERSON_NAME] Pickup $32.10 1 hour ago [PERSON_NAME] Special Send to …" at bounding box center [501, 238] width 970 height 209
click at [886, 276] on button "Send to Kitchen" at bounding box center [874, 266] width 153 height 67
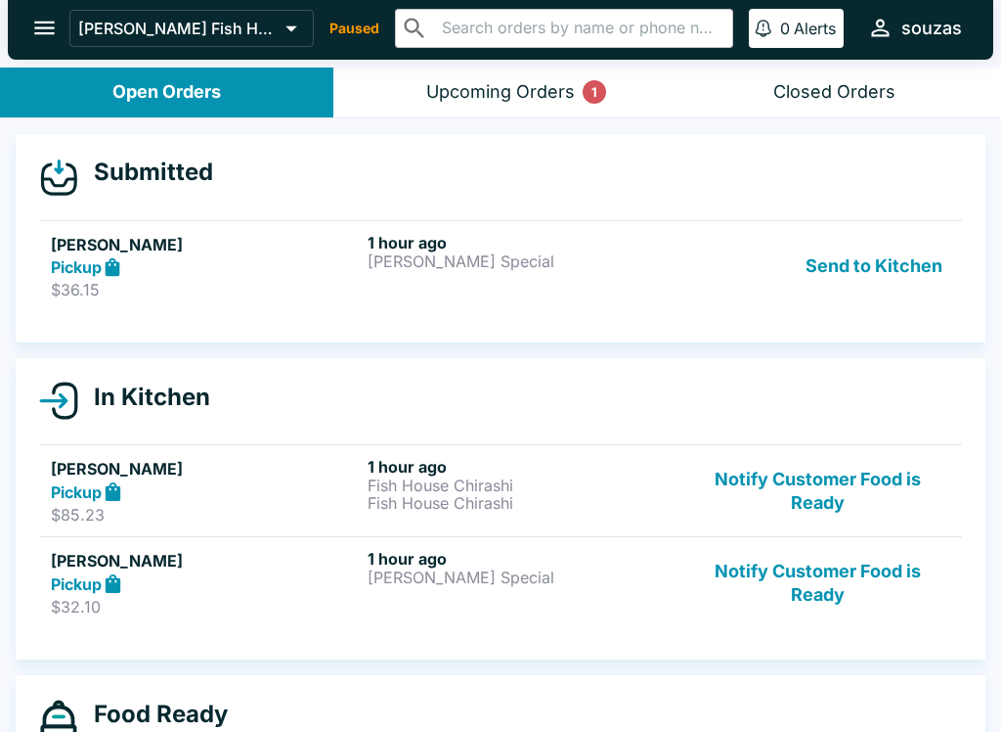
click at [878, 253] on button "Send to Kitchen" at bounding box center [874, 266] width 153 height 67
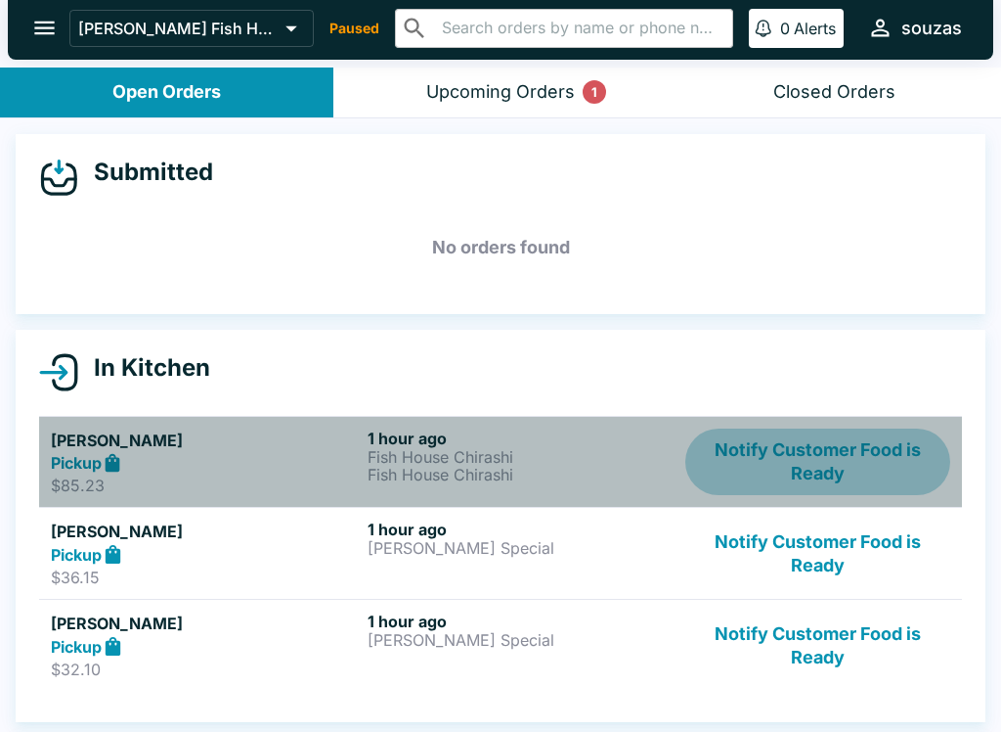
click at [837, 448] on button "Notify Customer Food is Ready" at bounding box center [818, 461] width 265 height 67
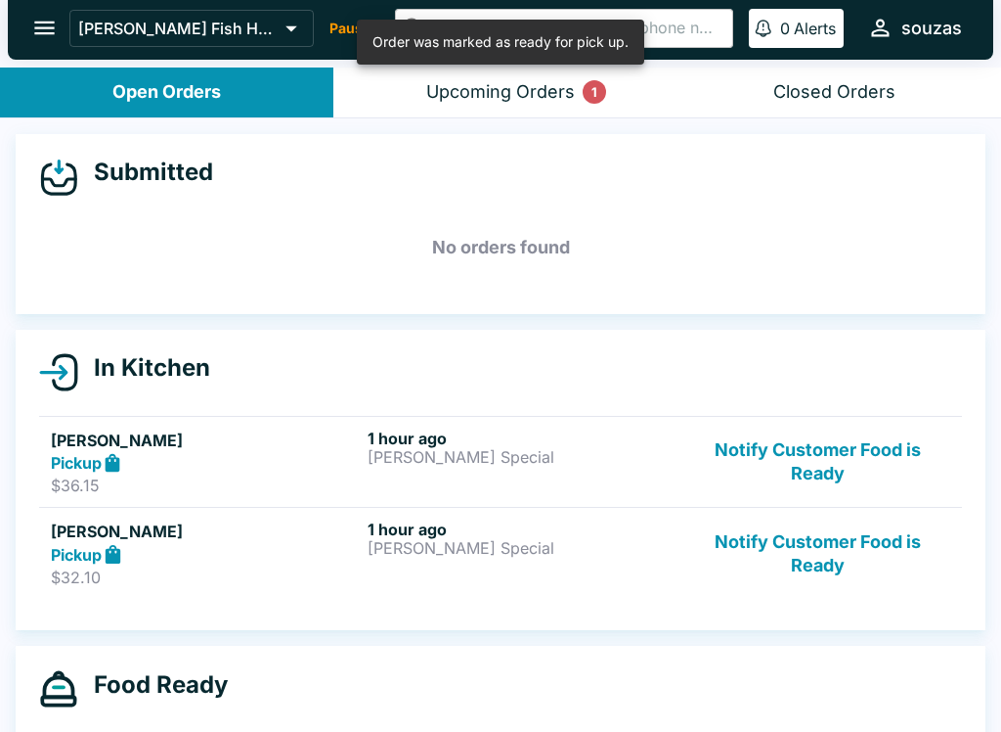
click at [862, 455] on button "Notify Customer Food is Ready" at bounding box center [818, 461] width 265 height 67
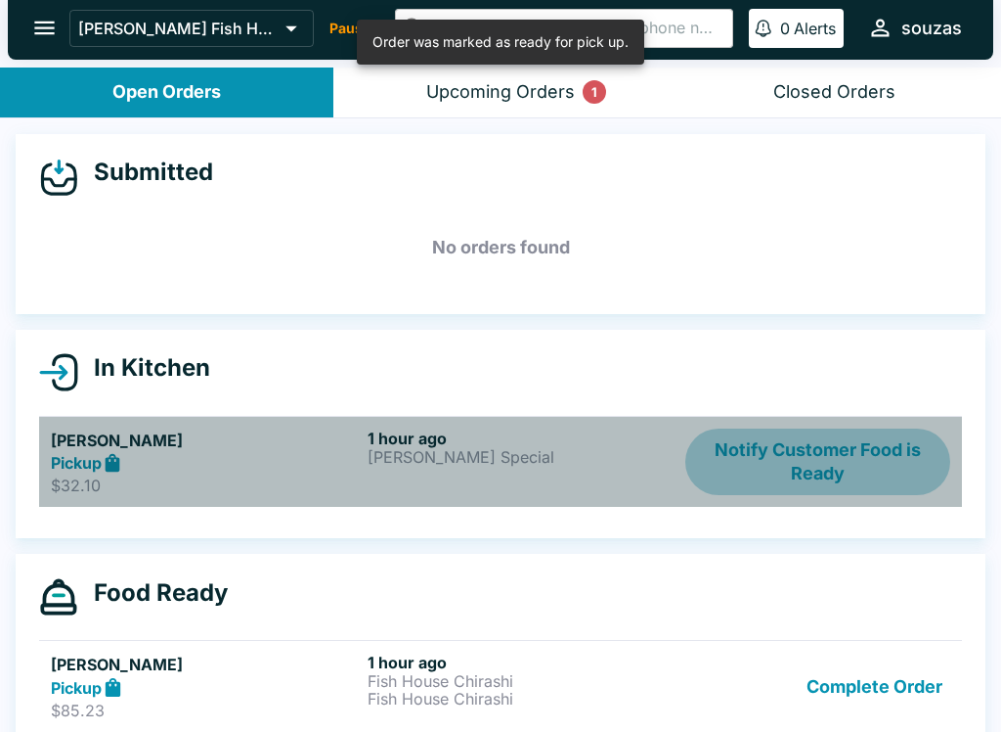
click at [857, 449] on button "Notify Customer Food is Ready" at bounding box center [818, 461] width 265 height 67
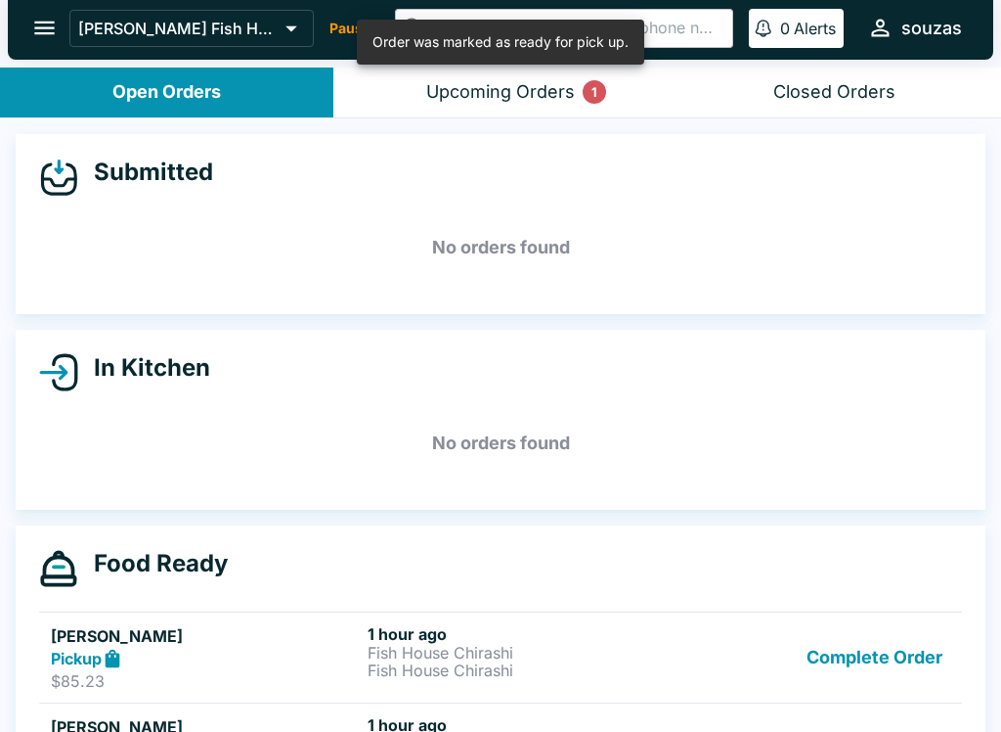
click at [552, 98] on div "Upcoming Orders 1" at bounding box center [500, 92] width 149 height 22
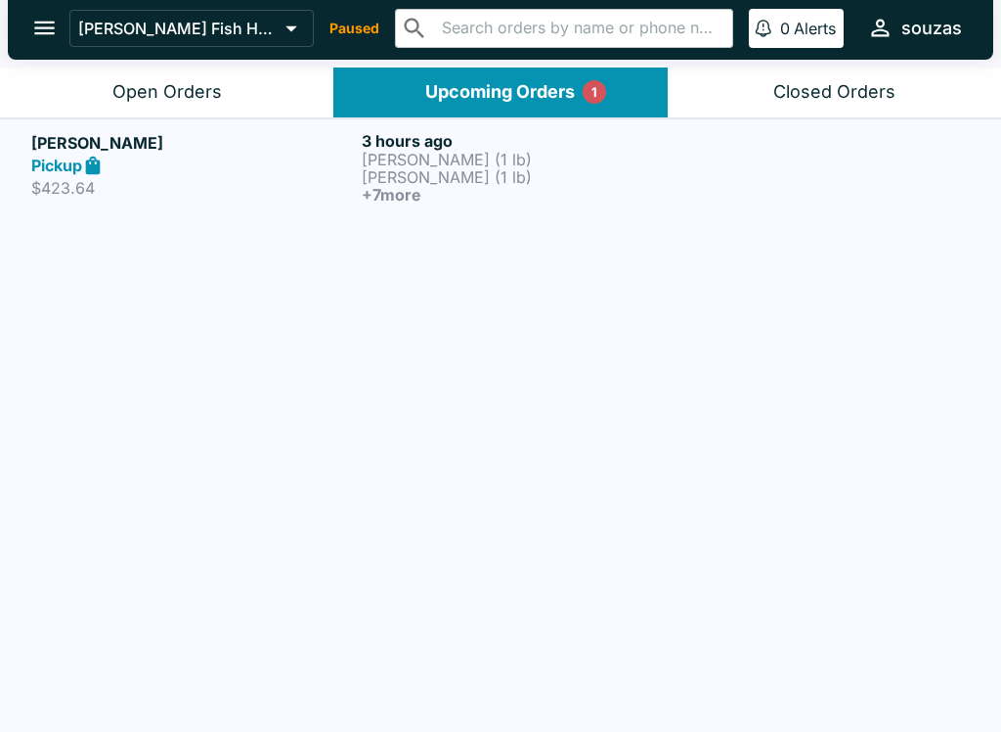
click at [289, 50] on div "[PERSON_NAME] Fish House Paused ​ ​ 0 [PERSON_NAME]" at bounding box center [501, 28] width 986 height 63
click at [264, 104] on button "Open Orders" at bounding box center [167, 92] width 334 height 50
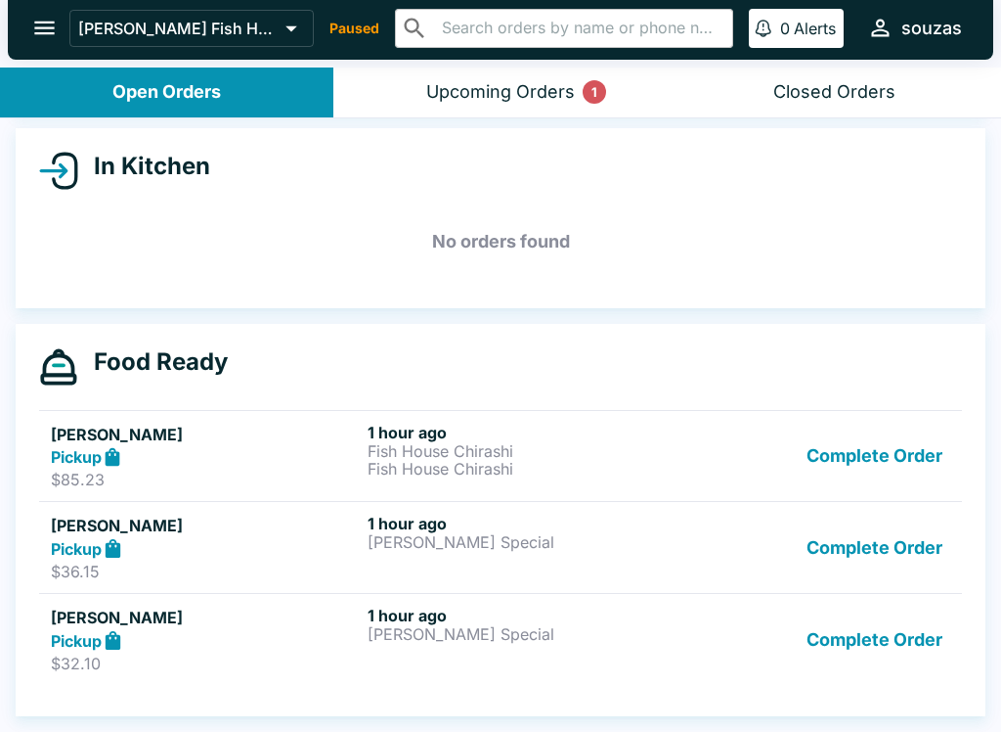
scroll to position [201, 0]
click at [567, 103] on button "Upcoming Orders 1" at bounding box center [501, 92] width 334 height 50
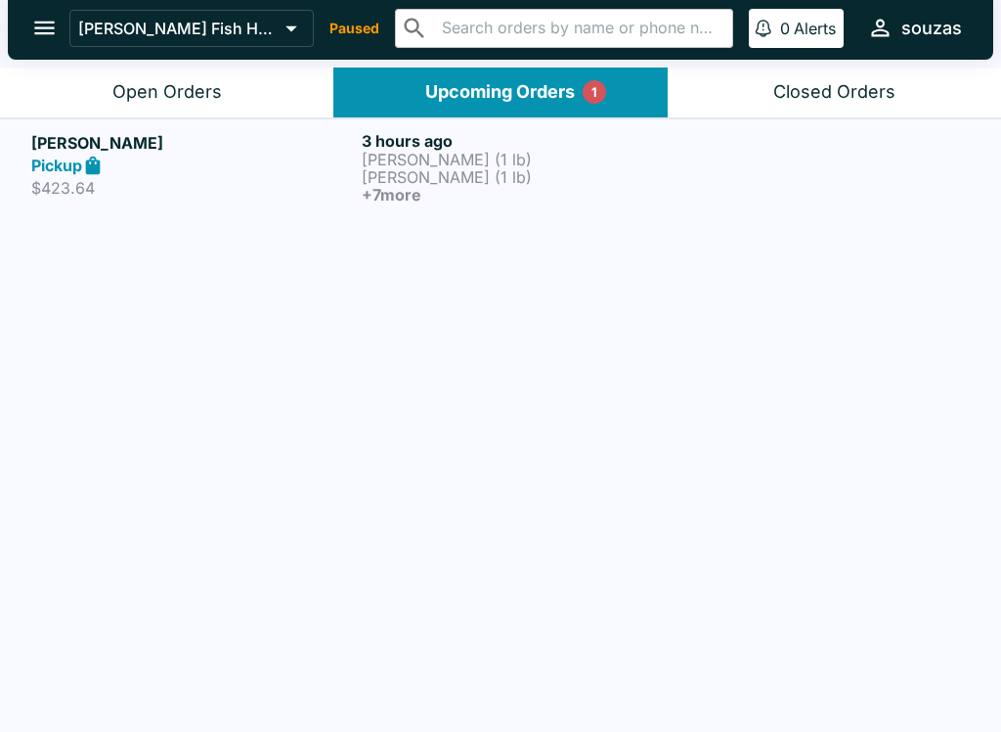
click at [467, 91] on div "Upcoming Orders 1" at bounding box center [500, 92] width 150 height 22
click at [240, 195] on p "$423.64" at bounding box center [192, 188] width 323 height 20
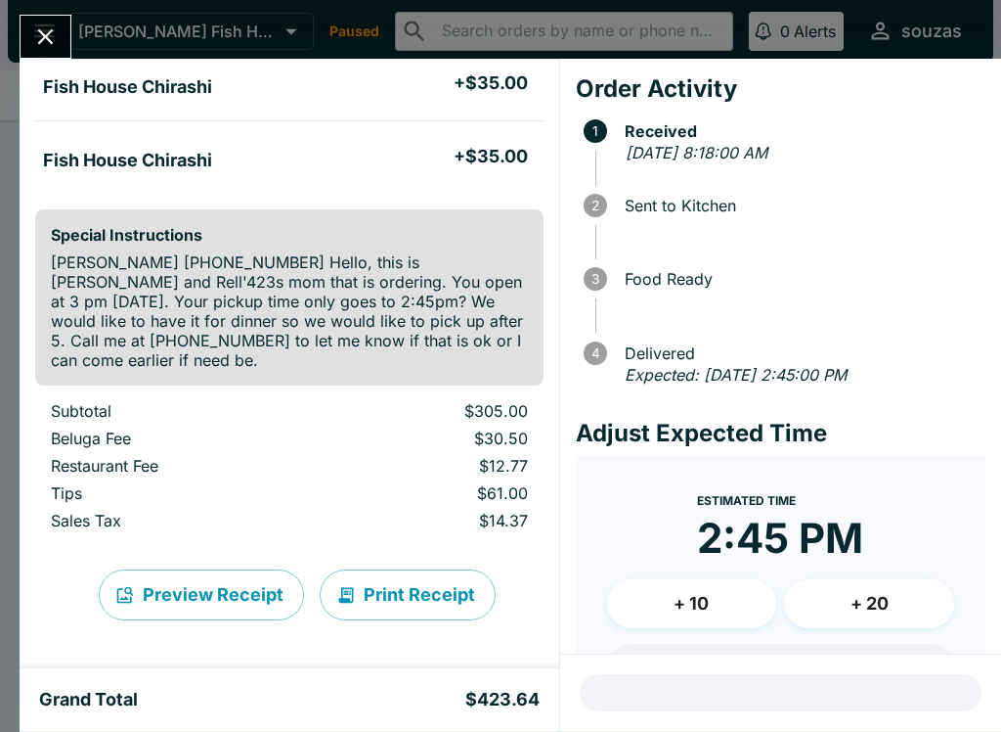
scroll to position [749, 0]
click at [39, 36] on icon "Close" at bounding box center [45, 36] width 26 height 26
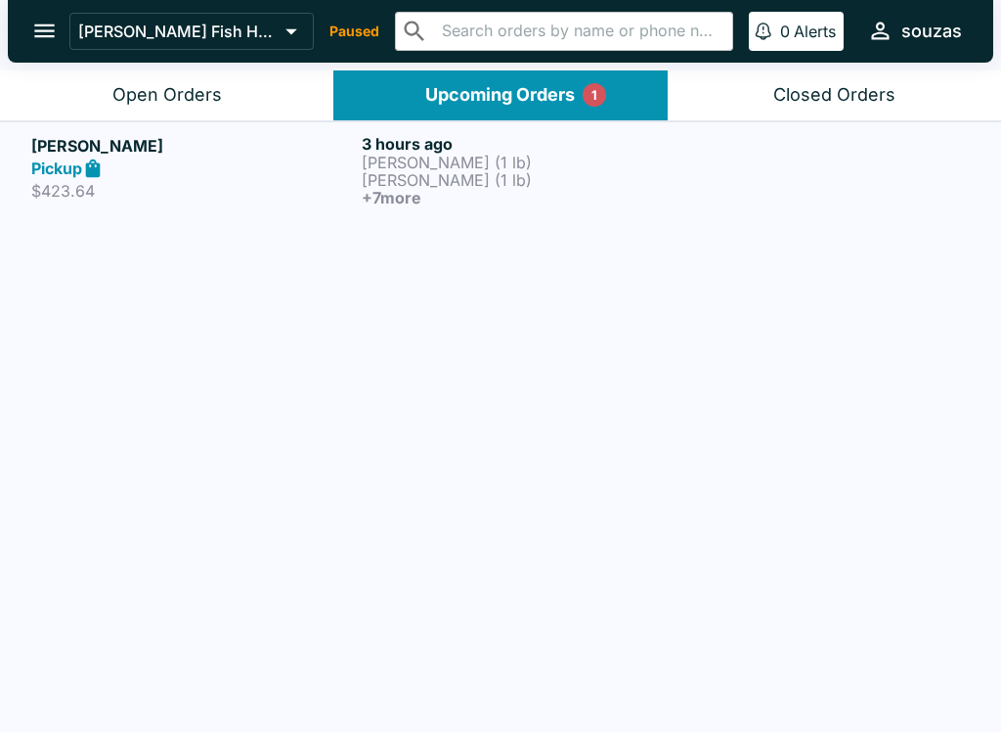
click at [40, 39] on icon "open drawer" at bounding box center [44, 31] width 26 height 26
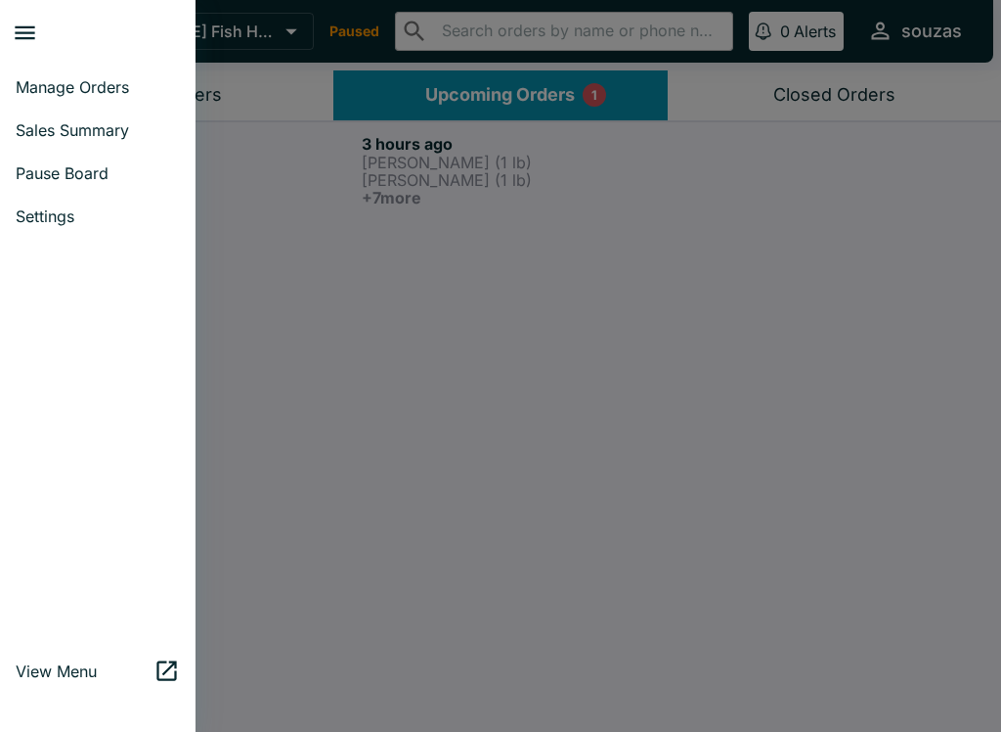
click at [41, 95] on span "Manage Orders" at bounding box center [98, 87] width 164 height 20
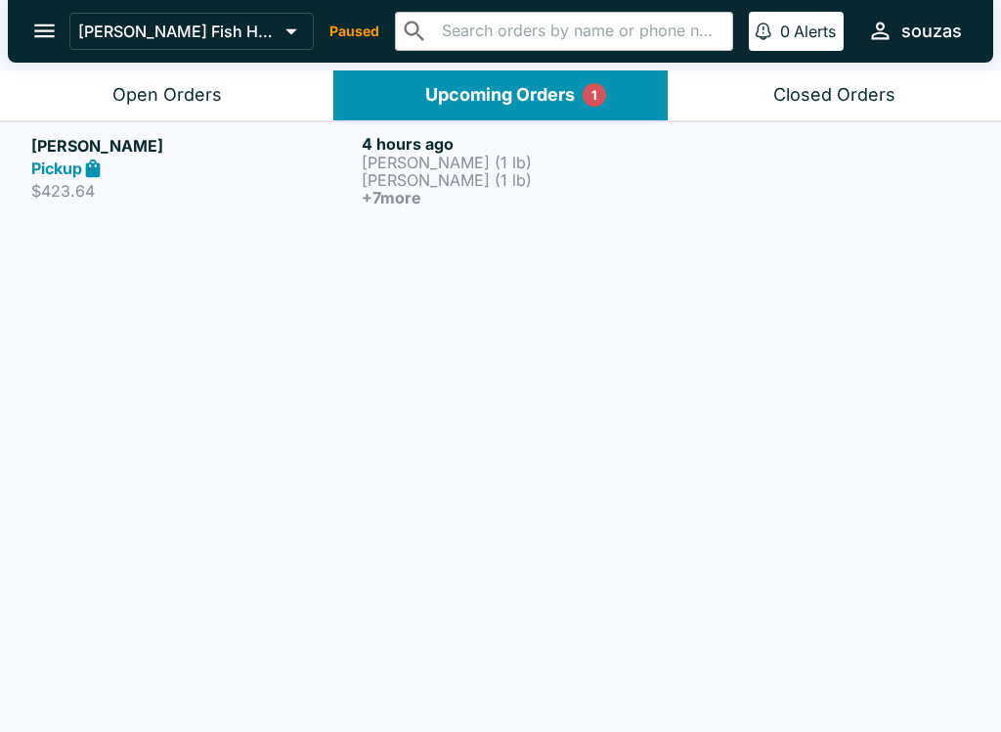
scroll to position [3, 0]
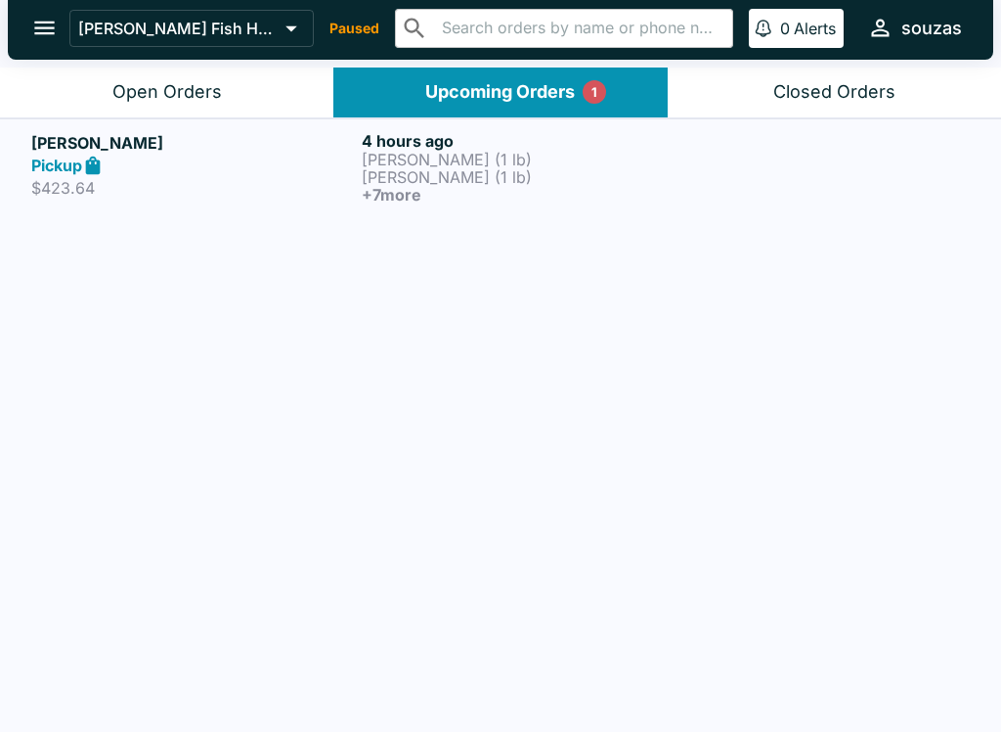
click at [240, 104] on button "Open Orders" at bounding box center [167, 92] width 334 height 50
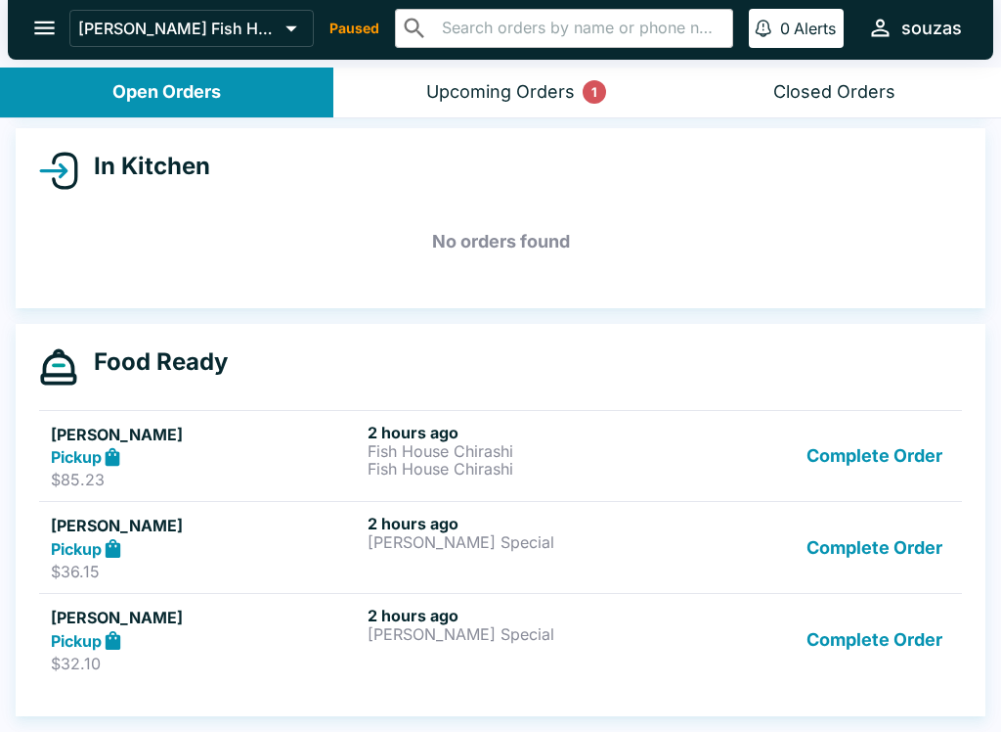
click at [886, 464] on button "Complete Order" at bounding box center [875, 456] width 152 height 67
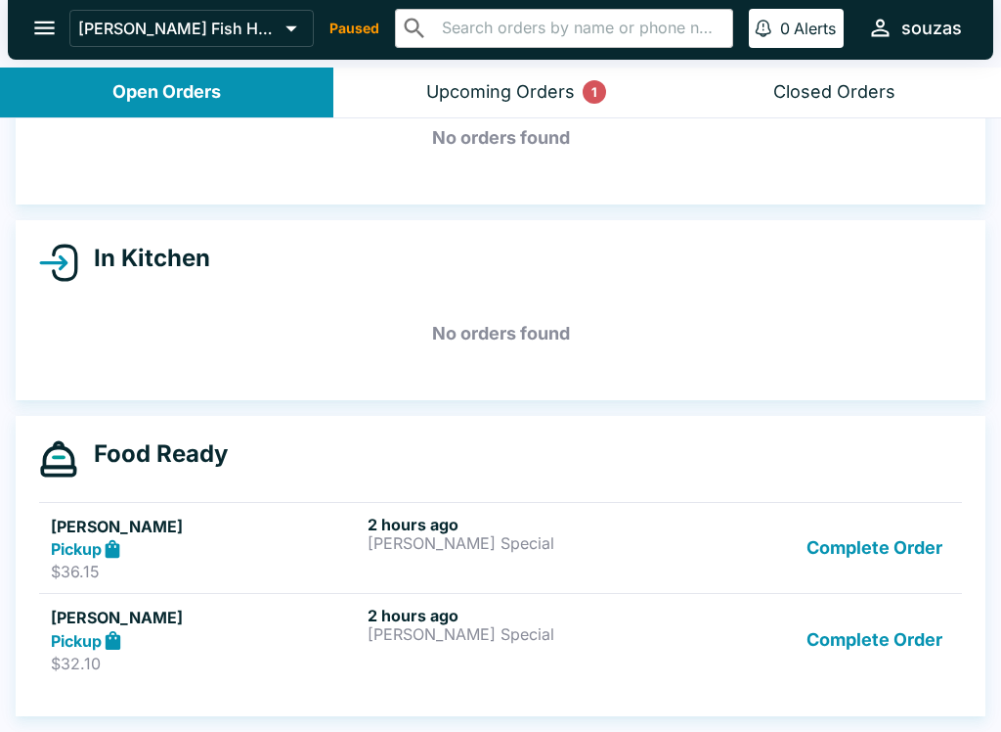
click at [888, 541] on button "Complete Order" at bounding box center [875, 547] width 152 height 67
